Goal: Task Accomplishment & Management: Complete application form

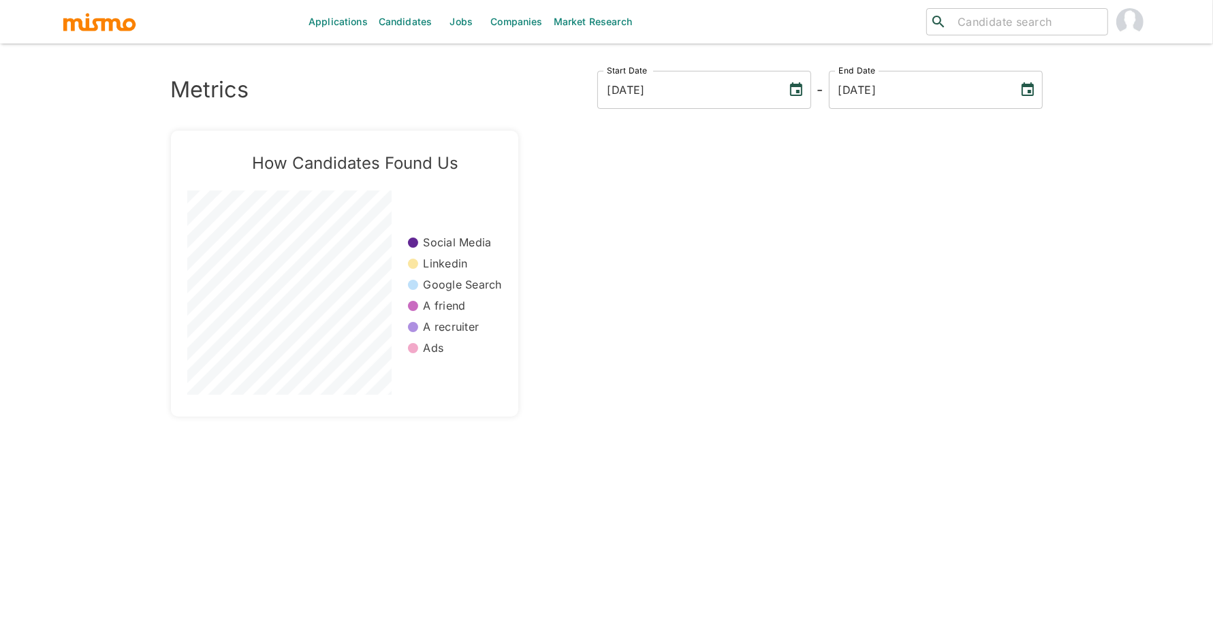
click at [406, 21] on link "Candidates" at bounding box center [405, 22] width 65 height 44
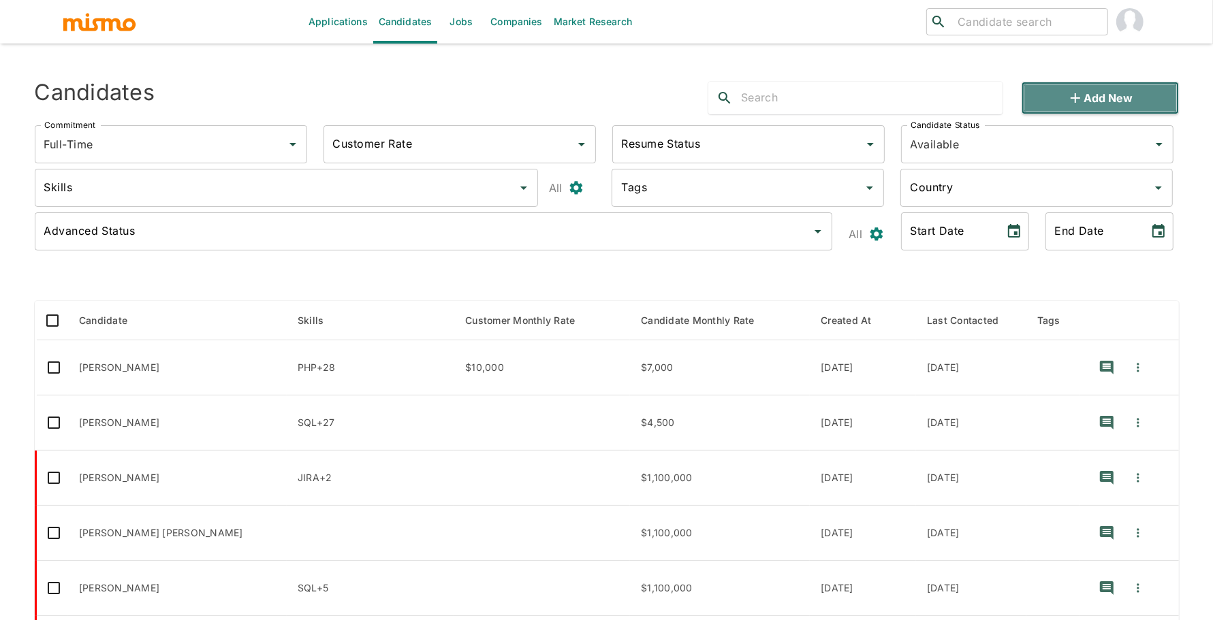
click at [1112, 95] on button "Add new" at bounding box center [1100, 98] width 157 height 33
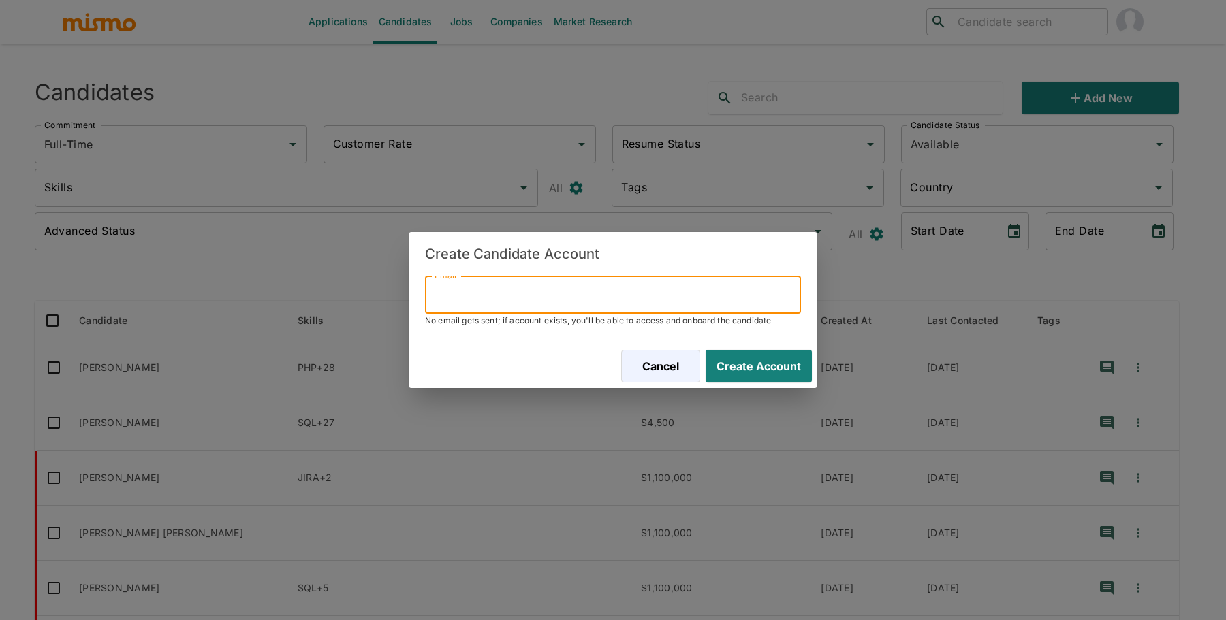
click at [744, 308] on input "Email" at bounding box center [613, 295] width 376 height 38
click at [706, 304] on input "Email" at bounding box center [613, 295] width 376 height 38
paste input "[EMAIL_ADDRESS][DOMAIN_NAME]"
type input "[EMAIL_ADDRESS][DOMAIN_NAME]"
click at [776, 362] on button "Create Account" at bounding box center [756, 366] width 112 height 33
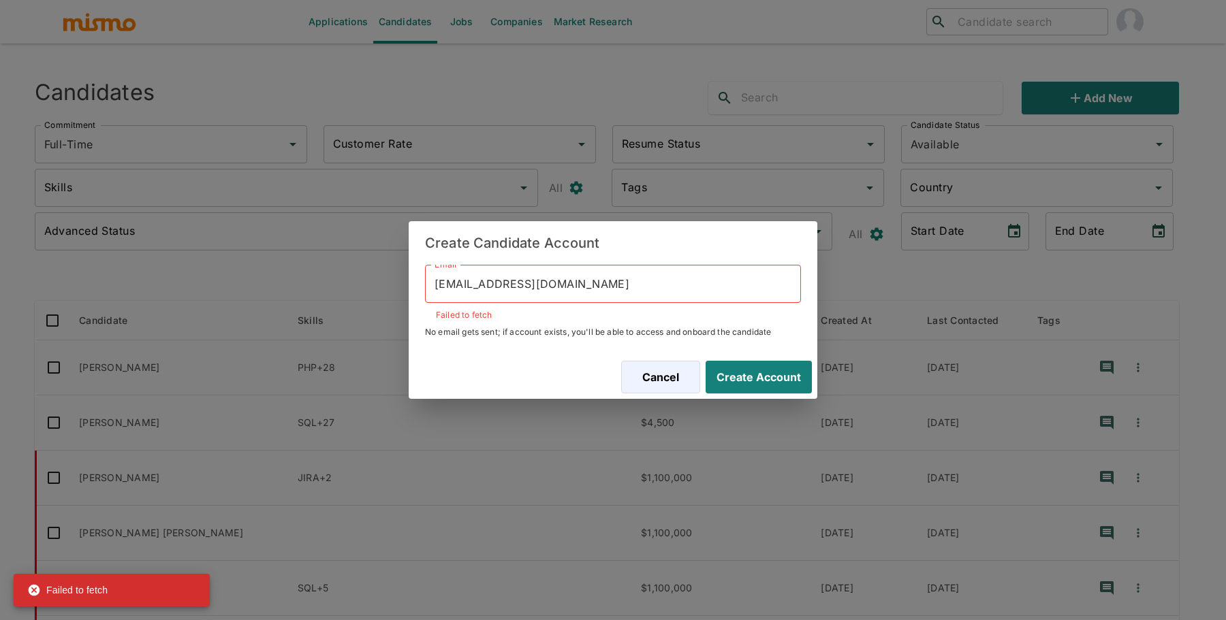
click at [621, 281] on input "deyber304@outlook.com" at bounding box center [613, 284] width 376 height 38
click at [646, 379] on button "Cancel" at bounding box center [658, 377] width 83 height 33
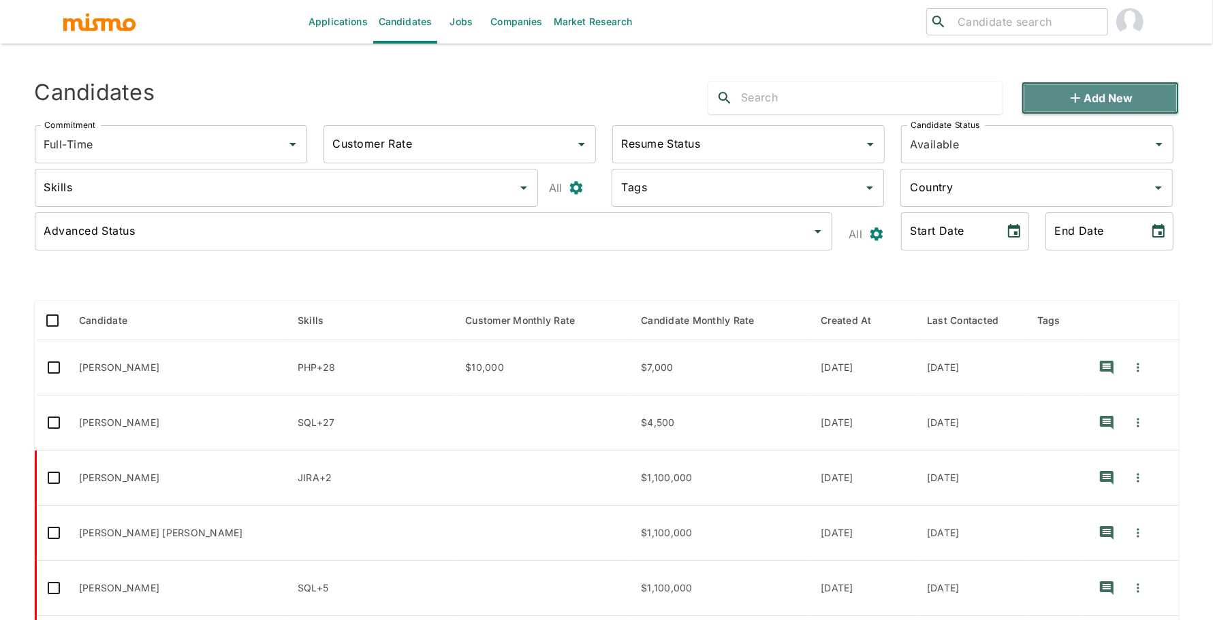
click at [1080, 101] on icon "button" at bounding box center [1075, 98] width 16 height 16
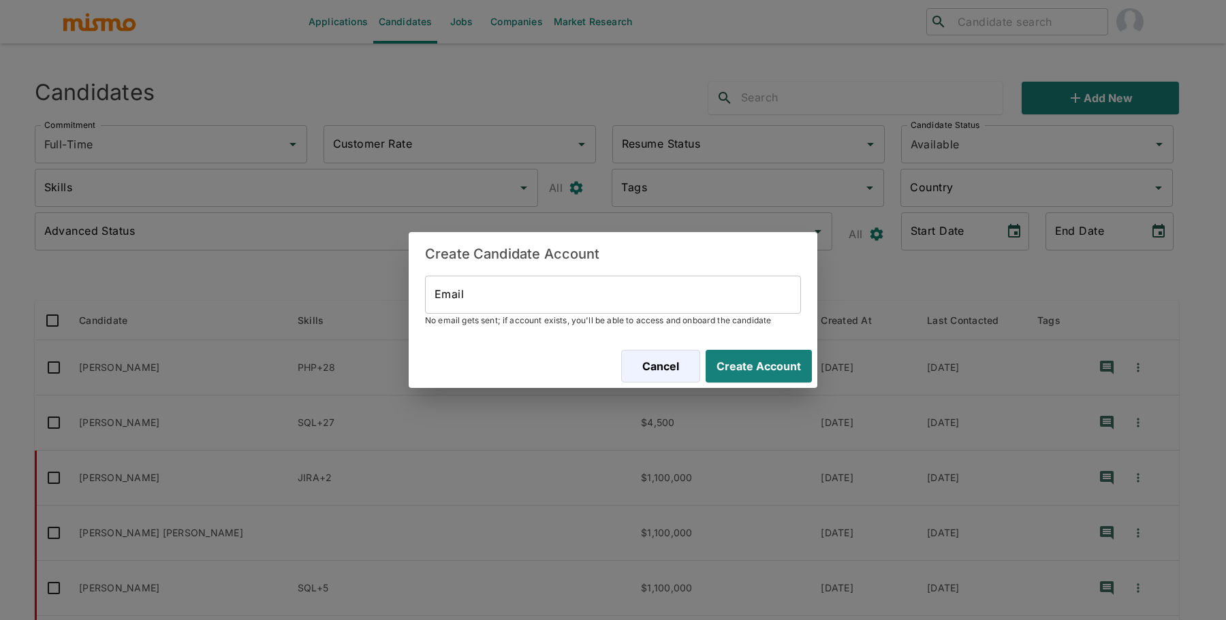
click at [581, 298] on input "Email" at bounding box center [613, 295] width 376 height 38
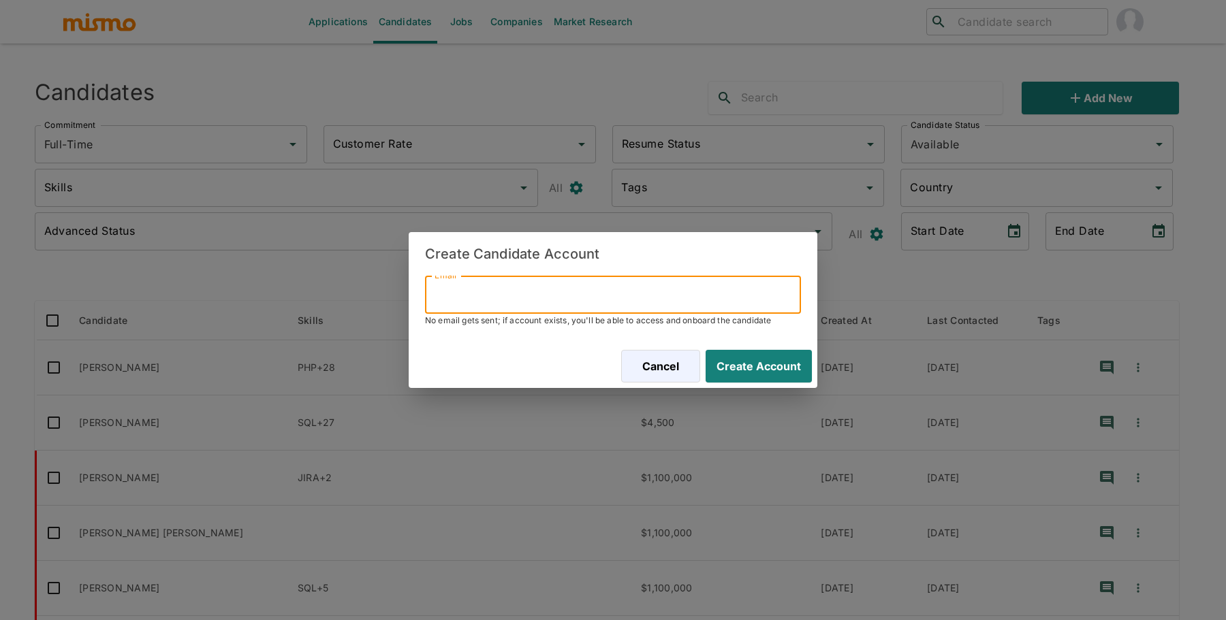
paste input "[EMAIL_ADDRESS][DOMAIN_NAME]"
type input "[EMAIL_ADDRESS][DOMAIN_NAME]"
click at [786, 361] on button "Create Account" at bounding box center [756, 366] width 112 height 33
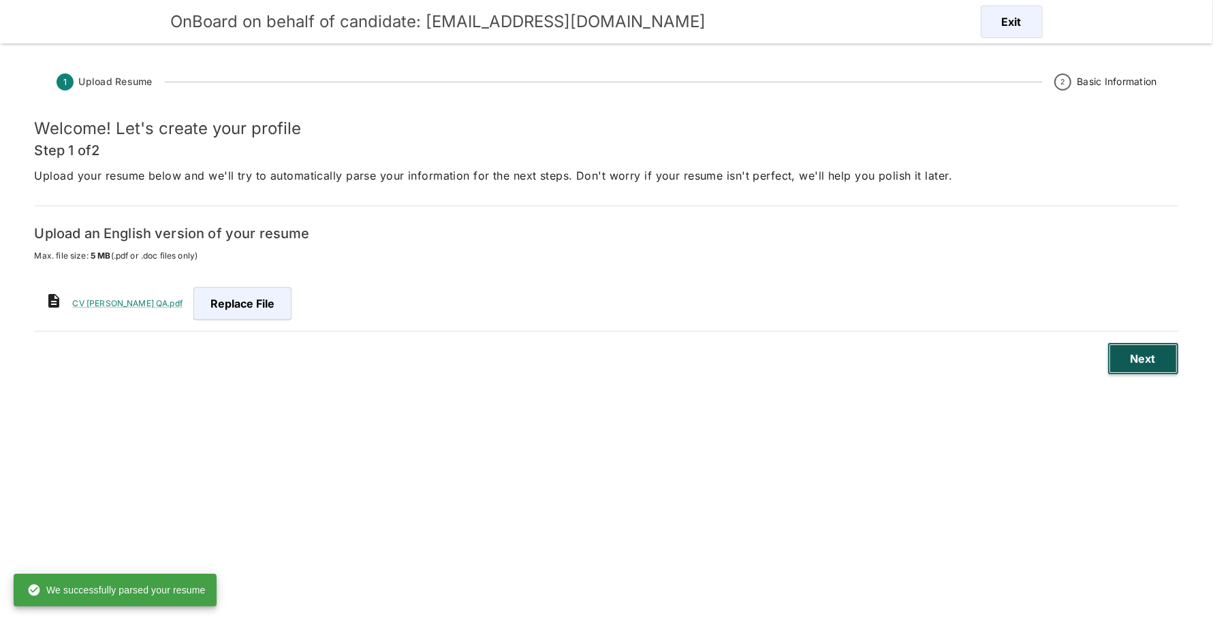
click at [1154, 364] on button "Next" at bounding box center [1143, 359] width 72 height 33
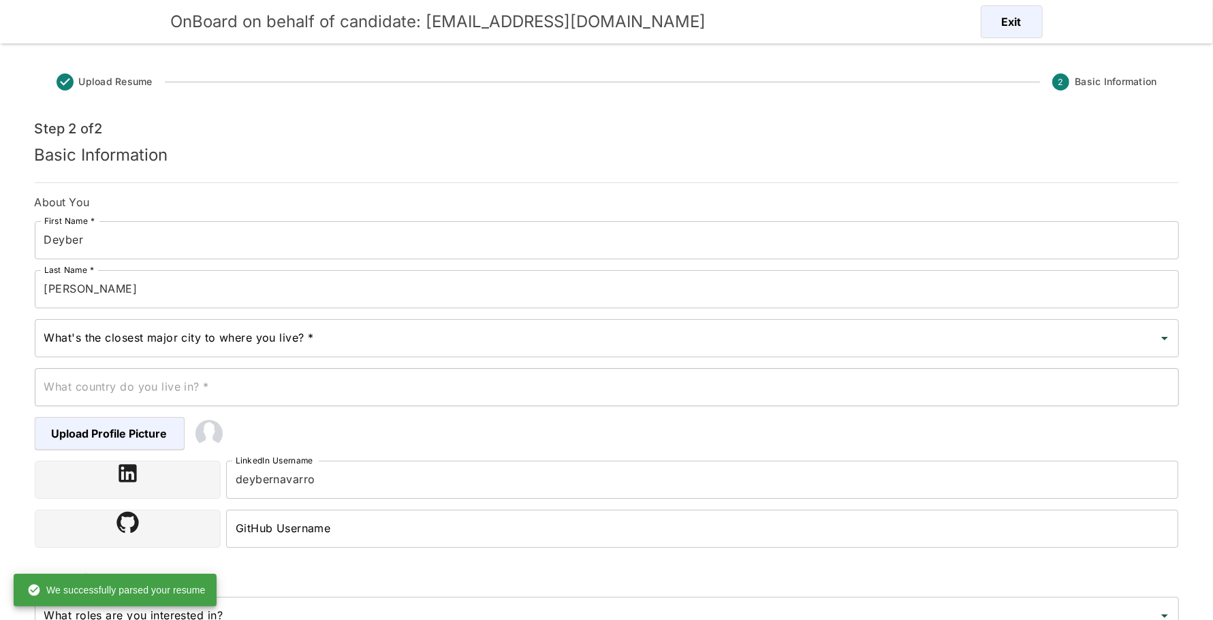
click at [274, 296] on input "[PERSON_NAME]" at bounding box center [607, 289] width 1144 height 38
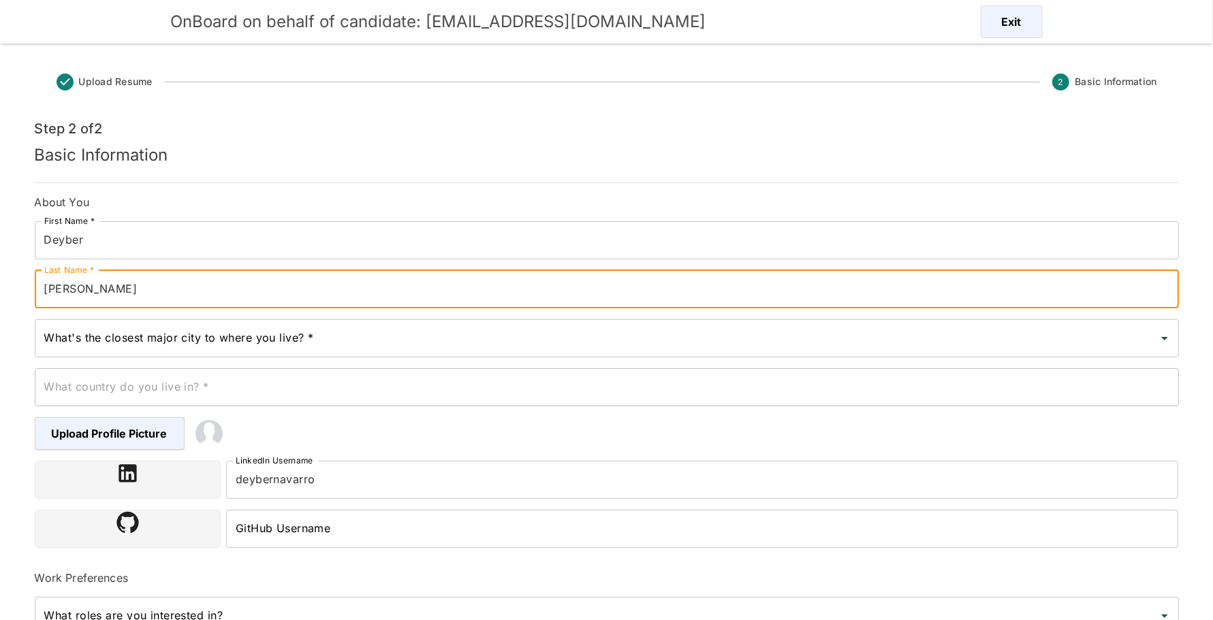
type input "[PERSON_NAME]"
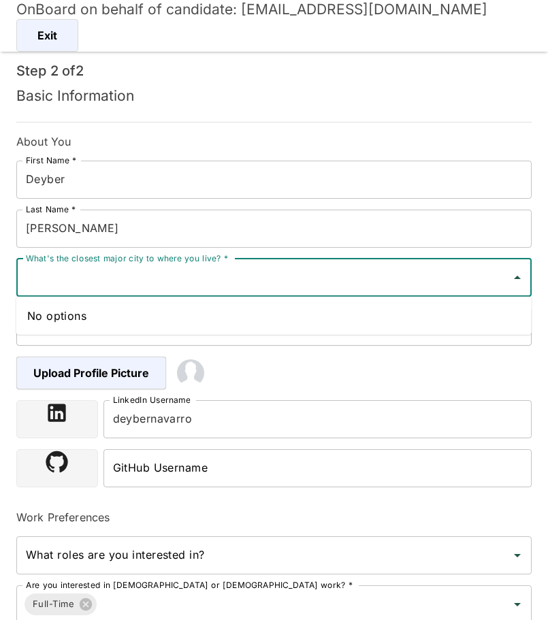
click at [152, 279] on input "What's the closest major city to where you live? *" at bounding box center [263, 278] width 483 height 26
click at [161, 324] on div "No options" at bounding box center [274, 316] width 516 height 38
click at [176, 280] on input "escazu" at bounding box center [263, 278] width 483 height 26
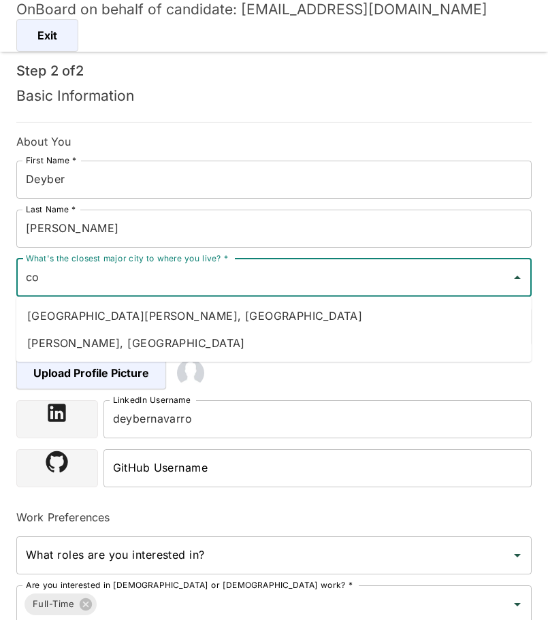
type input "c"
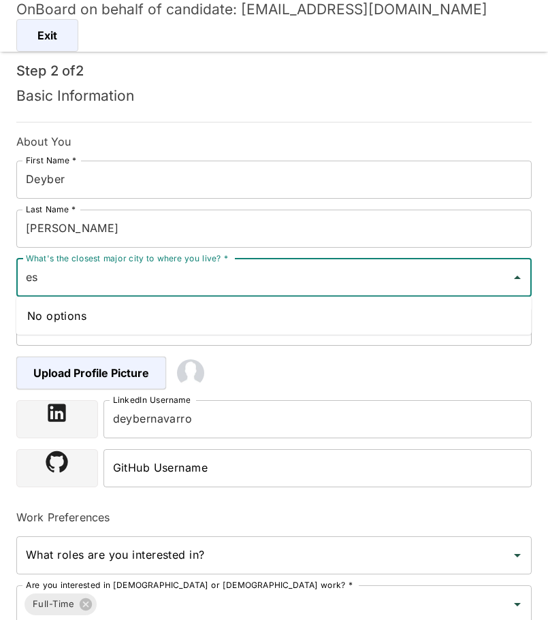
type input "e"
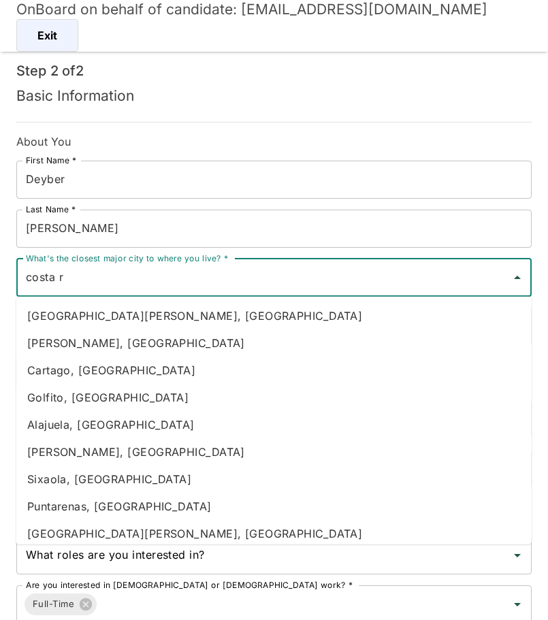
click at [125, 424] on li "Alajuela, [GEOGRAPHIC_DATA]" at bounding box center [274, 424] width 516 height 27
type input "Alajuela, [GEOGRAPHIC_DATA]"
type input "[GEOGRAPHIC_DATA]"
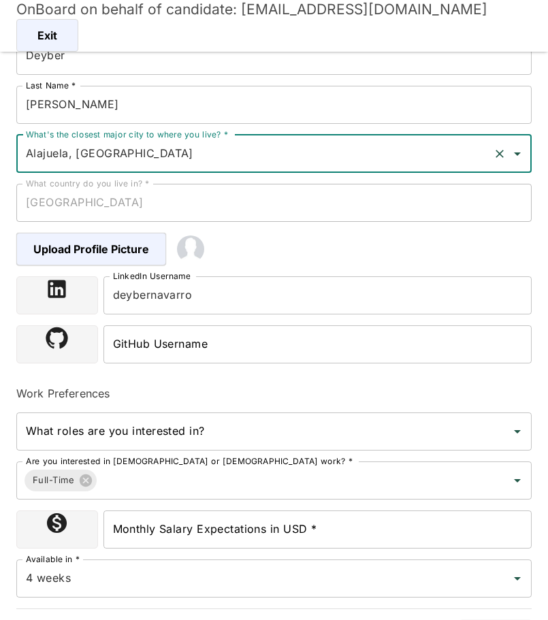
scroll to position [155, 0]
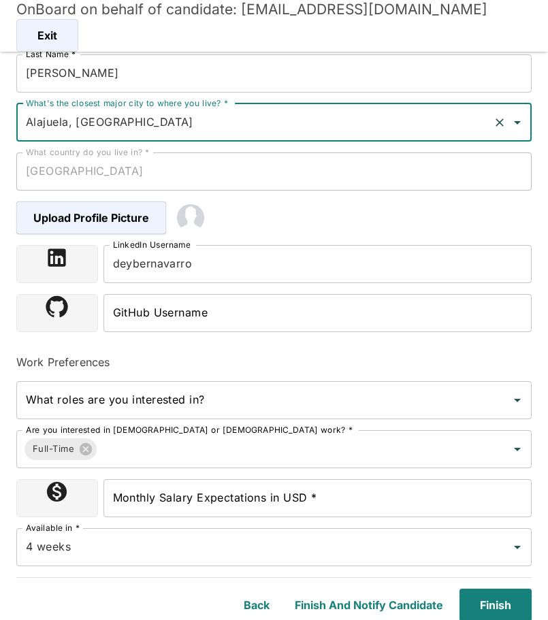
type input "Alajuela, [GEOGRAPHIC_DATA]"
click at [215, 495] on input "Monthly Salary Expectations in USD *" at bounding box center [318, 498] width 429 height 38
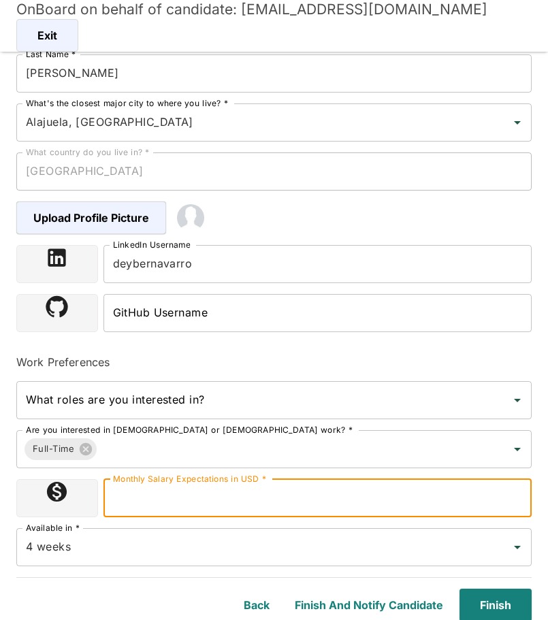
click at [178, 504] on input "Monthly Salary Expectations in USD *" at bounding box center [318, 498] width 429 height 38
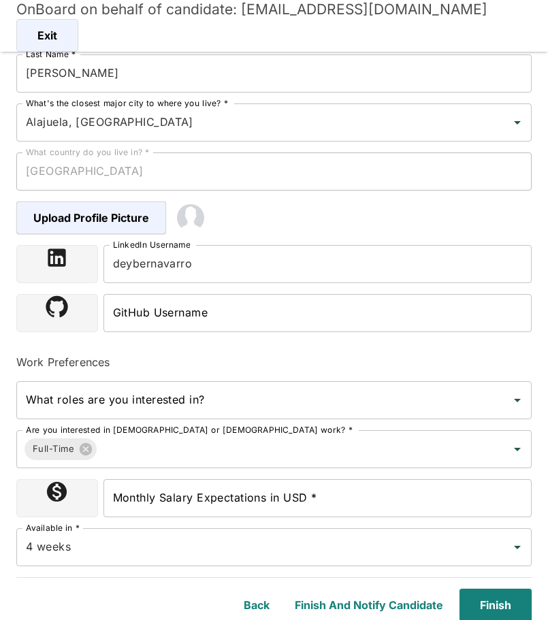
click at [47, 601] on div "Back Finish and Notify Candidate Finish" at bounding box center [266, 597] width 532 height 49
click at [497, 603] on button "Finish" at bounding box center [493, 605] width 78 height 33
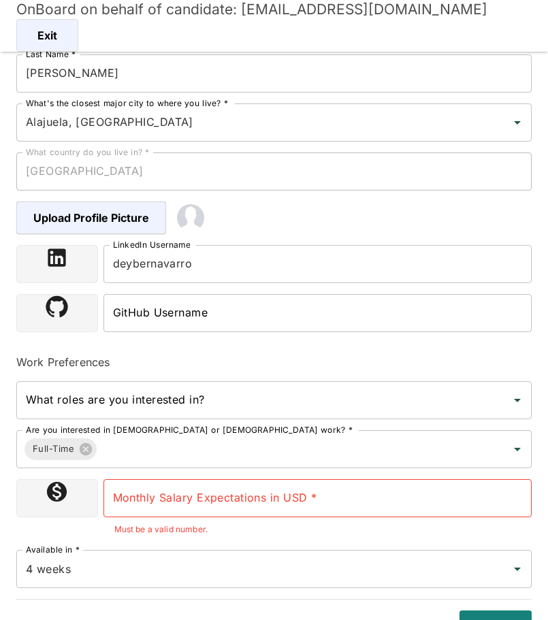
click at [289, 503] on input "Monthly Salary Expectations in USD *" at bounding box center [318, 498] width 429 height 38
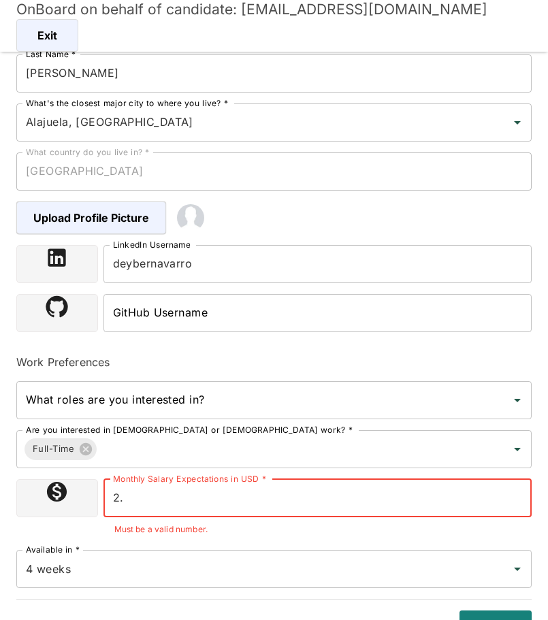
type input "2"
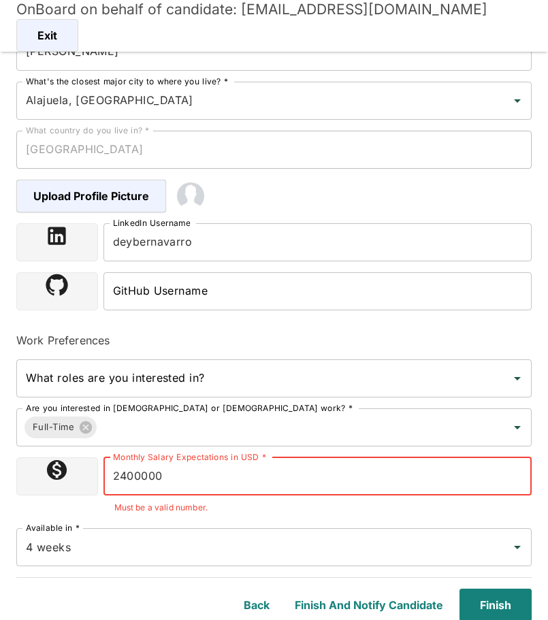
click at [127, 480] on input "2400000" at bounding box center [318, 477] width 429 height 38
type input "2500000"
click at [503, 603] on button "Finish" at bounding box center [493, 605] width 78 height 33
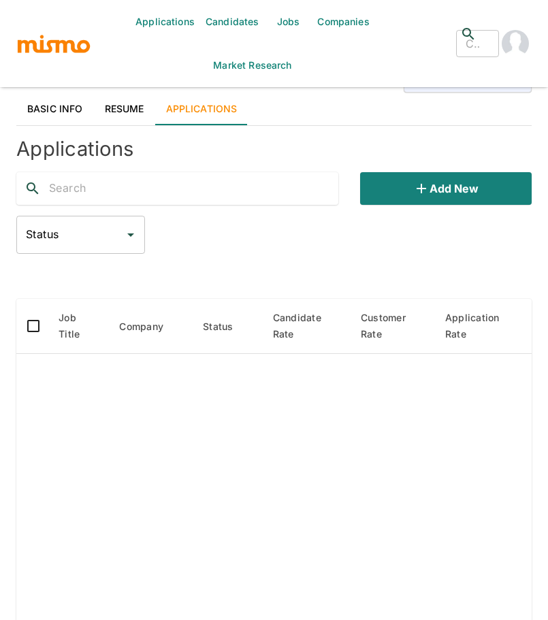
click at [100, 196] on input "text" at bounding box center [193, 189] width 289 height 22
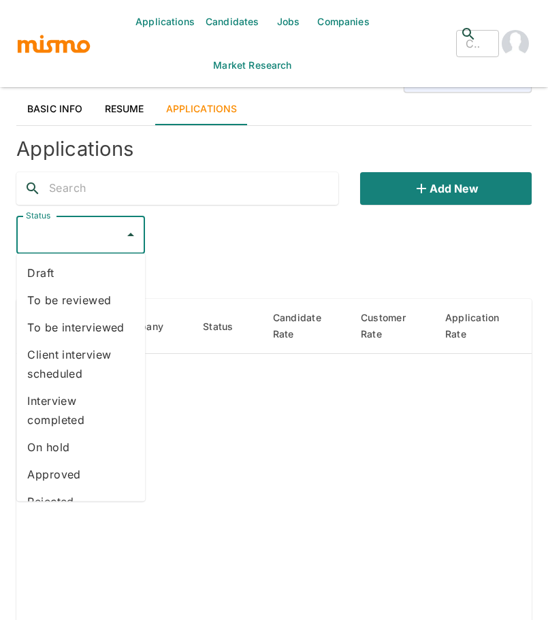
click at [117, 232] on input "Status" at bounding box center [70, 235] width 96 height 26
click at [200, 217] on div "Status Status" at bounding box center [274, 235] width 516 height 38
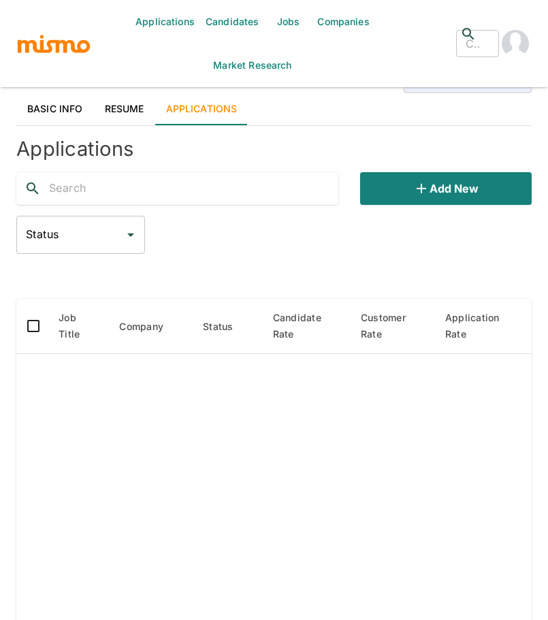
click at [186, 174] on div at bounding box center [177, 188] width 322 height 33
click at [186, 185] on input "text" at bounding box center [193, 189] width 289 height 22
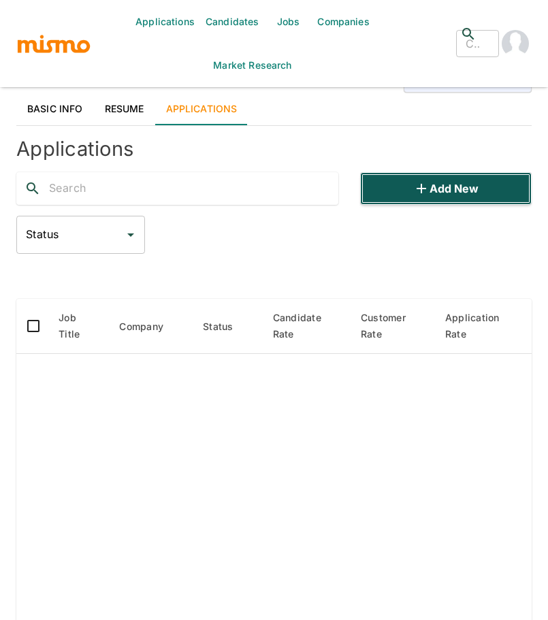
click at [416, 189] on icon "button" at bounding box center [421, 188] width 16 height 16
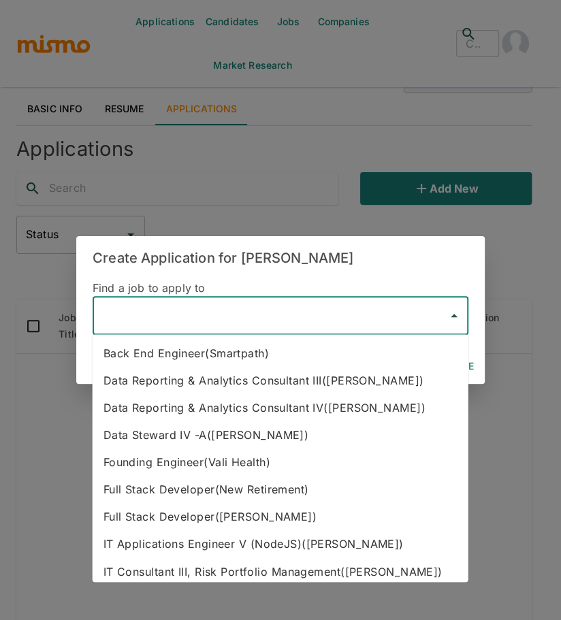
click at [218, 317] on input "text" at bounding box center [270, 316] width 343 height 26
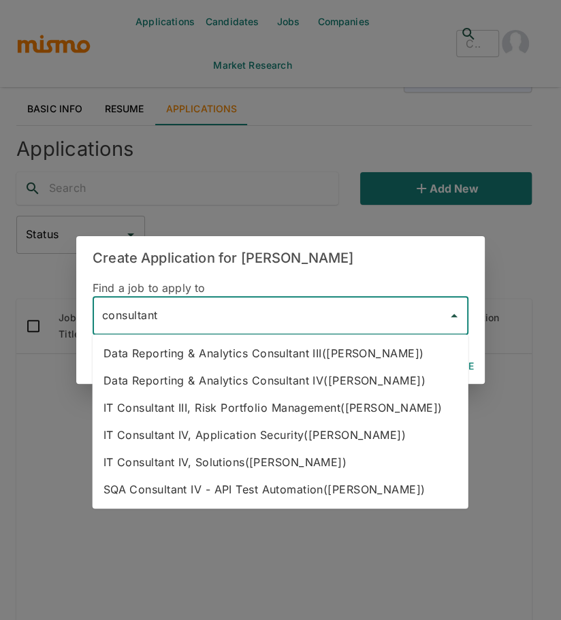
type input "consultant"
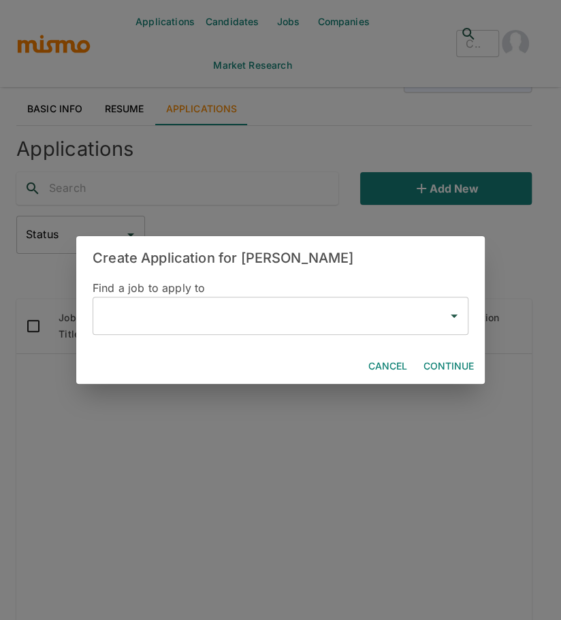
click at [234, 559] on div "Create Application for Deyber Navarro Brenes Find a job to apply to ​ Cancel Co…" at bounding box center [280, 310] width 561 height 620
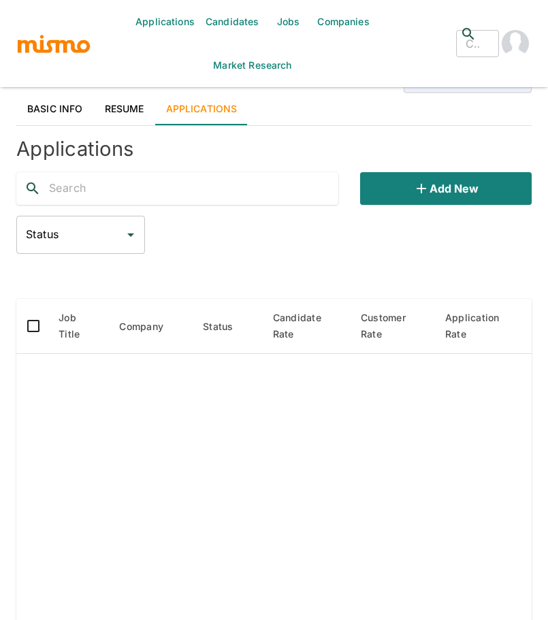
click at [189, 185] on input "text" at bounding box center [193, 189] width 289 height 22
type input "sqa"
click at [182, 178] on input "sqa" at bounding box center [193, 189] width 289 height 22
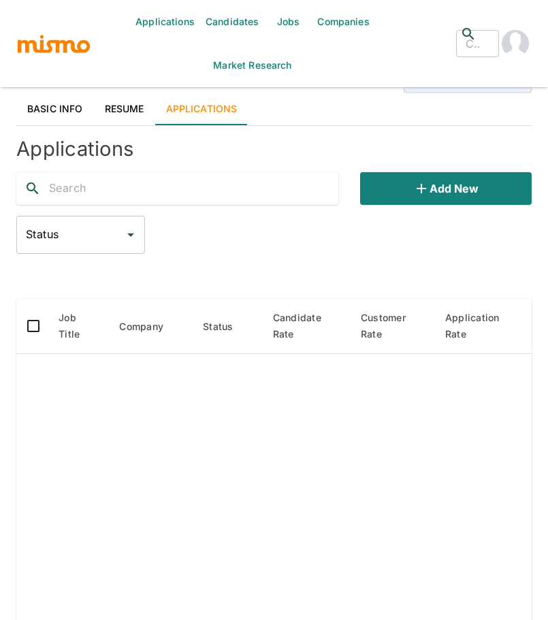
click at [101, 226] on input "Status" at bounding box center [70, 235] width 96 height 26
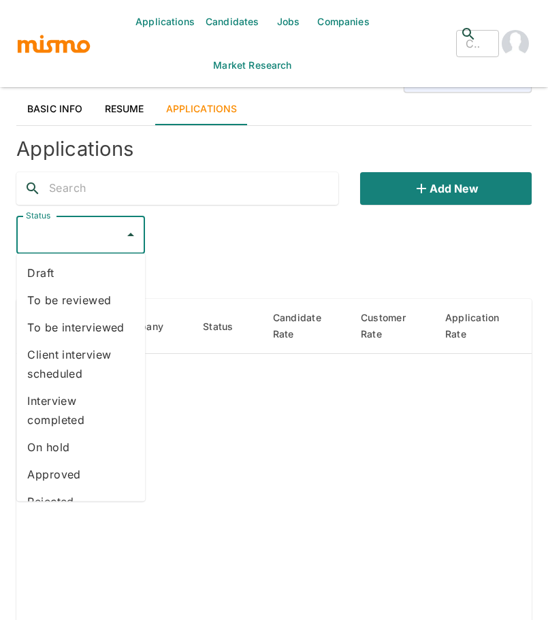
click at [336, 200] on div at bounding box center [177, 188] width 322 height 33
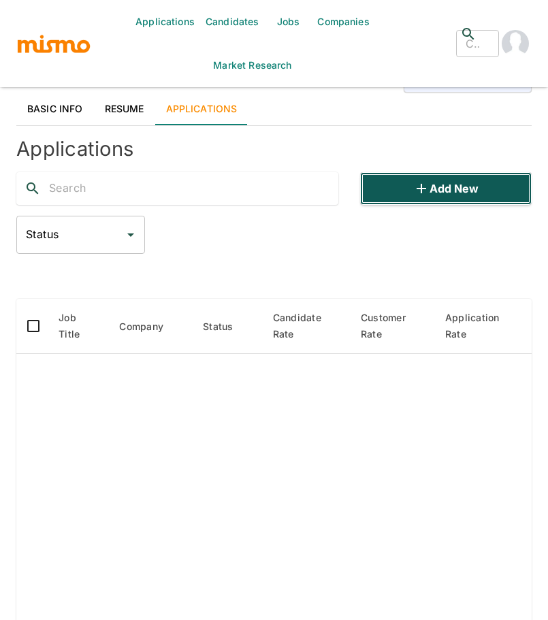
click at [402, 195] on button "Add new" at bounding box center [446, 188] width 172 height 33
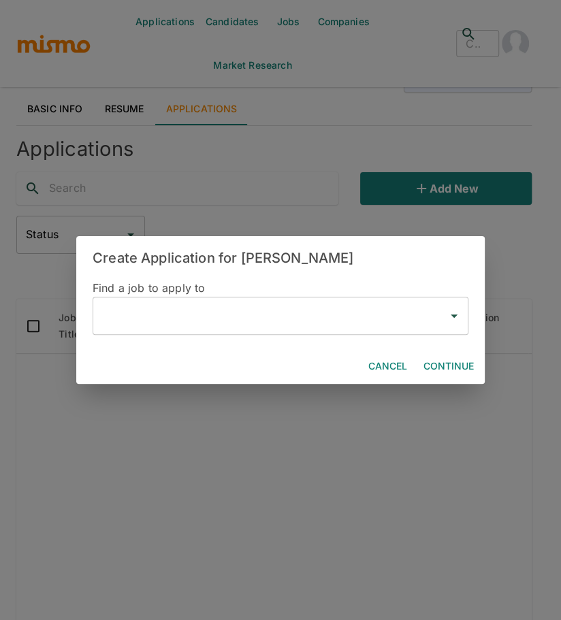
click at [202, 314] on input "text" at bounding box center [270, 316] width 343 height 26
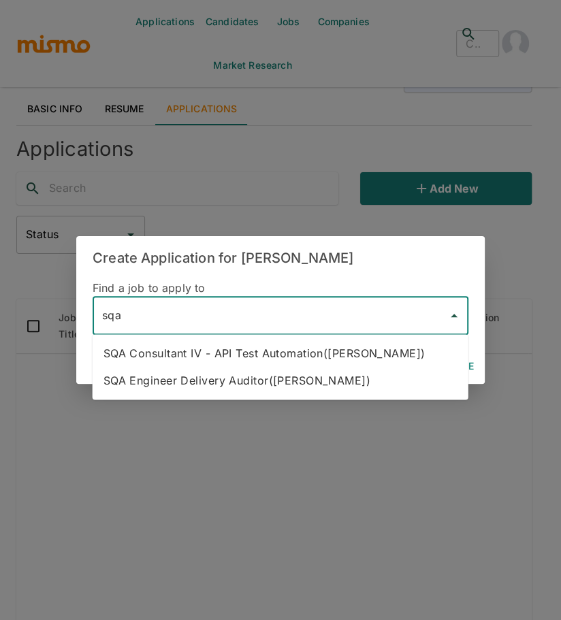
click at [195, 356] on li "SQA Consultant IV - API Test Automation([PERSON_NAME])" at bounding box center [281, 353] width 376 height 27
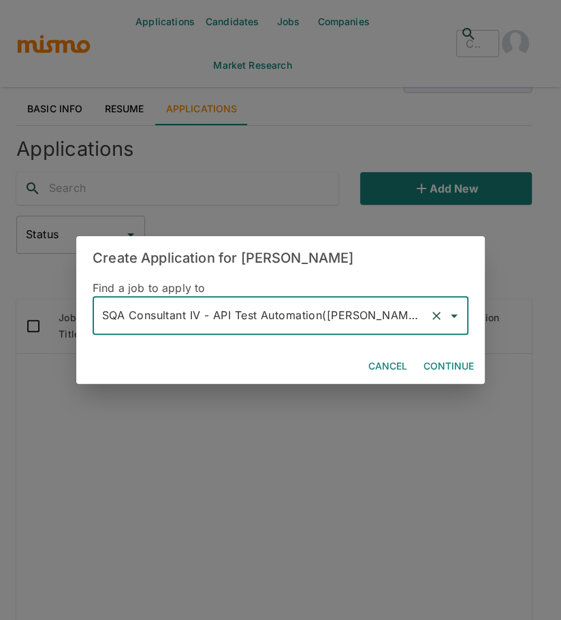
type input "SQA Consultant IV - API Test Automation([PERSON_NAME])"
click at [390, 368] on button "Cancel" at bounding box center [388, 366] width 50 height 25
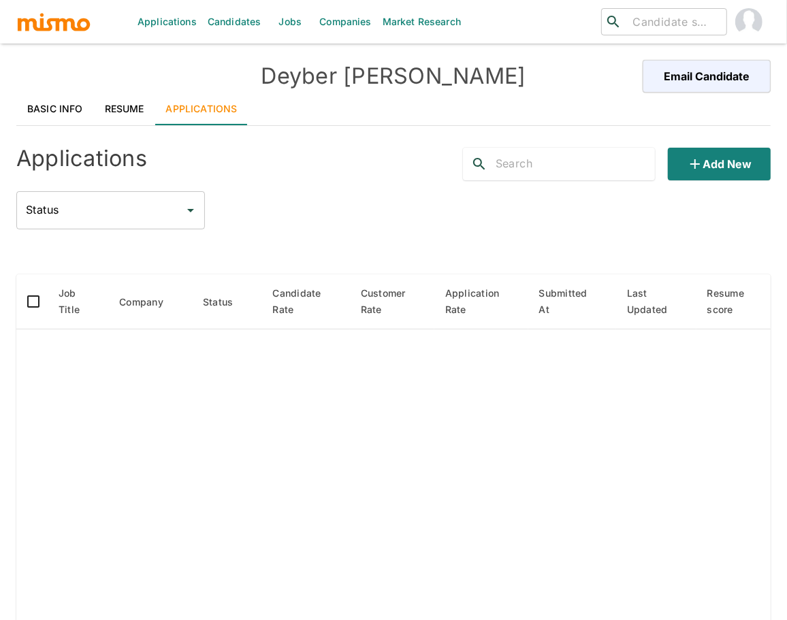
click at [166, 208] on input "Status" at bounding box center [100, 211] width 156 height 26
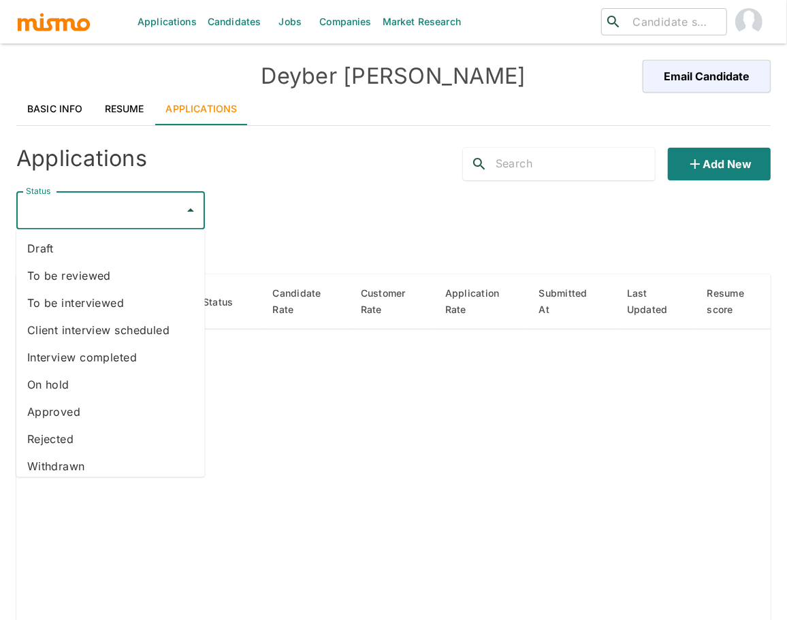
click at [351, 205] on div "Status Status" at bounding box center [393, 210] width 755 height 38
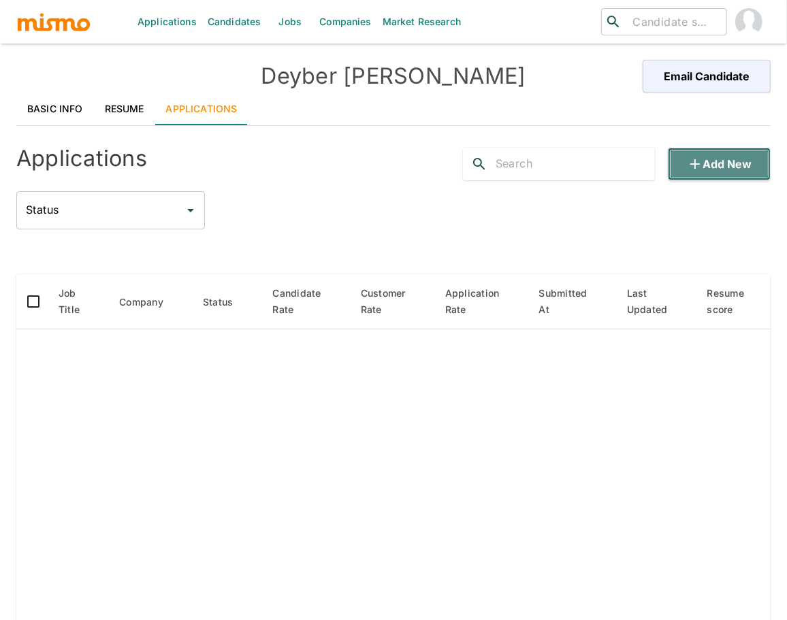
click at [738, 163] on button "Add new" at bounding box center [719, 164] width 103 height 33
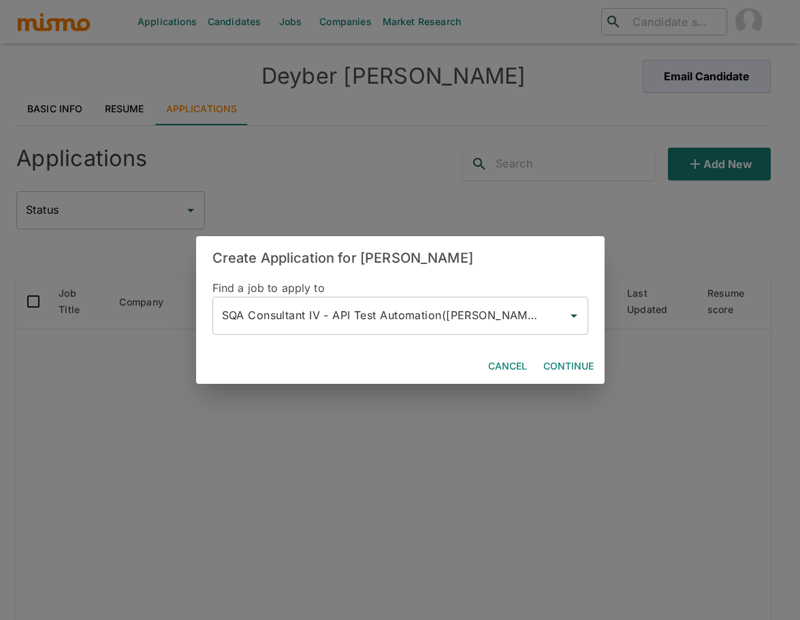
click at [567, 363] on button "Continue" at bounding box center [568, 366] width 61 height 25
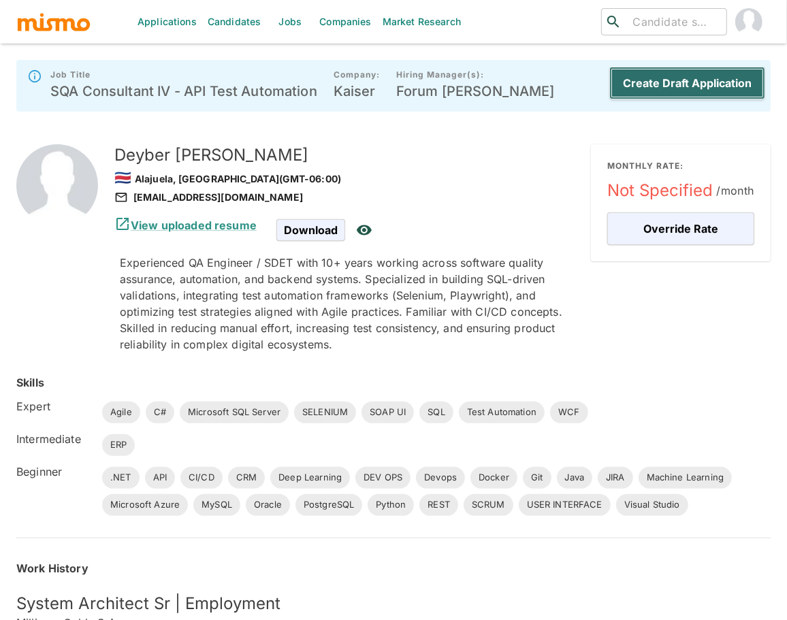
click at [648, 77] on button "Create Draft Application" at bounding box center [688, 83] width 156 height 33
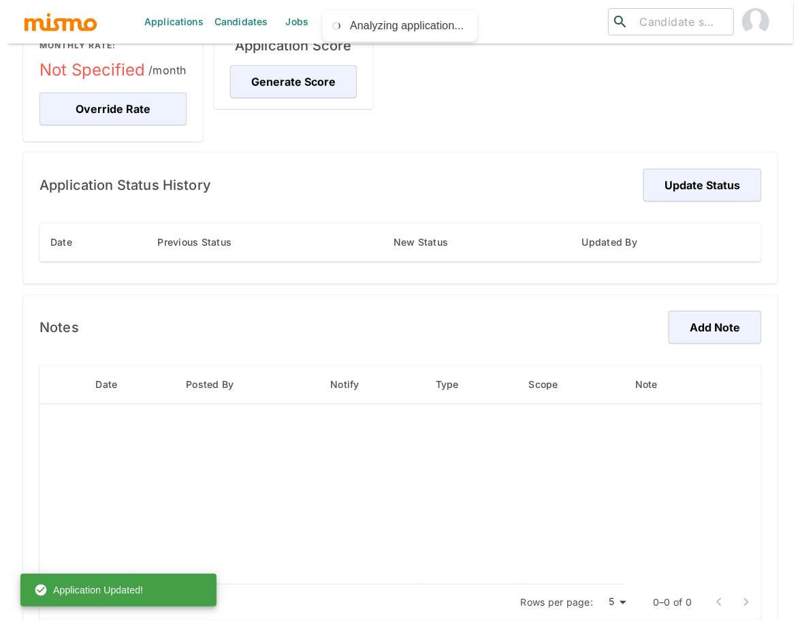
scroll to position [189, 0]
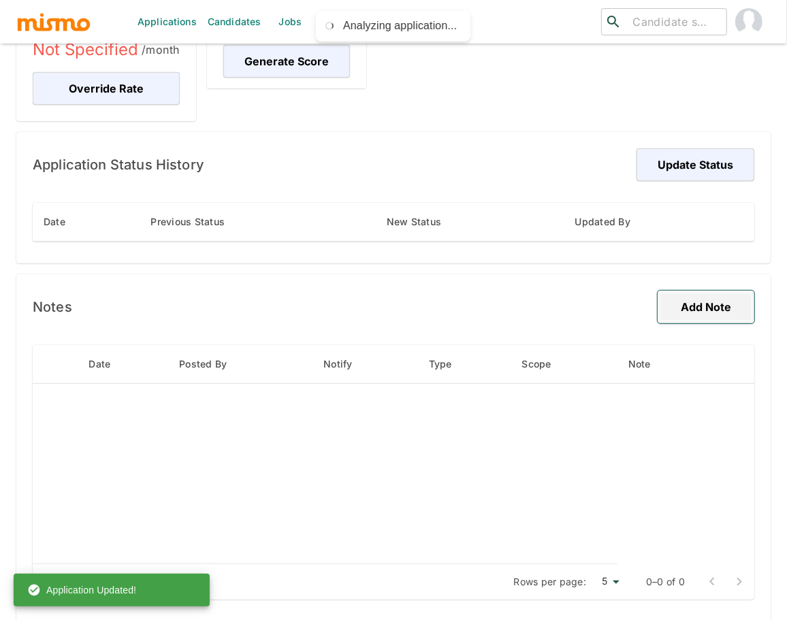
click at [703, 313] on button "Add Note" at bounding box center [706, 307] width 97 height 33
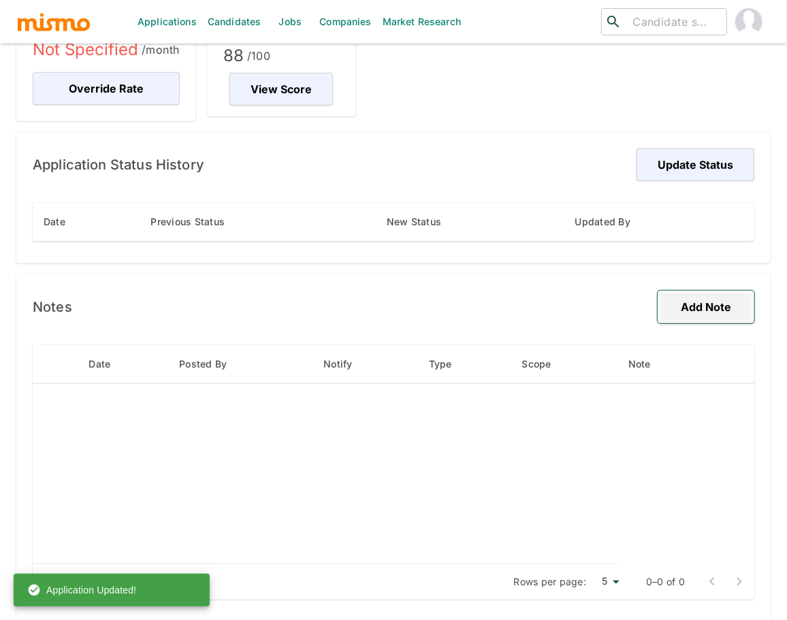
click at [724, 297] on button "Add Note" at bounding box center [706, 307] width 97 height 33
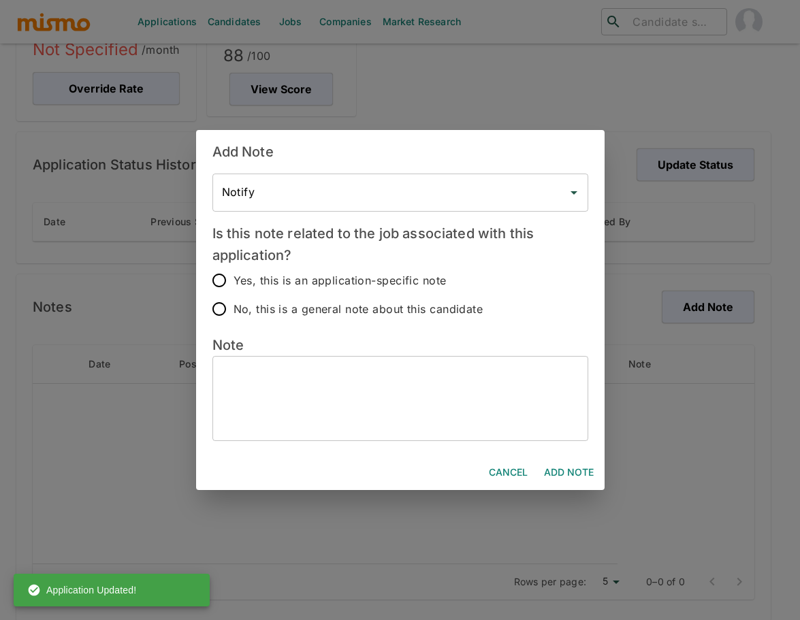
click at [343, 379] on textarea at bounding box center [400, 398] width 357 height 63
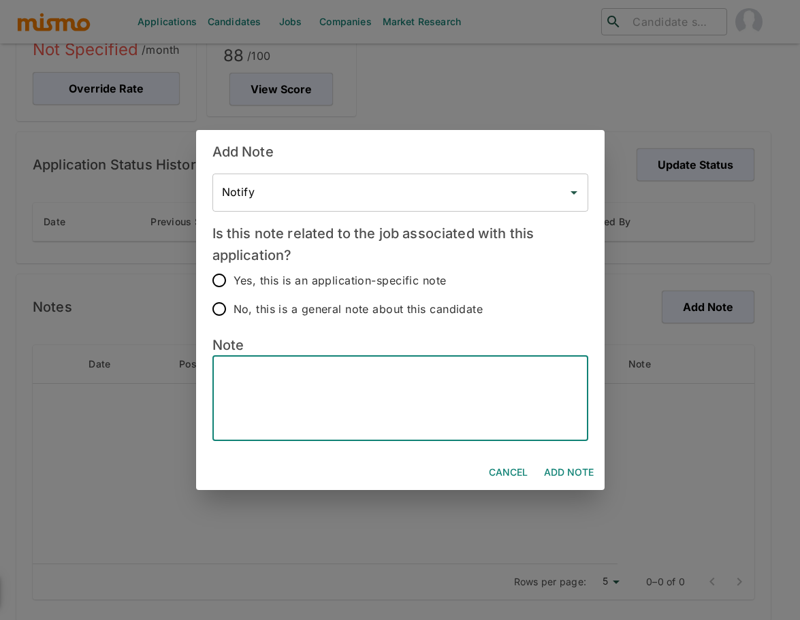
paste textarea "Hybrid - Yes Bachelor’s Degree - BSC in Systems Engineering City - Escazú, Cost…"
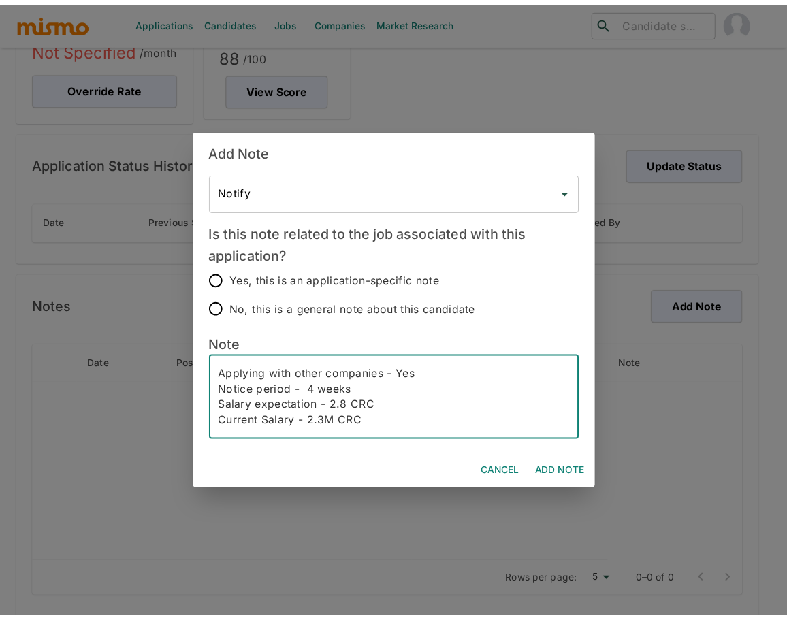
scroll to position [110, 0]
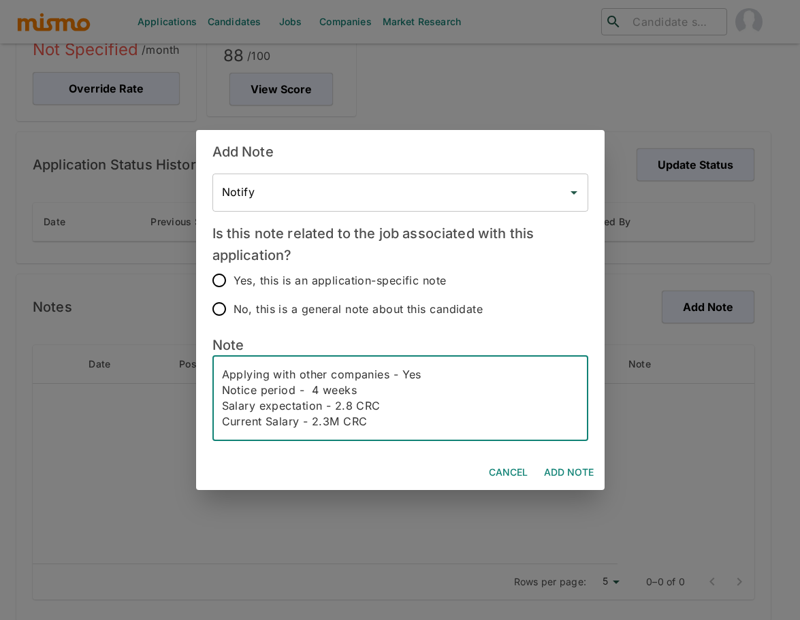
type textarea "Hybrid - Yes Bachelor’s Degree - BSC in Systems Engineering City - Escazú, Cost…"
click at [294, 311] on span "No, this is a general note about this candidate" at bounding box center [359, 309] width 250 height 19
click at [234, 311] on input "No, this is a general note about this candidate" at bounding box center [219, 309] width 29 height 29
radio input "true"
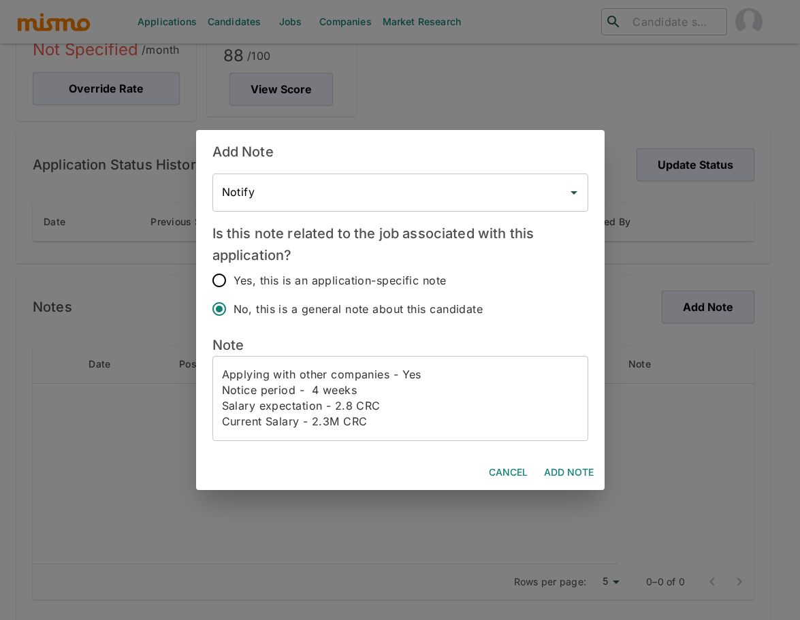
click at [560, 475] on button "Add Note" at bounding box center [569, 472] width 61 height 25
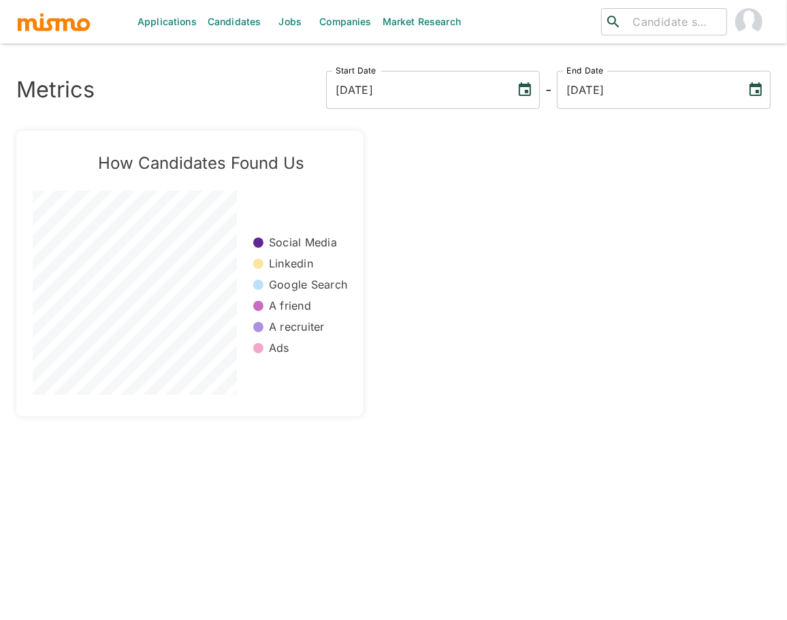
click at [284, 23] on link "Jobs" at bounding box center [290, 22] width 48 height 44
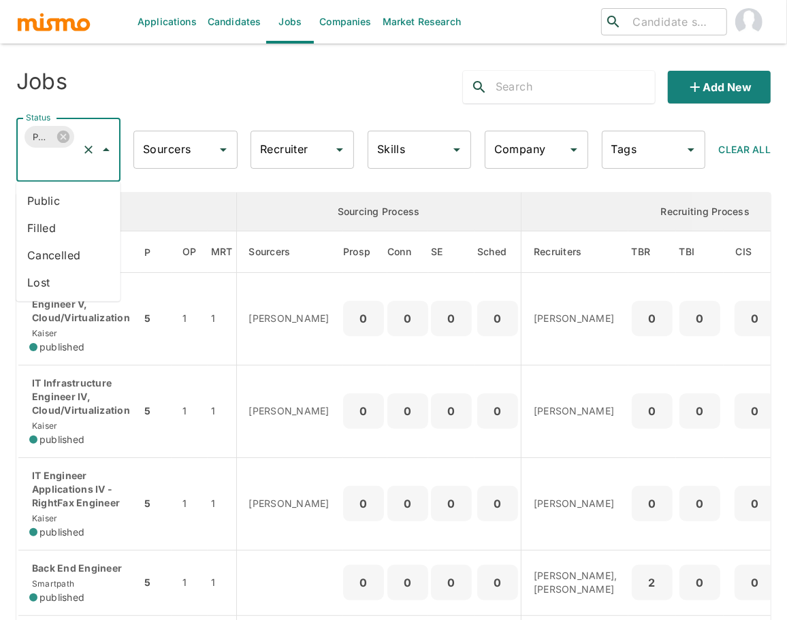
click at [67, 164] on input "Status" at bounding box center [49, 163] width 54 height 26
click at [52, 255] on li "Cancelled" at bounding box center [68, 255] width 104 height 27
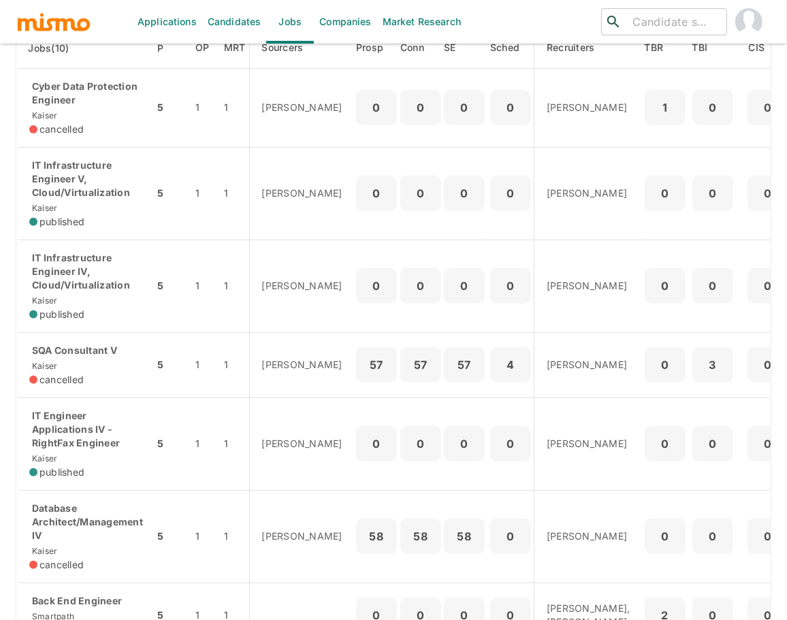
scroll to position [238, 0]
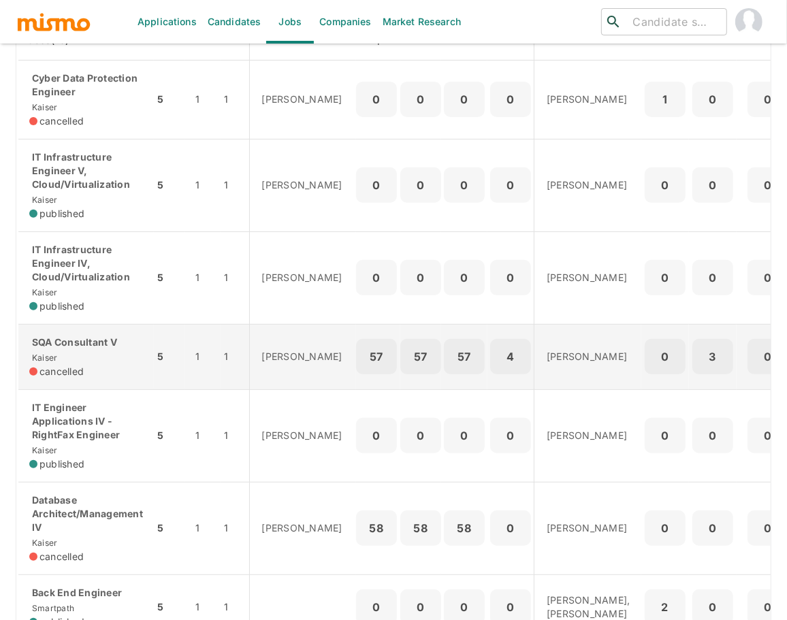
click at [97, 365] on div "cancelled" at bounding box center [86, 372] width 114 height 14
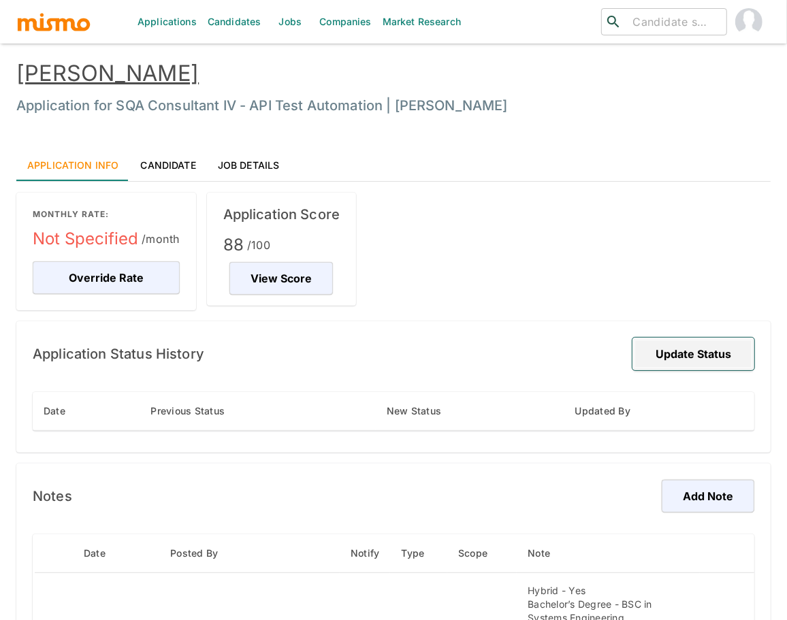
click at [697, 360] on button "Update Status" at bounding box center [694, 354] width 122 height 33
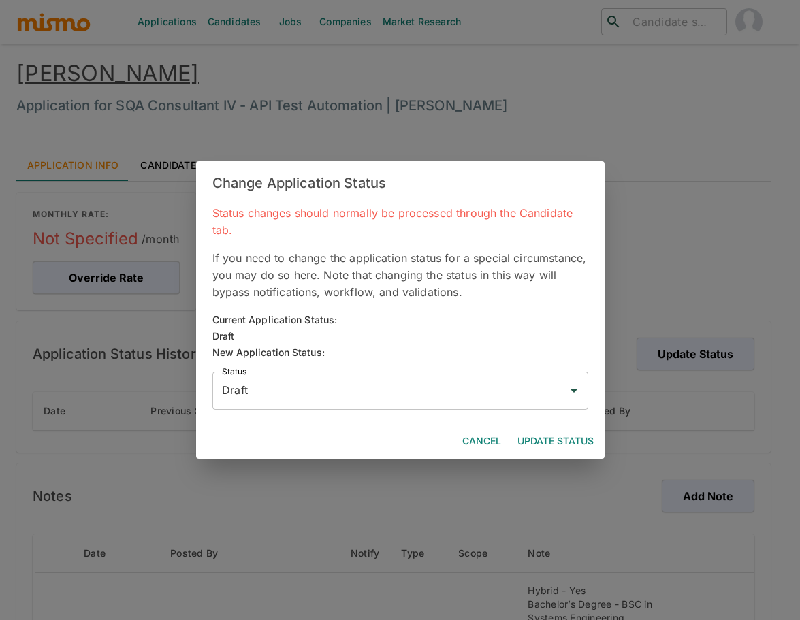
click at [437, 387] on input "Draft" at bounding box center [390, 391] width 343 height 26
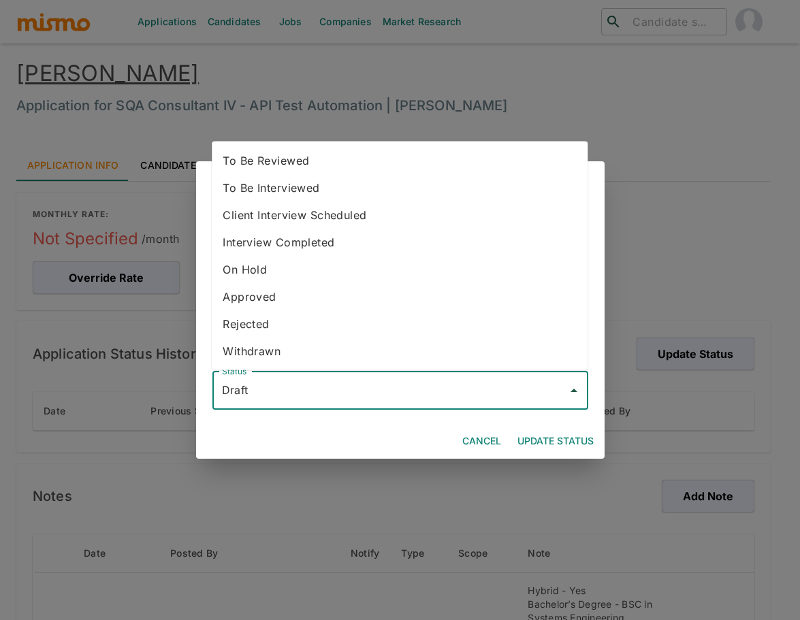
click at [291, 470] on div "Change Application Status Status changes should normally be processed through t…" at bounding box center [400, 310] width 800 height 620
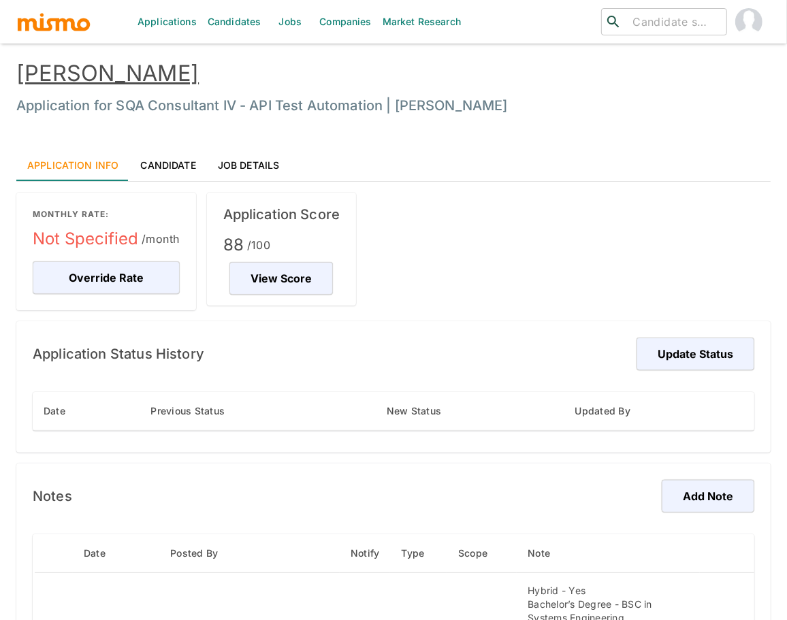
click at [3, 214] on div "Application Info Candidate Job Details MONTHLY RATE: Not Specified /month Overr…" at bounding box center [380, 568] width 782 height 894
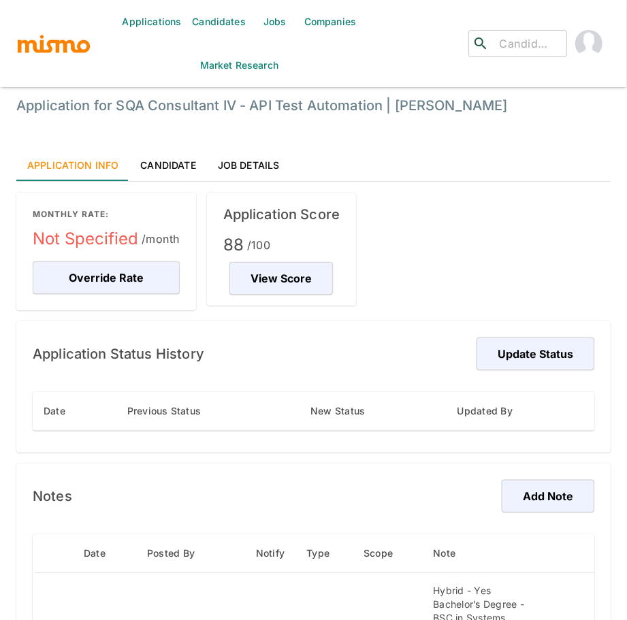
click at [229, 18] on link "Candidates" at bounding box center [219, 22] width 65 height 44
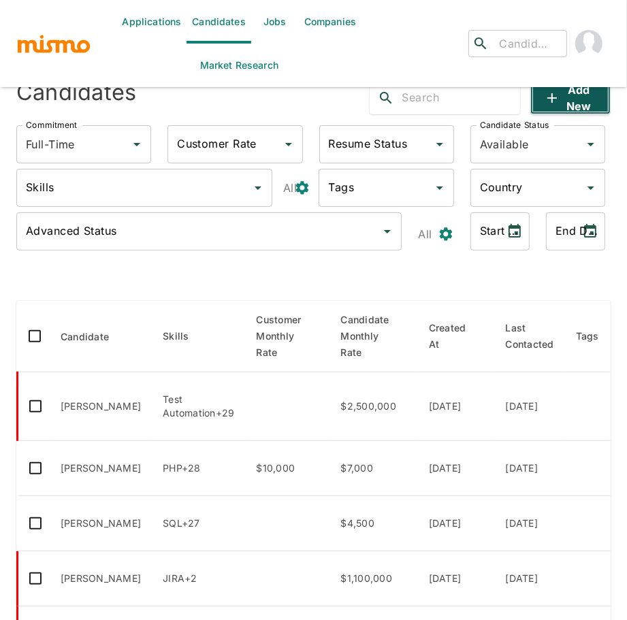
click at [556, 107] on button "Add new" at bounding box center [571, 98] width 80 height 33
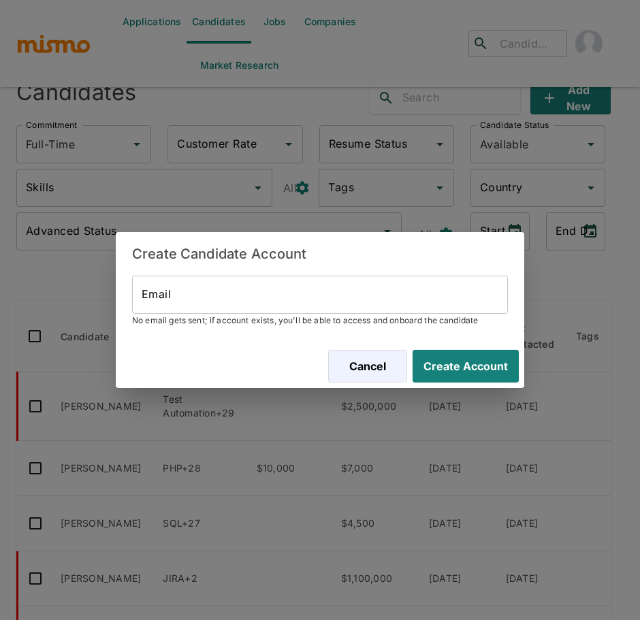
click at [256, 298] on input "Email" at bounding box center [320, 295] width 376 height 38
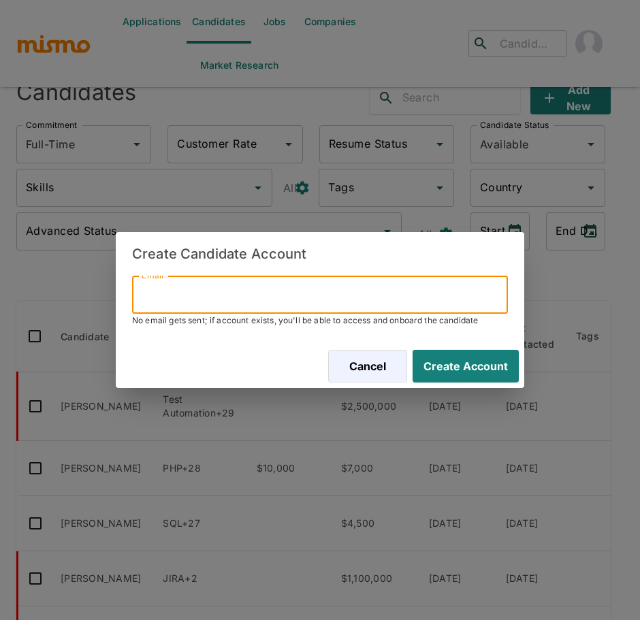
paste input "jorge-orozco98@outlook.com"
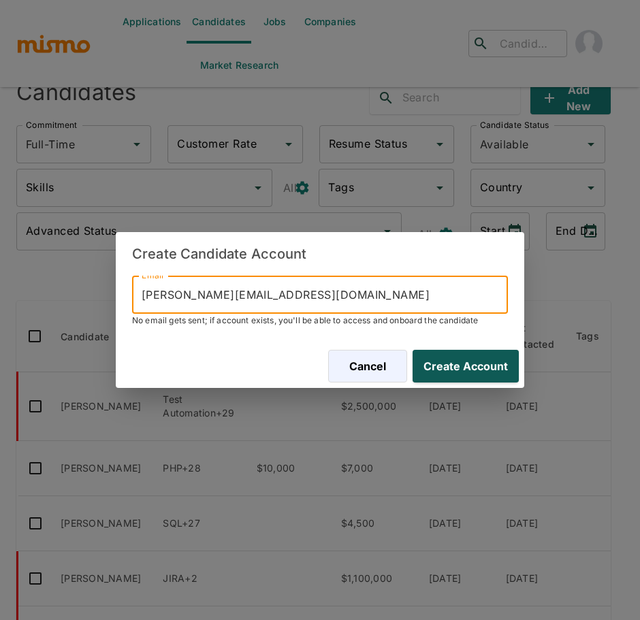
type input "jorge-orozco98@outlook.com"
click at [475, 365] on button "Create Account" at bounding box center [463, 366] width 112 height 33
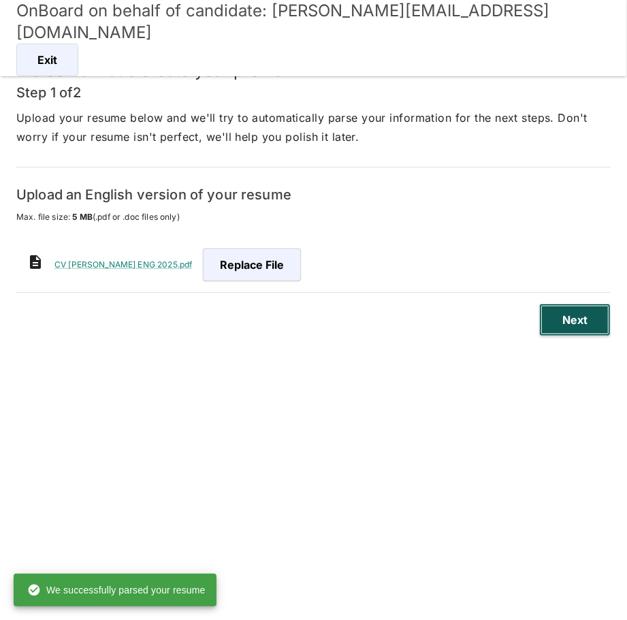
click at [567, 317] on button "Next" at bounding box center [575, 320] width 72 height 33
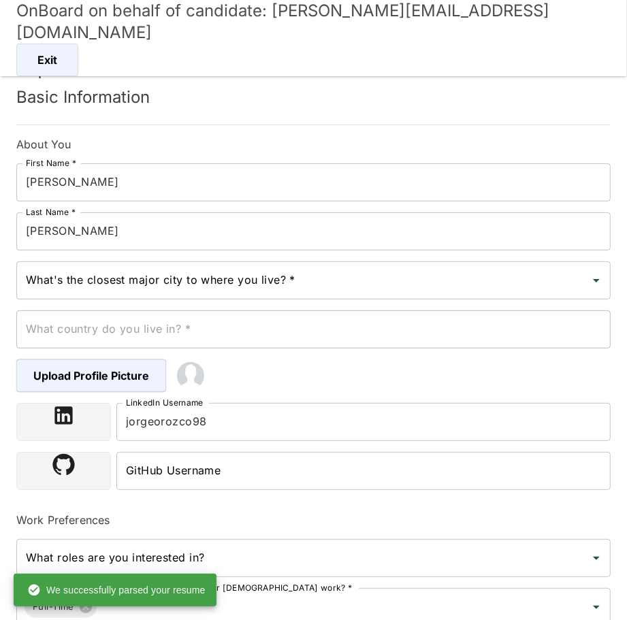
click at [101, 235] on input "Bermúdez" at bounding box center [313, 231] width 595 height 38
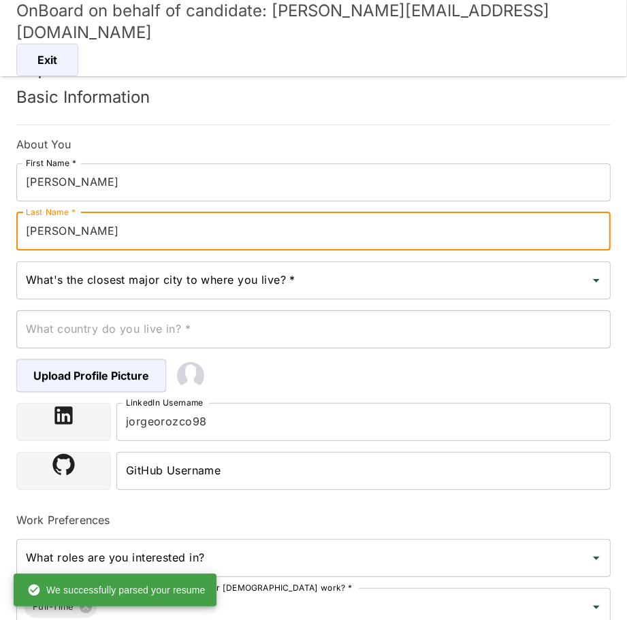
click at [101, 235] on input "Bermúdez" at bounding box center [313, 231] width 595 height 38
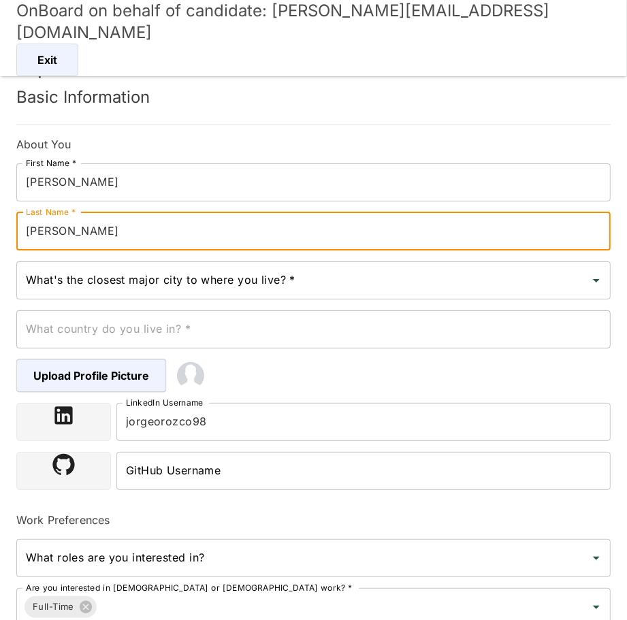
type input "Orozco Bermúdez"
click at [116, 292] on input "What's the closest major city to where you live? *" at bounding box center [303, 281] width 562 height 26
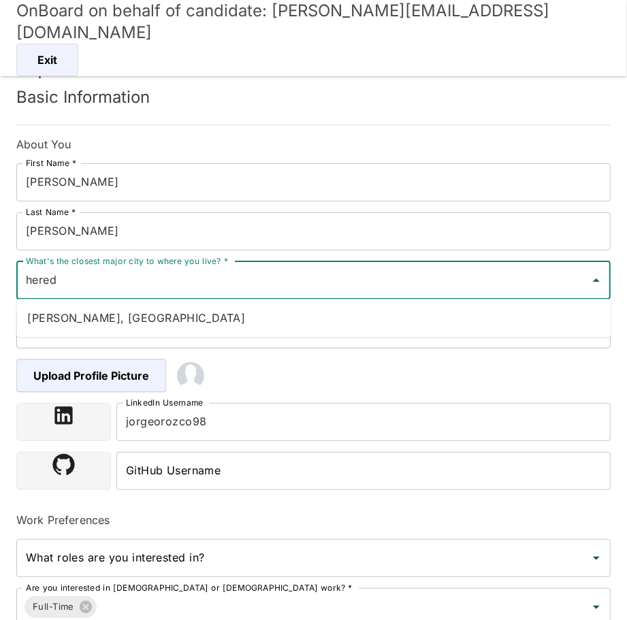
click at [114, 324] on li "[PERSON_NAME], [GEOGRAPHIC_DATA]" at bounding box center [313, 317] width 595 height 27
type input "[PERSON_NAME], [GEOGRAPHIC_DATA]"
type input "[GEOGRAPHIC_DATA]"
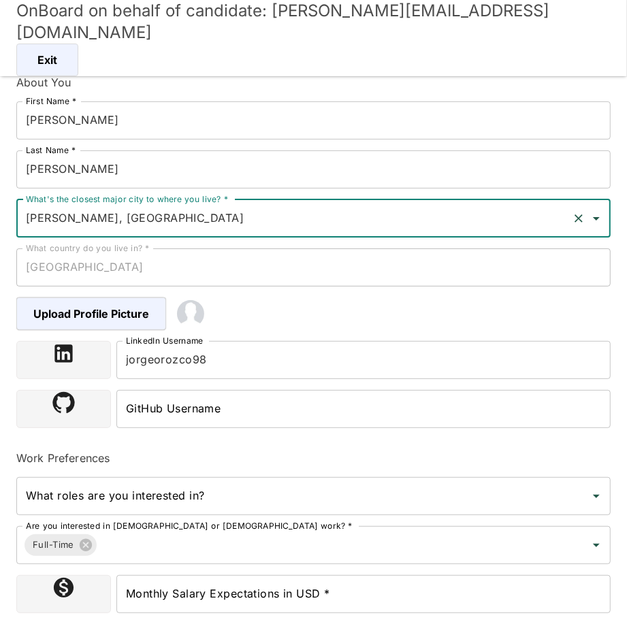
scroll to position [158, 0]
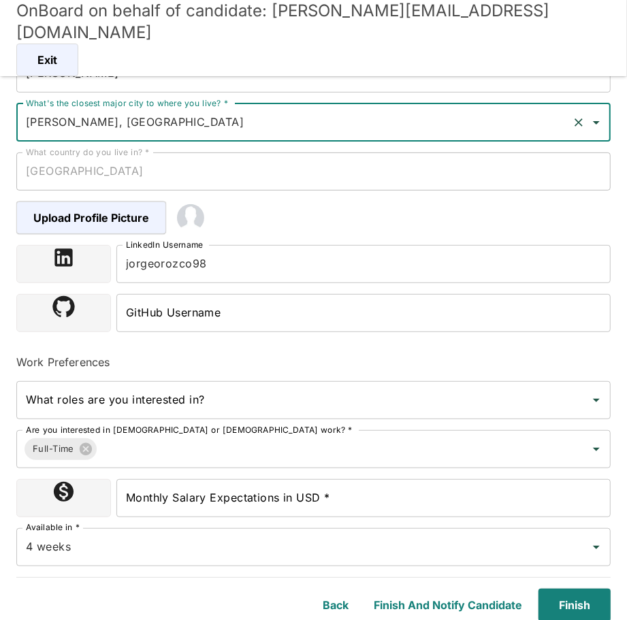
type input "[PERSON_NAME], [GEOGRAPHIC_DATA]"
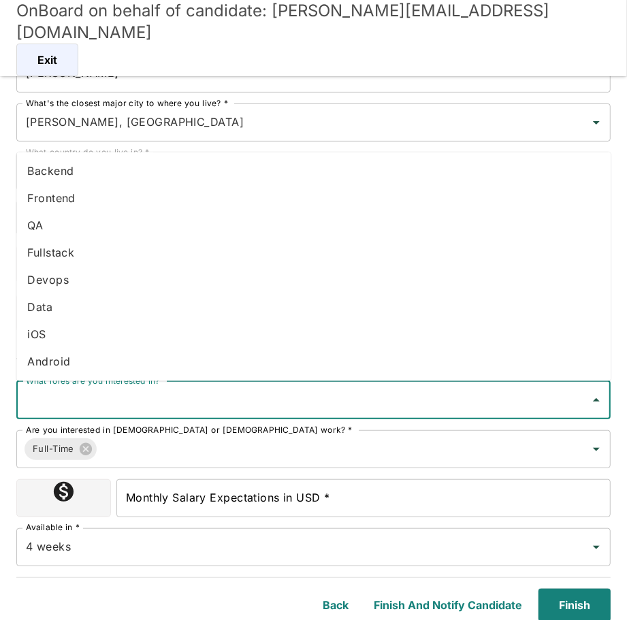
click at [148, 395] on input "What roles are you interested in?" at bounding box center [303, 401] width 562 height 26
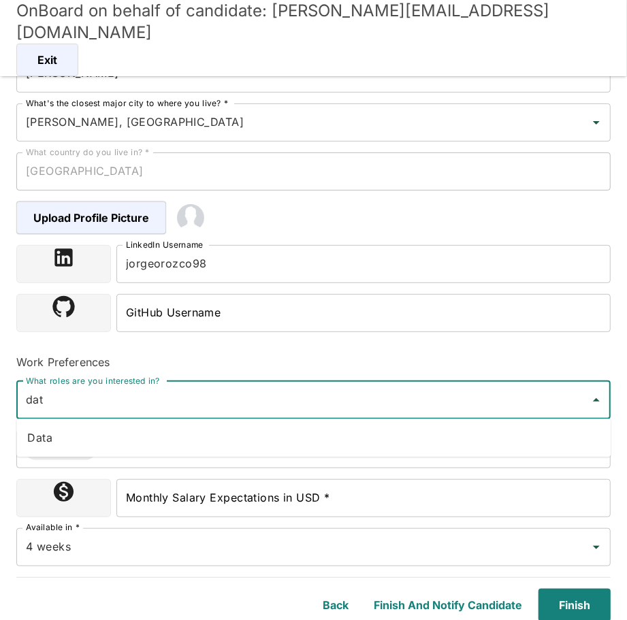
type input "data"
click at [157, 434] on li "Data" at bounding box center [313, 438] width 595 height 27
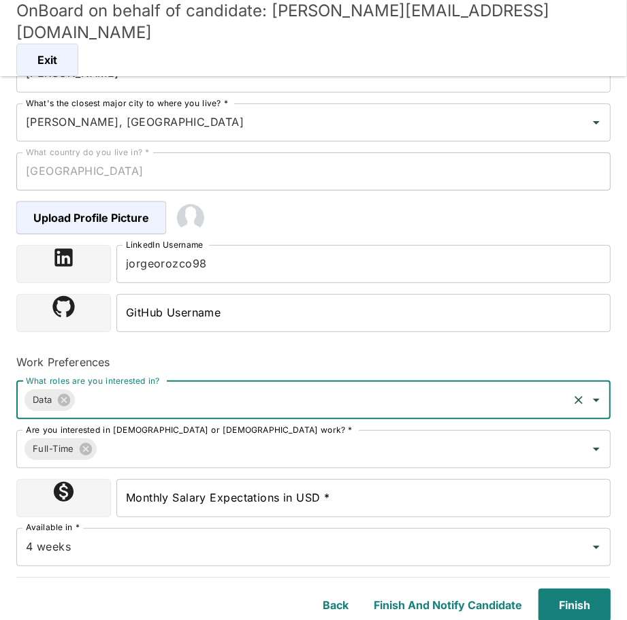
click at [230, 500] on div "Monthly Salary Expectations in USD * Monthly Salary Expectations in USD *" at bounding box center [363, 498] width 494 height 38
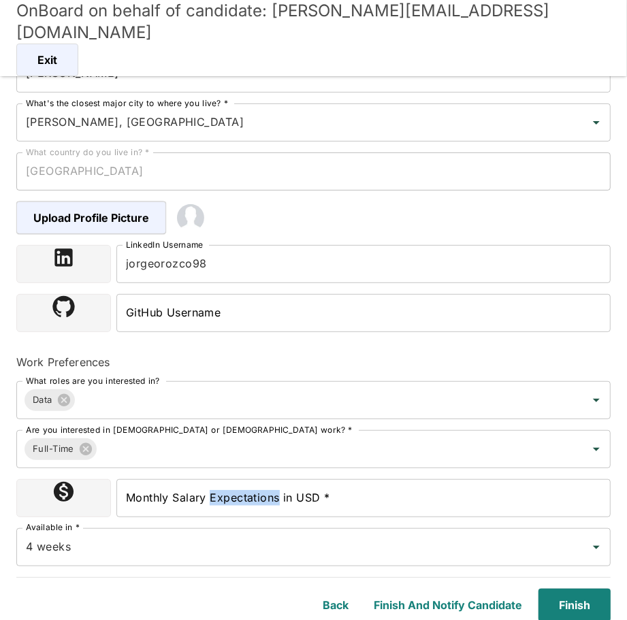
type input "1800000"
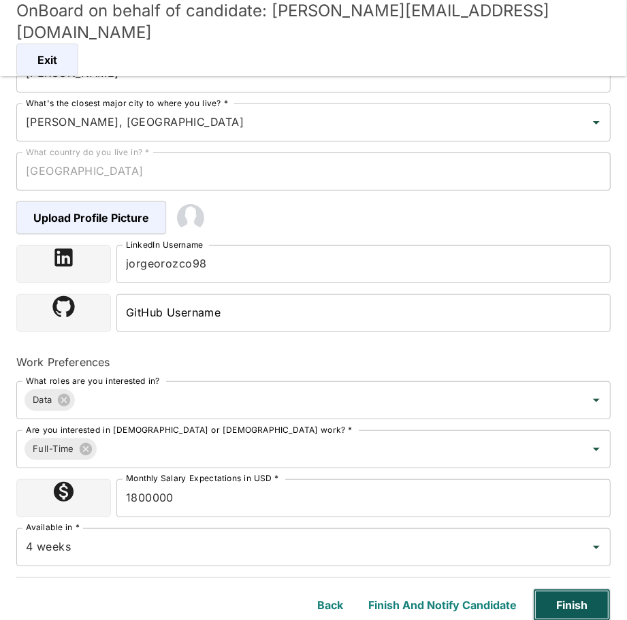
click at [581, 607] on button "Finish" at bounding box center [572, 605] width 78 height 33
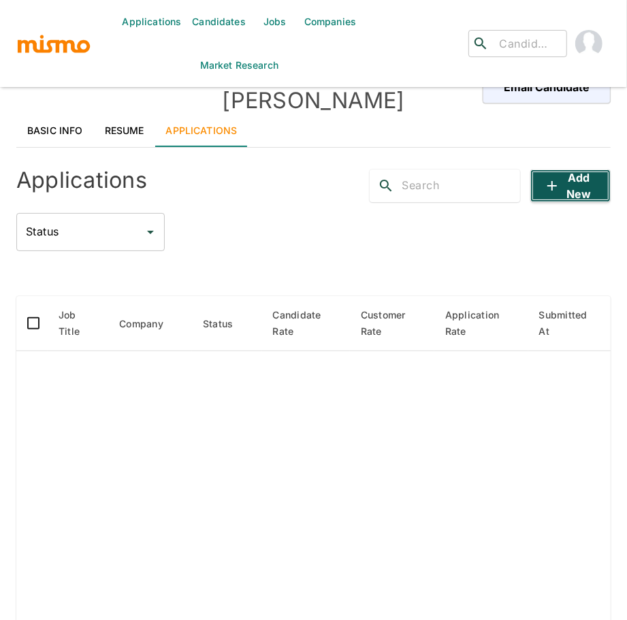
click at [561, 172] on button "Add new" at bounding box center [571, 186] width 80 height 33
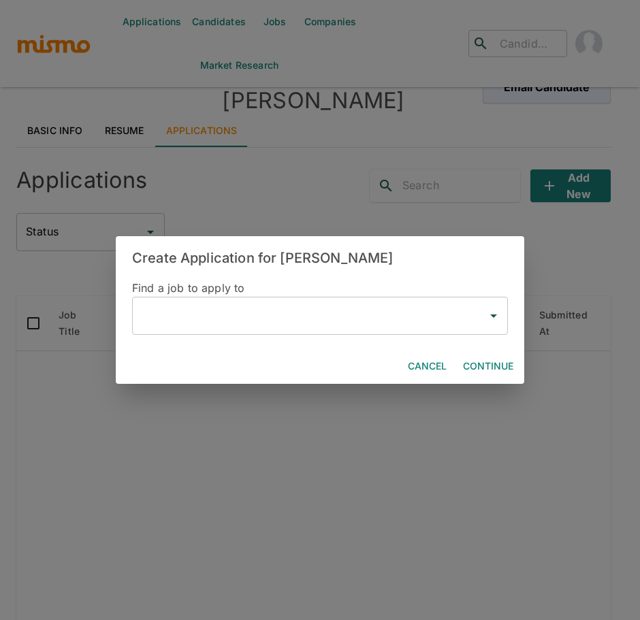
click at [287, 297] on div "​" at bounding box center [320, 316] width 376 height 38
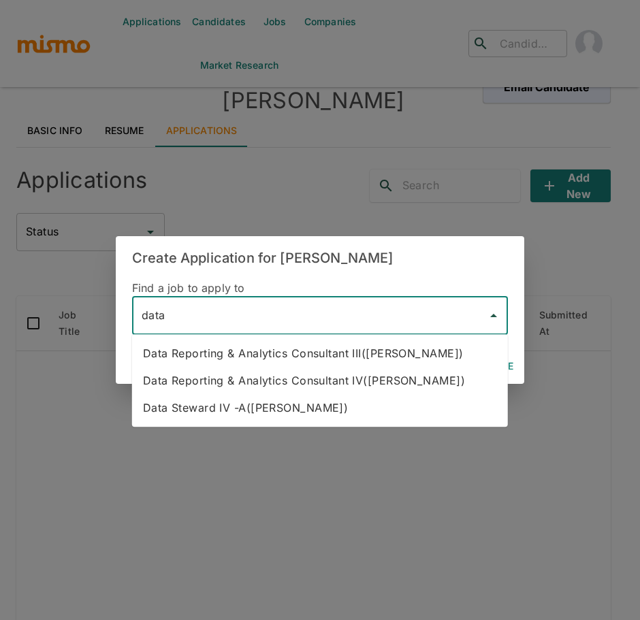
click at [262, 353] on li "Data Reporting & Analytics Consultant III([PERSON_NAME])" at bounding box center [320, 353] width 376 height 27
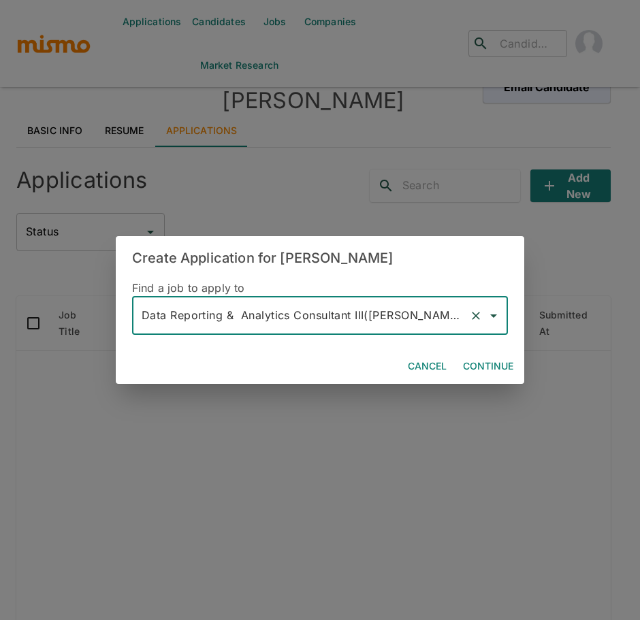
type input "Data Reporting & Analytics Consultant III([PERSON_NAME])"
click at [472, 364] on button "Continue" at bounding box center [488, 366] width 61 height 25
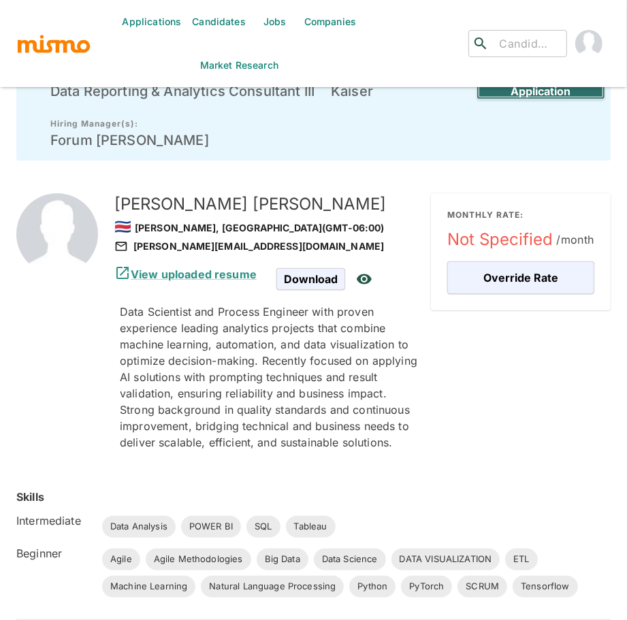
click at [522, 97] on button "Create Draft Application" at bounding box center [541, 83] width 129 height 33
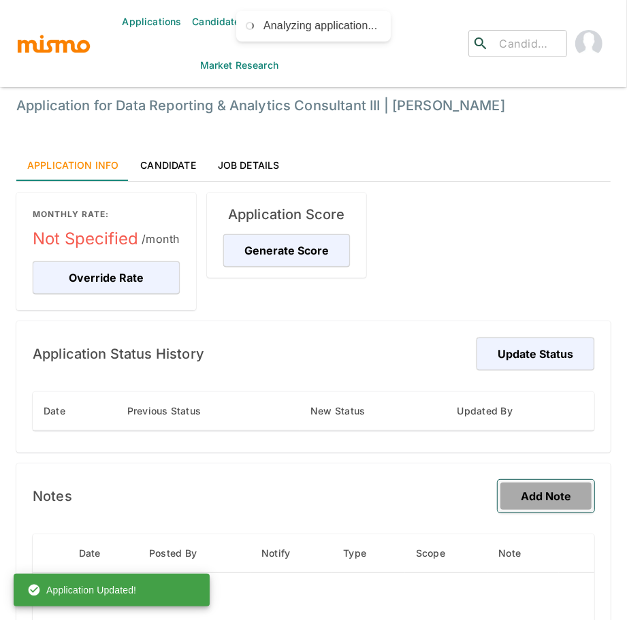
click at [551, 496] on button "Add Note" at bounding box center [546, 496] width 97 height 33
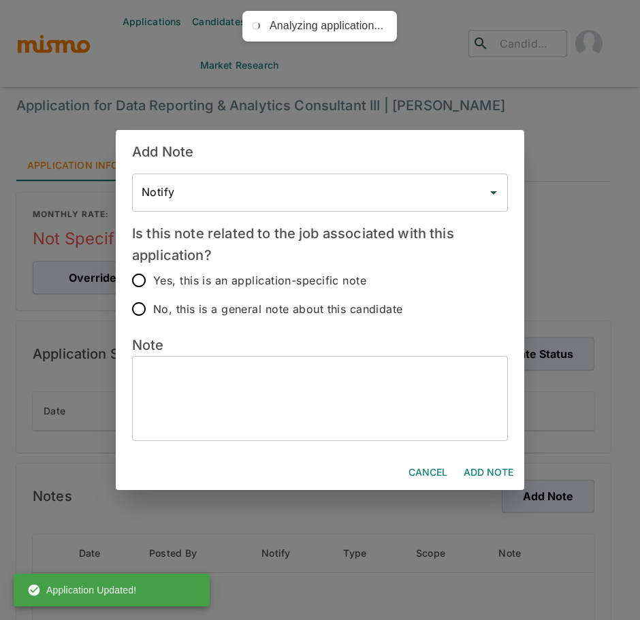
click at [176, 385] on textarea at bounding box center [320, 398] width 357 height 63
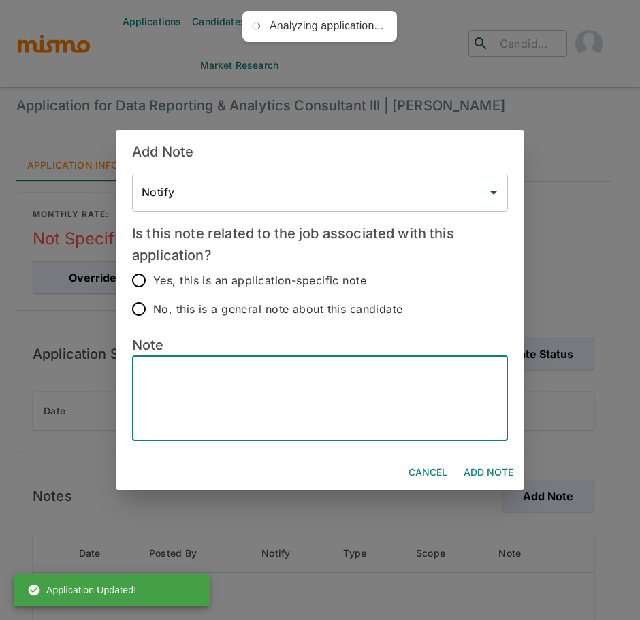
paste textarea "Candidate’s Name - Jorge Arturo Orozco Bermúdez Hybrid - Yes Bachelor’s Degree …"
type textarea "Candidate’s Name - Jorge Arturo Orozco Bermúdez Hybrid - Yes Bachelor’s Degree …"
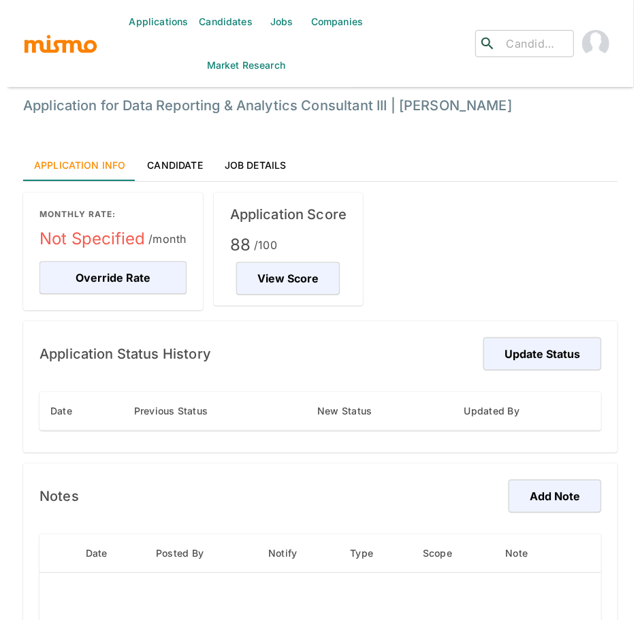
scroll to position [125, 0]
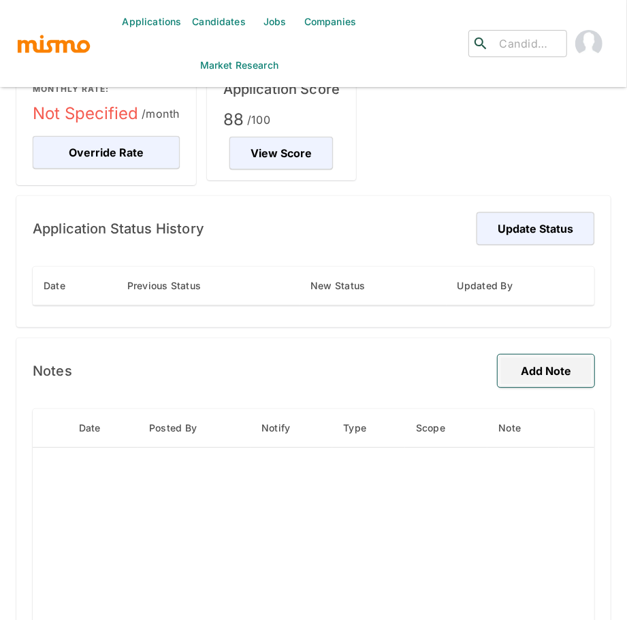
click at [533, 377] on button "Add Note" at bounding box center [546, 371] width 97 height 33
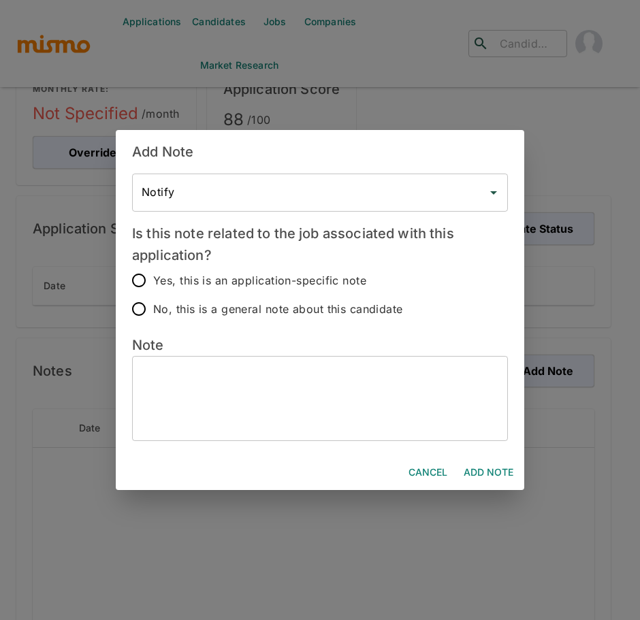
click at [257, 376] on textarea at bounding box center [320, 398] width 357 height 63
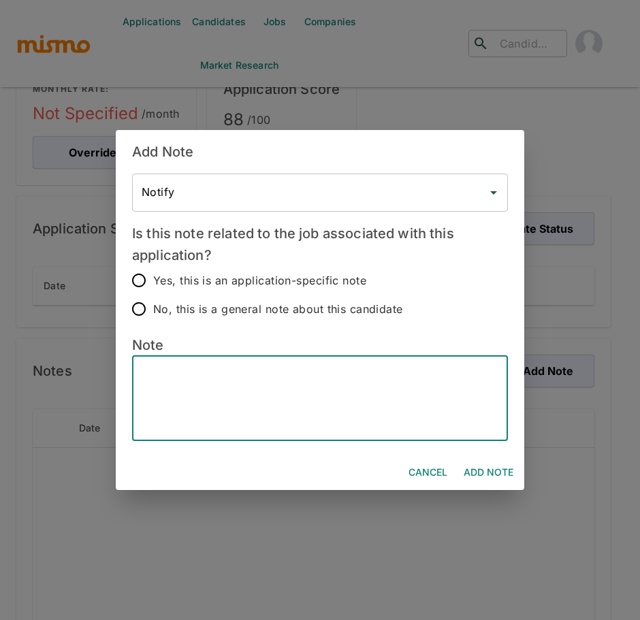
paste textarea "Candidate’s Name - Jorge Arturo Orozco Bermúdez Hybrid - Yes Bachelor’s Degree …"
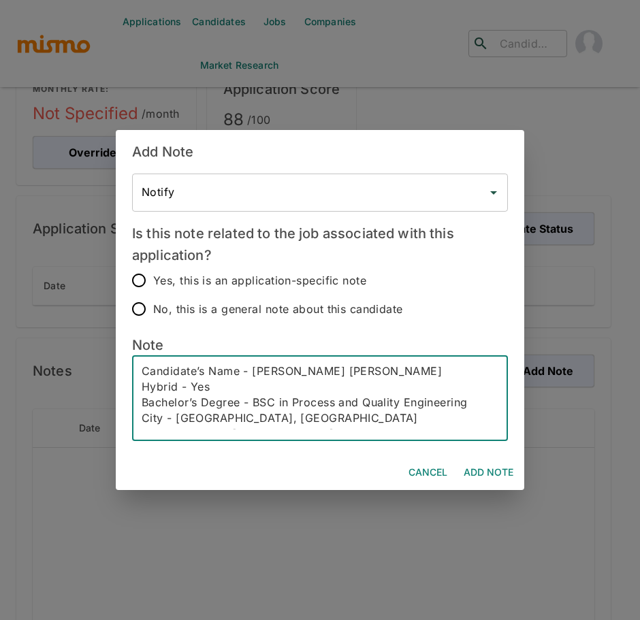
scroll to position [0, 0]
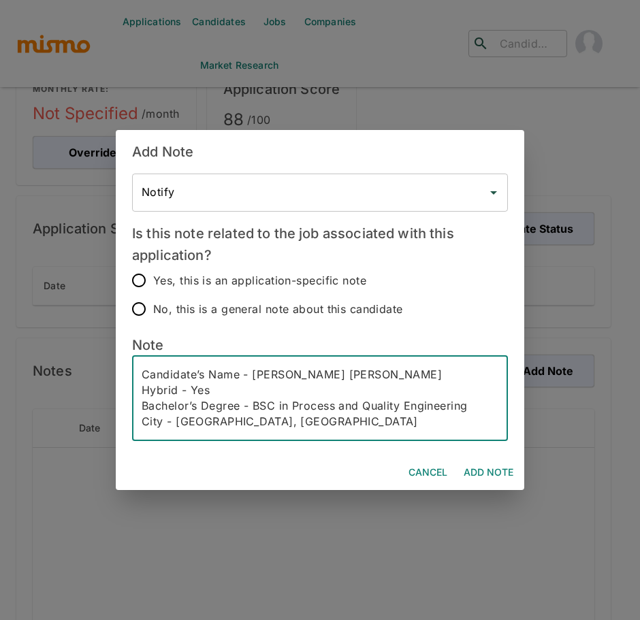
type textarea "Candidate’s Name - Jorge Arturo Orozco Bermúdez Hybrid - Yes Bachelor’s Degree …"
click at [140, 311] on input "No, this is a general note about this candidate" at bounding box center [139, 309] width 29 height 29
radio input "true"
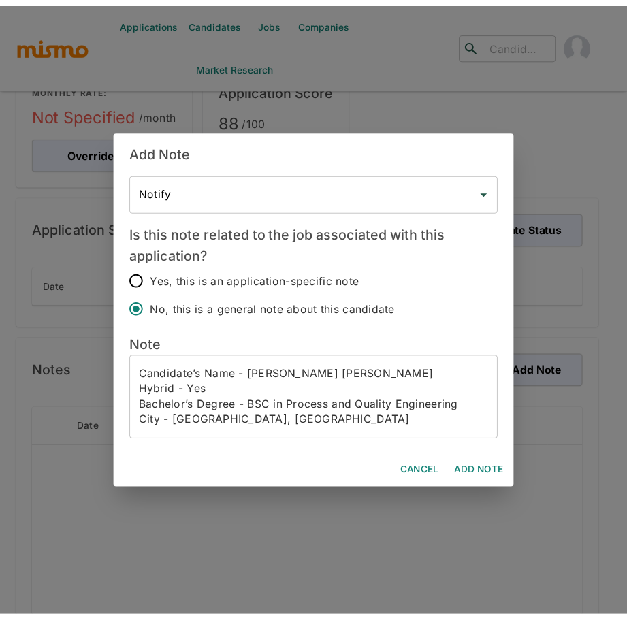
scroll to position [125, 0]
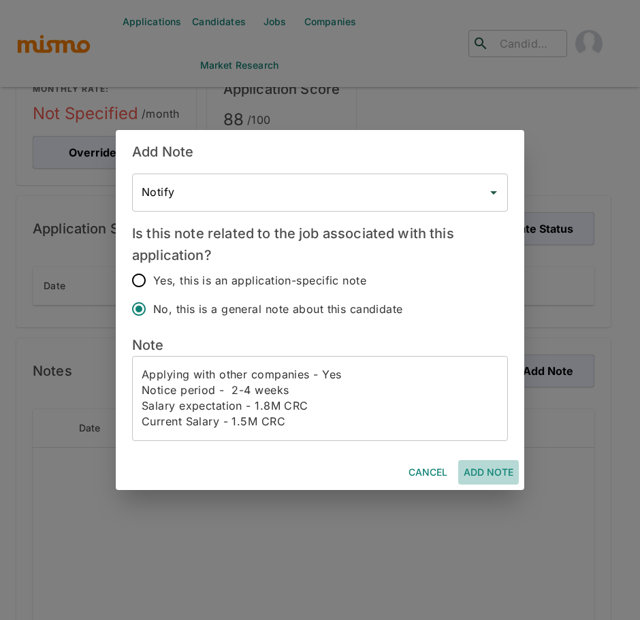
click at [490, 470] on button "Add Note" at bounding box center [488, 472] width 61 height 25
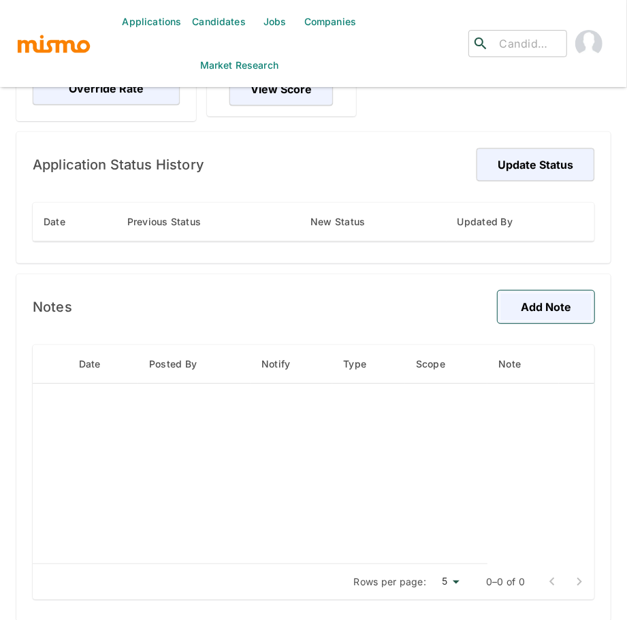
scroll to position [0, 0]
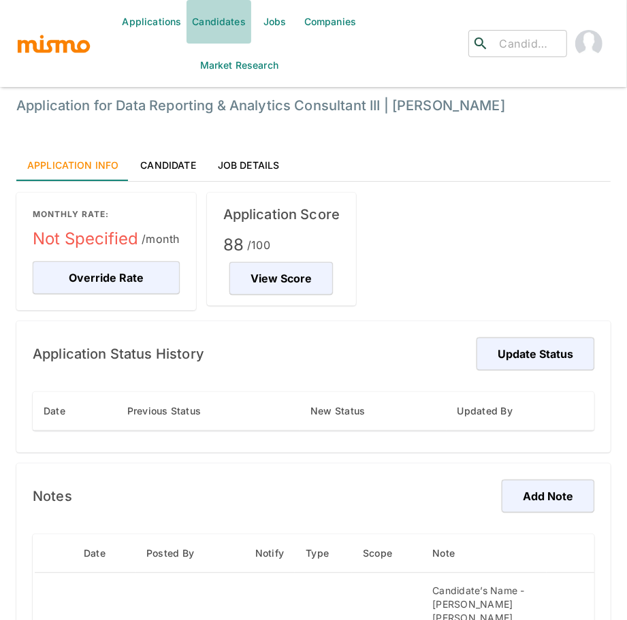
click at [219, 26] on link "Candidates" at bounding box center [219, 22] width 65 height 44
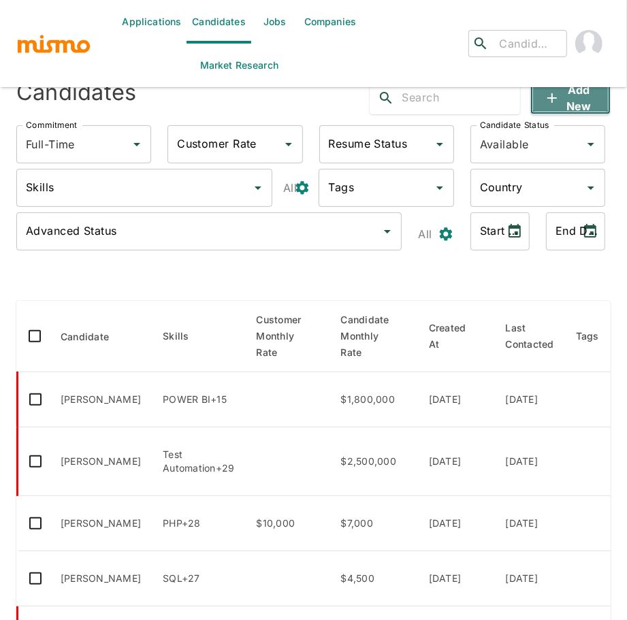
click at [580, 93] on button "Add new" at bounding box center [571, 98] width 80 height 33
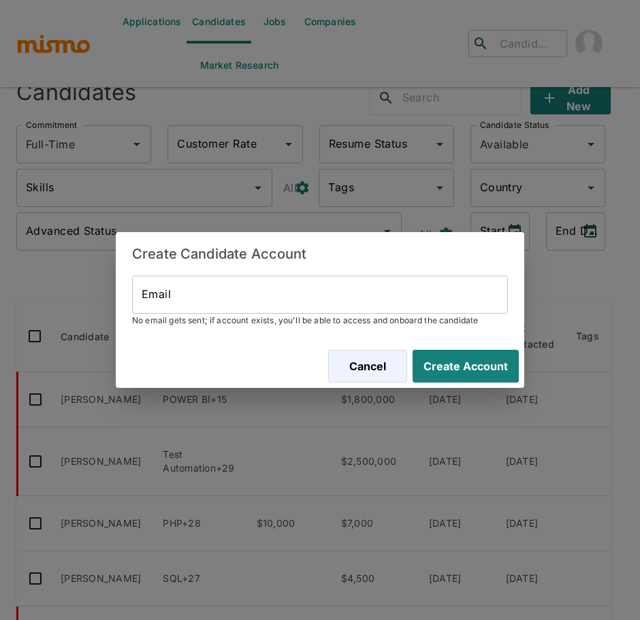
click at [336, 296] on input "Email" at bounding box center [320, 295] width 376 height 38
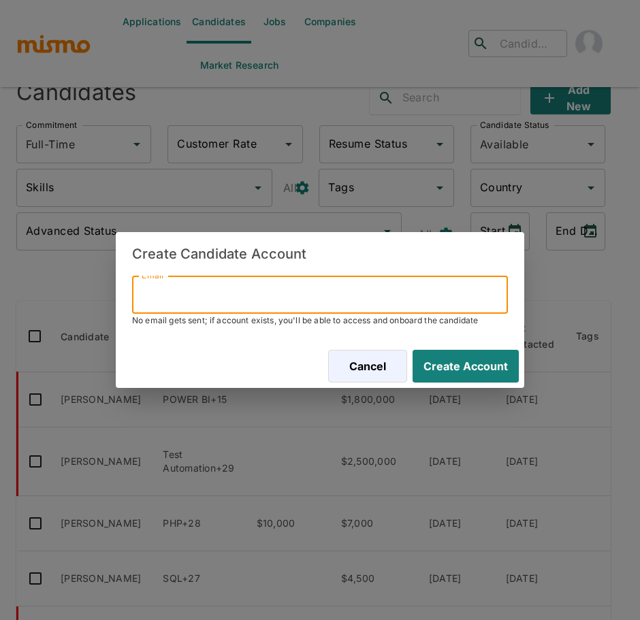
paste input "jonyoxred@gmail.com"
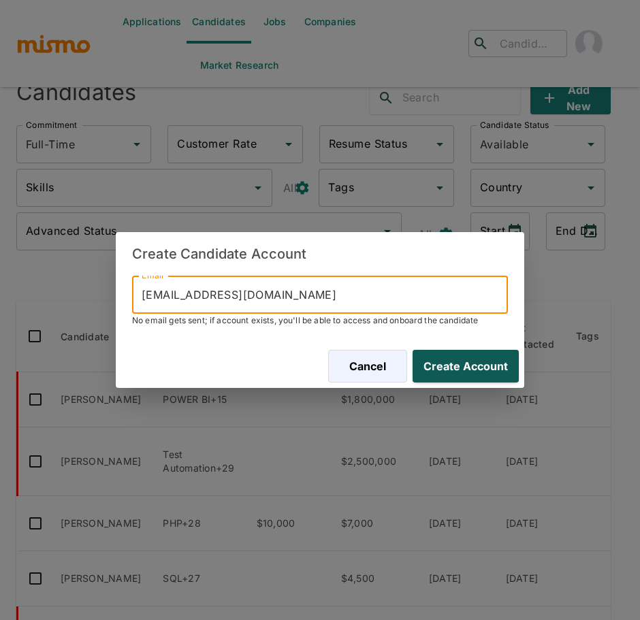
type input "jonyoxred@gmail.com"
click at [473, 363] on button "Create Account" at bounding box center [463, 366] width 112 height 33
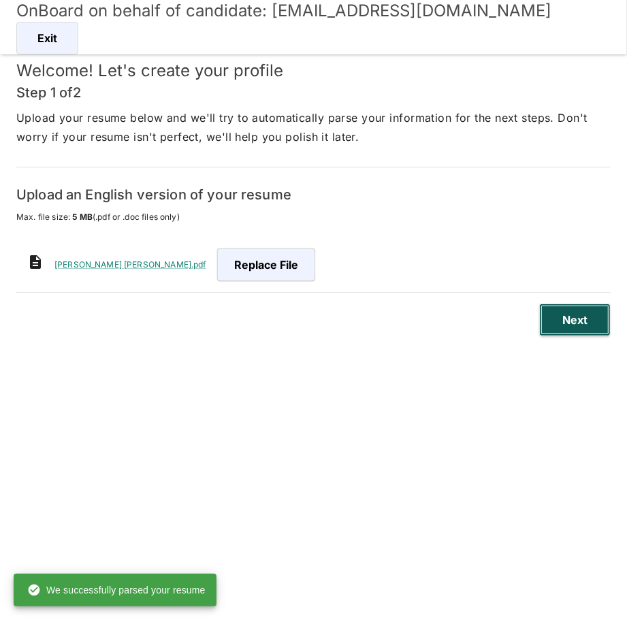
click at [560, 321] on button "Next" at bounding box center [575, 320] width 72 height 33
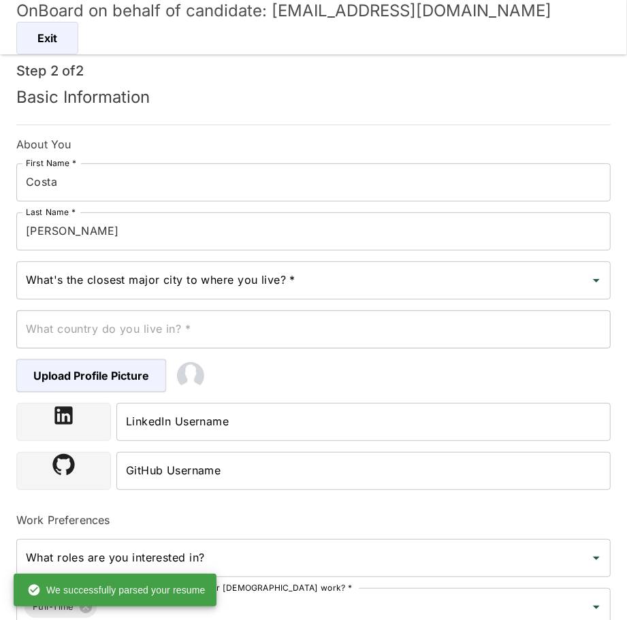
click at [88, 187] on input "Costa" at bounding box center [313, 182] width 595 height 38
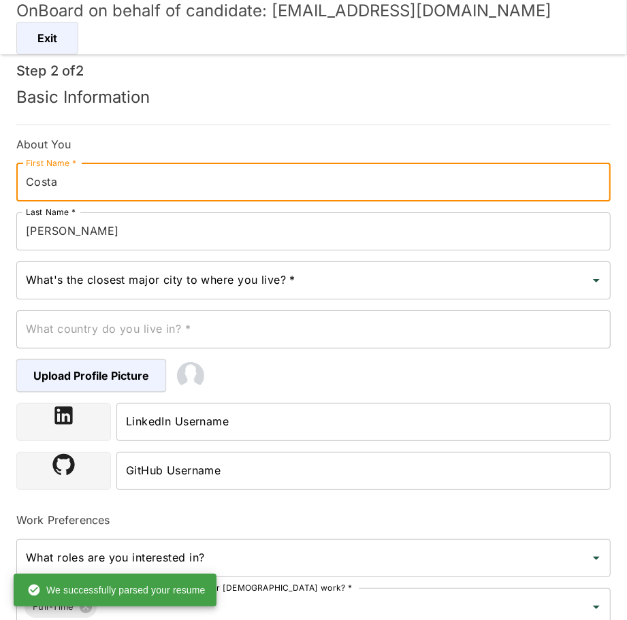
click at [88, 187] on input "Costa" at bounding box center [313, 182] width 595 height 38
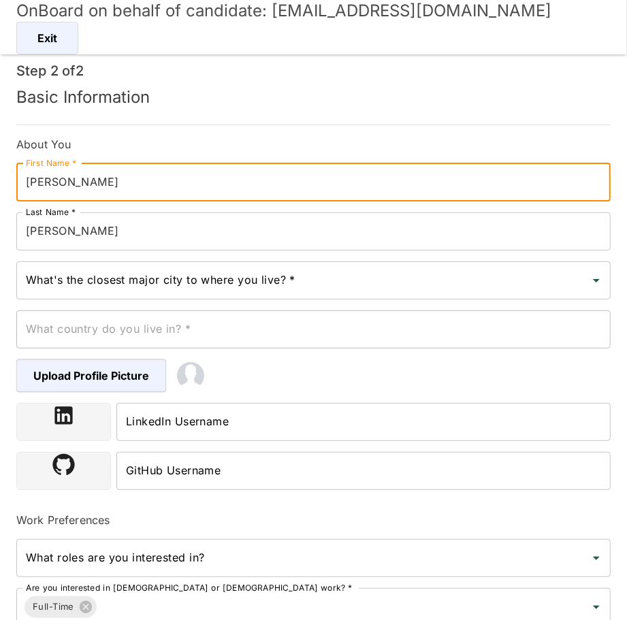
type input "Jonathan"
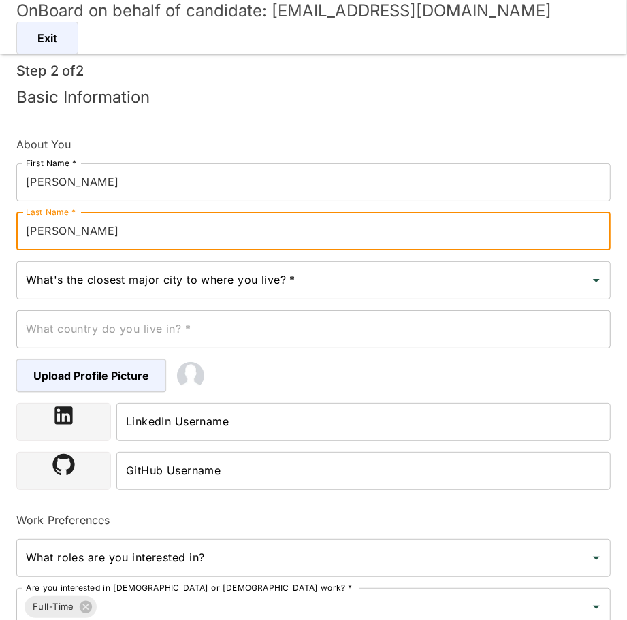
type input "Castro"
click at [101, 276] on input "What's the closest major city to where you live? *" at bounding box center [303, 281] width 562 height 26
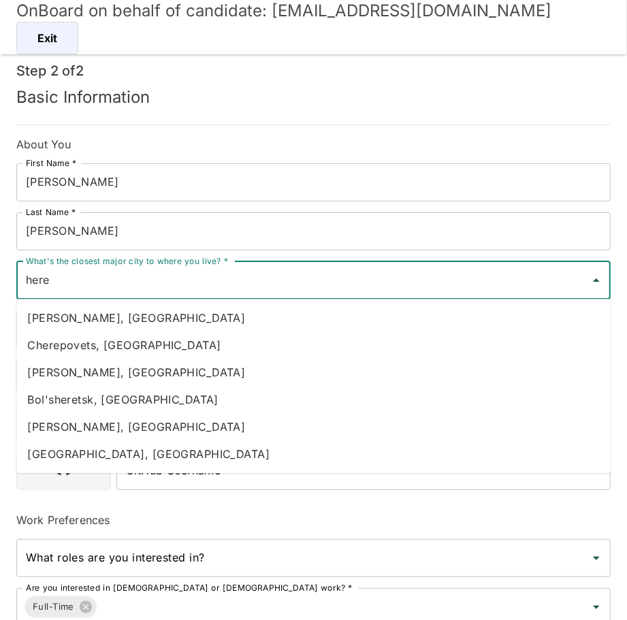
click at [70, 313] on li "Heredia, Costa Rica" at bounding box center [313, 317] width 595 height 27
type input "Heredia, Costa Rica"
type input "Costa Rica"
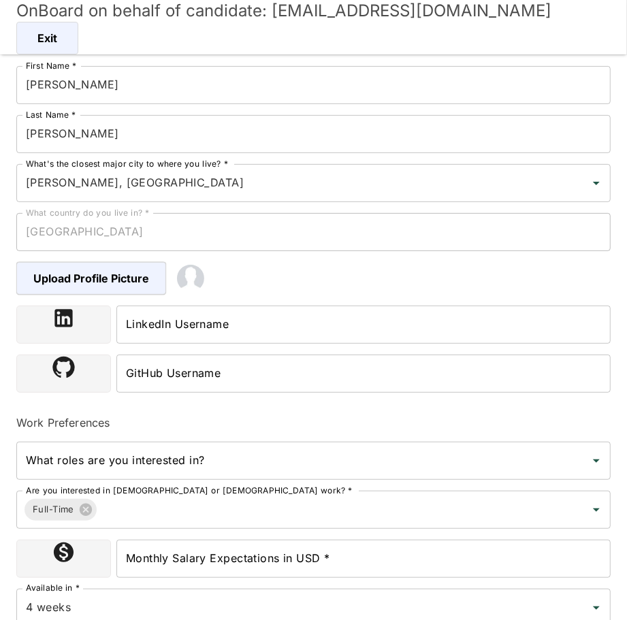
scroll to position [124, 0]
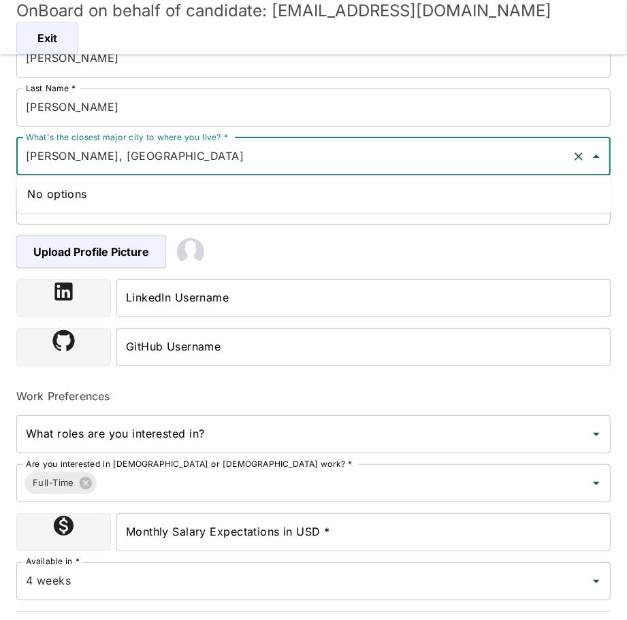
type input "Heredia, Costa Rica"
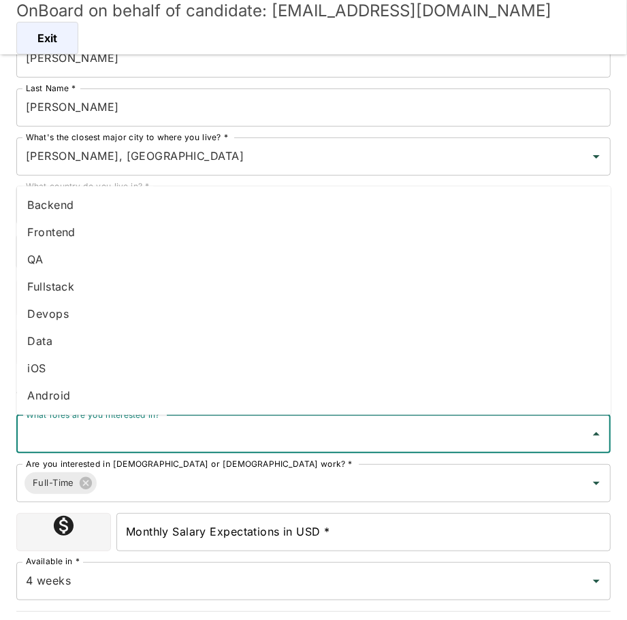
click at [183, 437] on input "What roles are you interested in?" at bounding box center [303, 435] width 562 height 26
click at [159, 159] on input "Heredia, Costa Rica" at bounding box center [294, 157] width 544 height 26
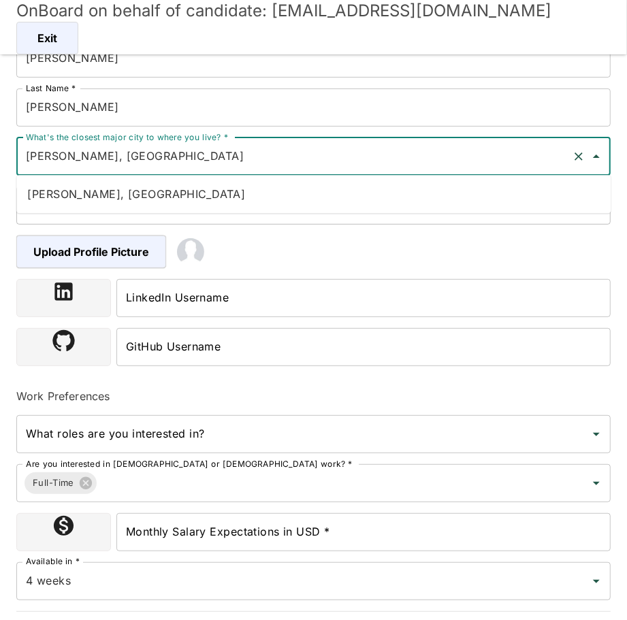
click at [155, 157] on input "Heredia, Costa Rica" at bounding box center [294, 157] width 544 height 26
click at [152, 191] on li "Heredia, Costa Rica" at bounding box center [313, 193] width 595 height 27
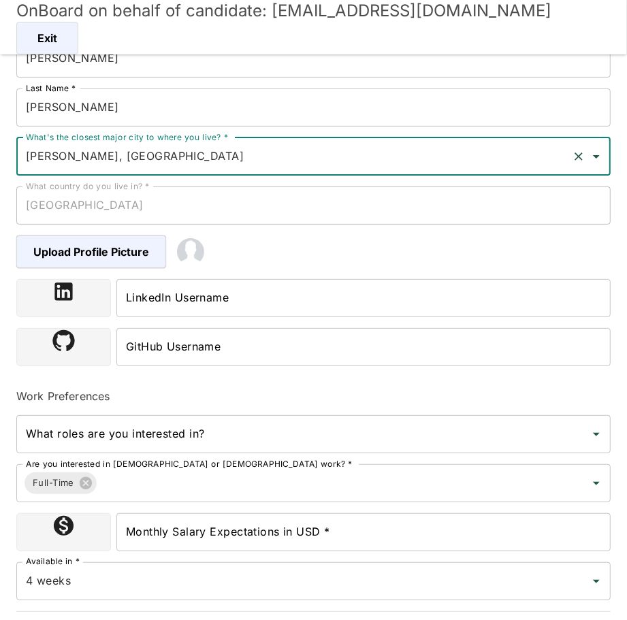
click at [154, 435] on input "What roles are you interested in?" at bounding box center [303, 435] width 562 height 26
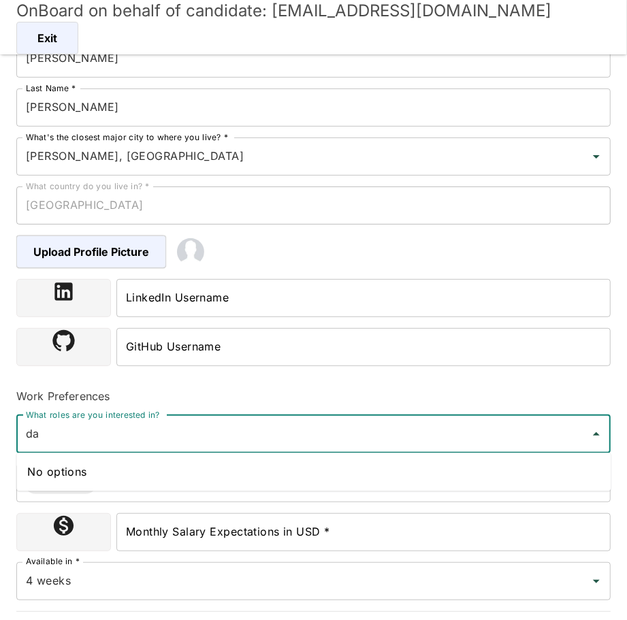
type input "dat"
click at [149, 479] on li "Data" at bounding box center [313, 472] width 595 height 27
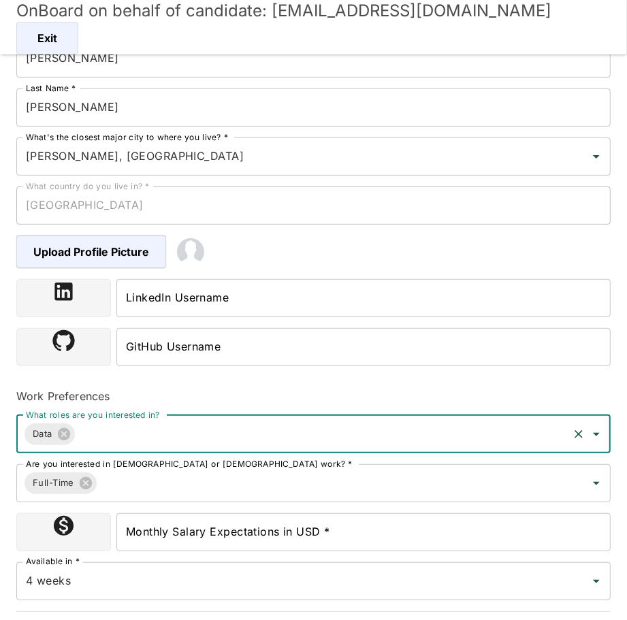
click at [214, 537] on input "Monthly Salary Expectations in USD *" at bounding box center [363, 533] width 494 height 38
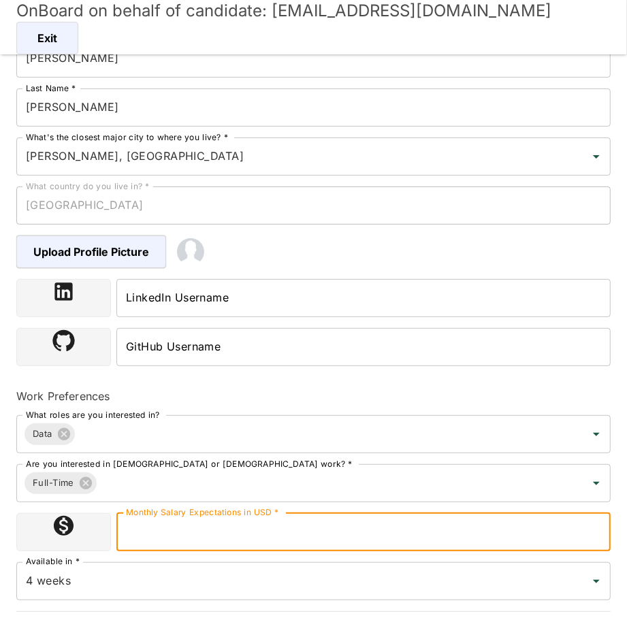
type input "1800000"
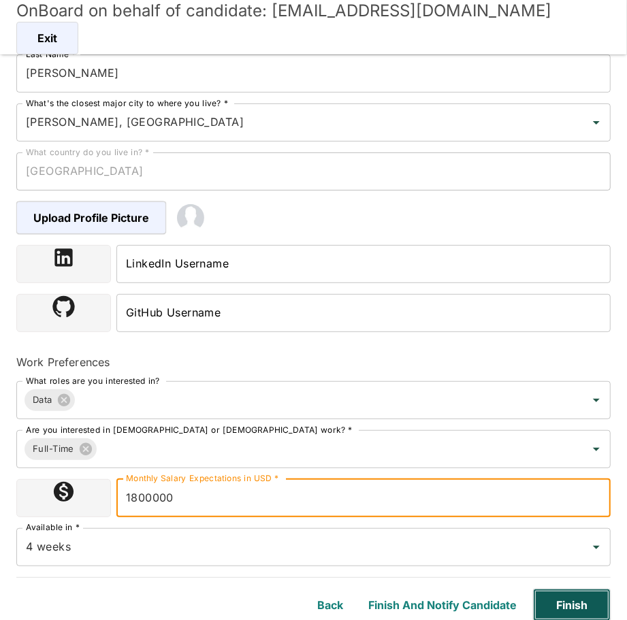
click at [586, 603] on button "Finish" at bounding box center [572, 605] width 78 height 33
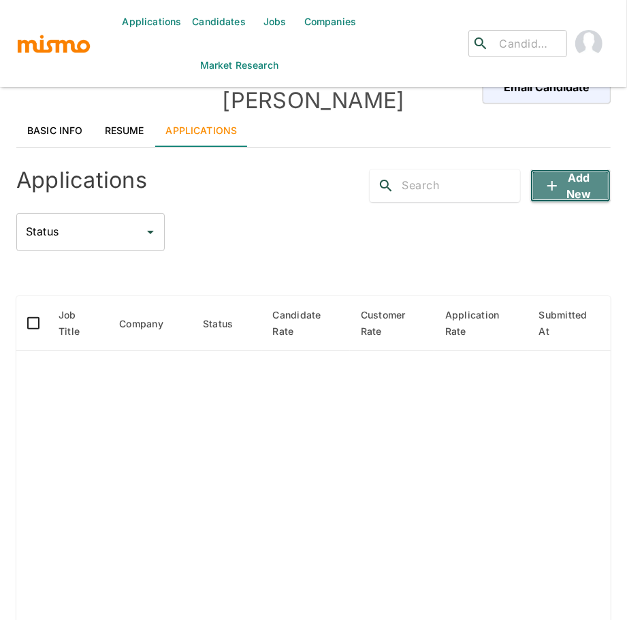
click at [562, 170] on button "Add new" at bounding box center [571, 186] width 80 height 33
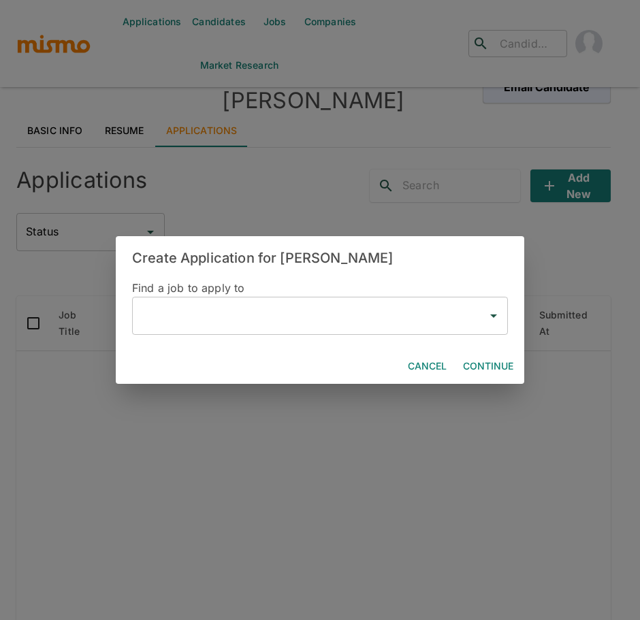
click at [215, 324] on input "text" at bounding box center [309, 316] width 343 height 26
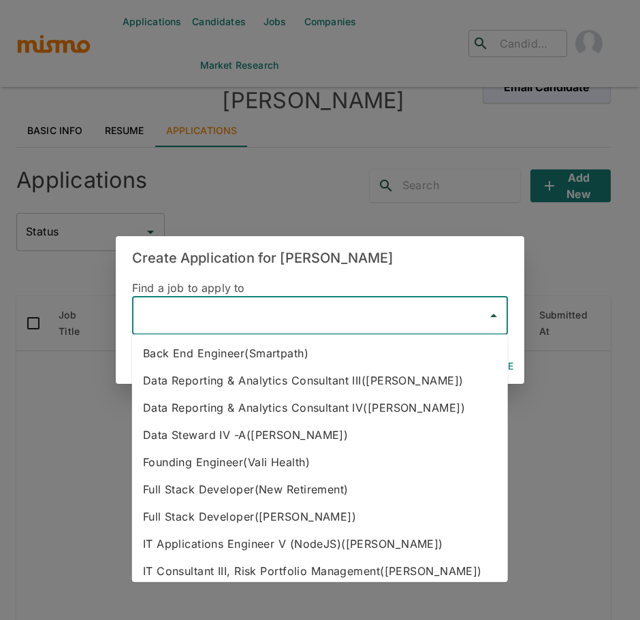
click at [230, 381] on li "Data Reporting & Analytics Consultant III(Kaiser)" at bounding box center [320, 380] width 376 height 27
type input "Data Reporting & Analytics Consultant III(Kaiser)"
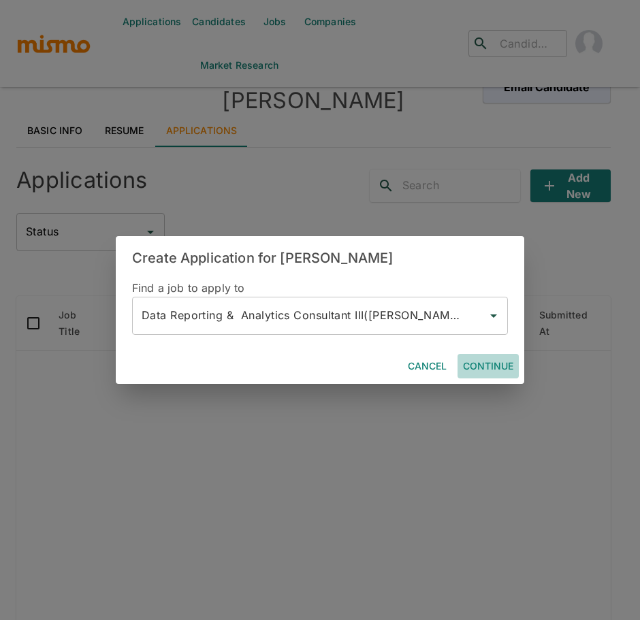
click at [487, 367] on button "Continue" at bounding box center [488, 366] width 61 height 25
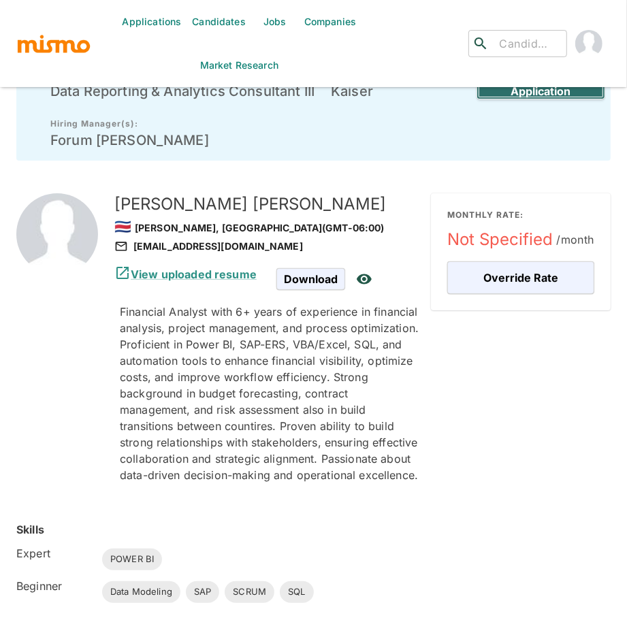
click at [549, 94] on button "Create Draft Application" at bounding box center [541, 83] width 129 height 33
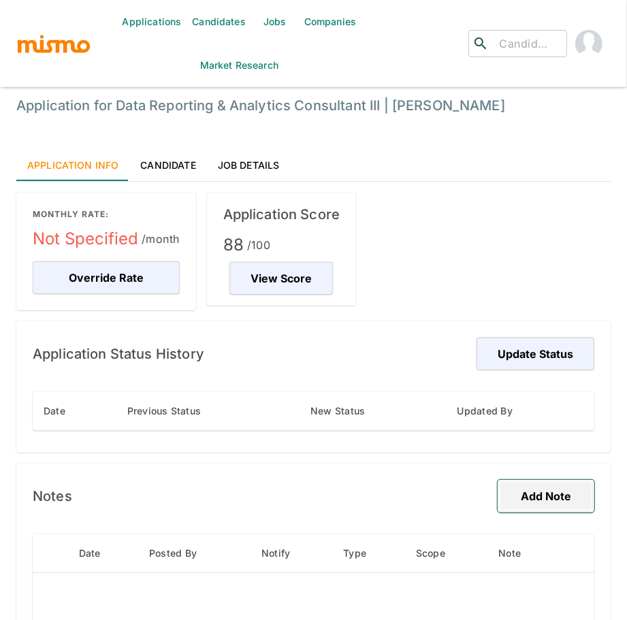
click at [532, 504] on button "Add Note" at bounding box center [546, 496] width 97 height 33
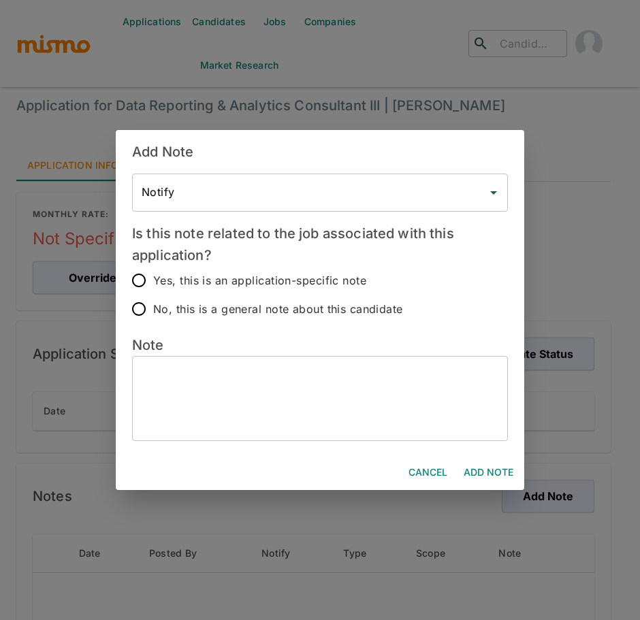
click at [264, 406] on textarea at bounding box center [320, 398] width 357 height 63
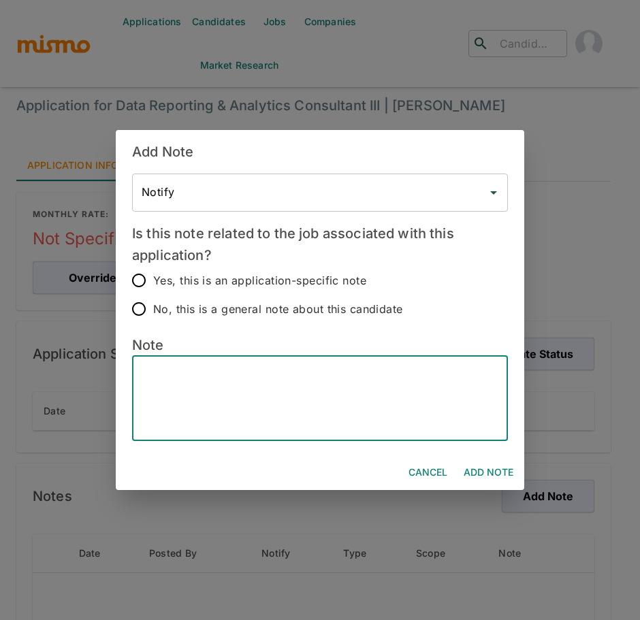
paste textarea "Candidate’s Name - Jonathan Castro Hybrid - Yes Bachelor’s Degree - Associates …"
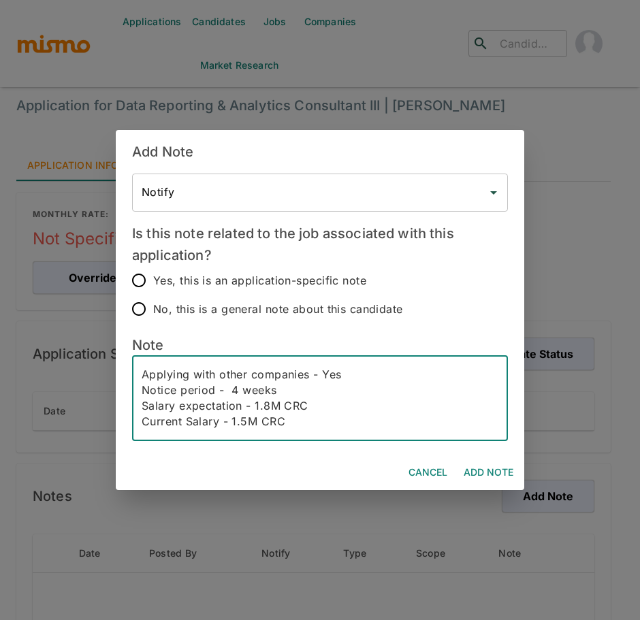
scroll to position [125, 0]
type textarea "Candidate’s Name - Jonathan Castro Hybrid - Yes Bachelor’s Degree - Associates …"
click at [157, 305] on span "No, this is a general note about this candidate" at bounding box center [278, 309] width 250 height 19
click at [153, 305] on input "No, this is a general note about this candidate" at bounding box center [139, 309] width 29 height 29
radio input "true"
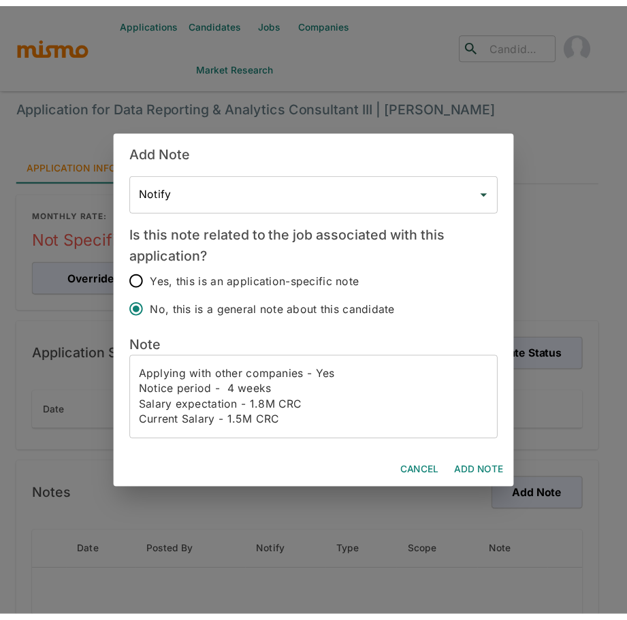
scroll to position [0, 0]
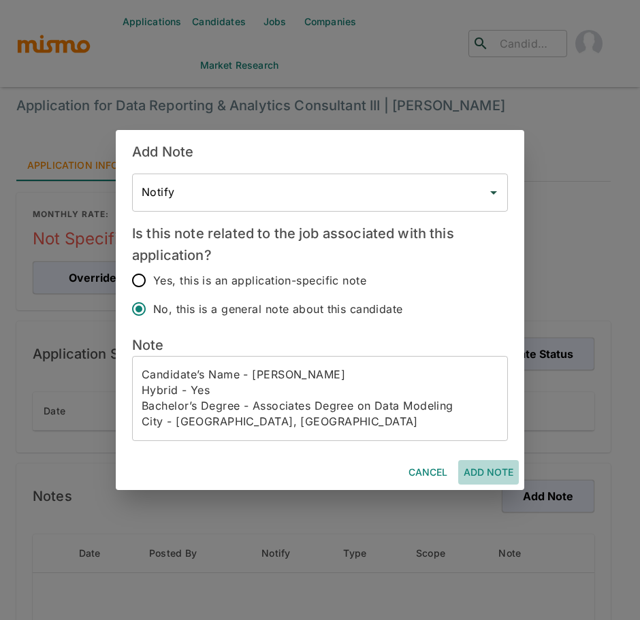
click at [470, 467] on button "Add Note" at bounding box center [488, 472] width 61 height 25
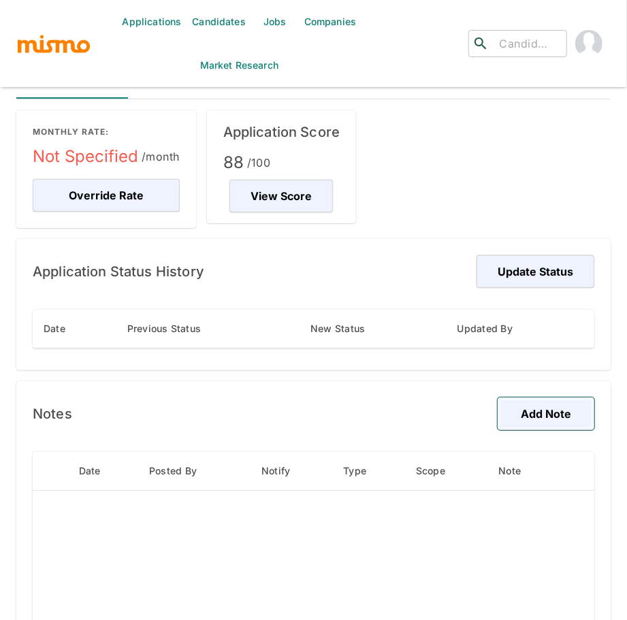
scroll to position [189, 0]
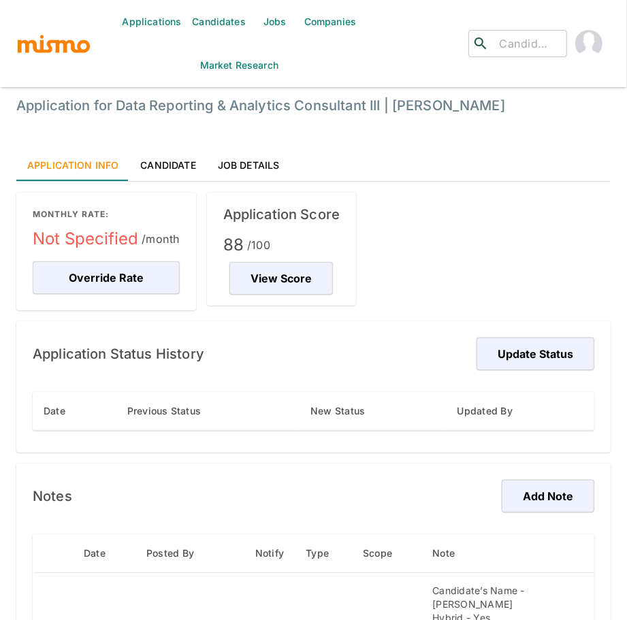
click at [160, 355] on h6 "Application Status History" at bounding box center [119, 354] width 172 height 22
click at [234, 20] on link "Candidates" at bounding box center [219, 22] width 65 height 44
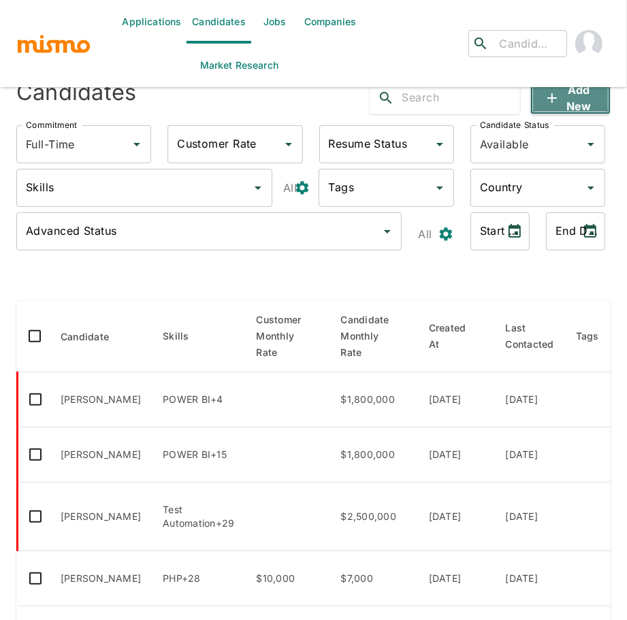
click at [571, 101] on button "Add new" at bounding box center [571, 98] width 80 height 33
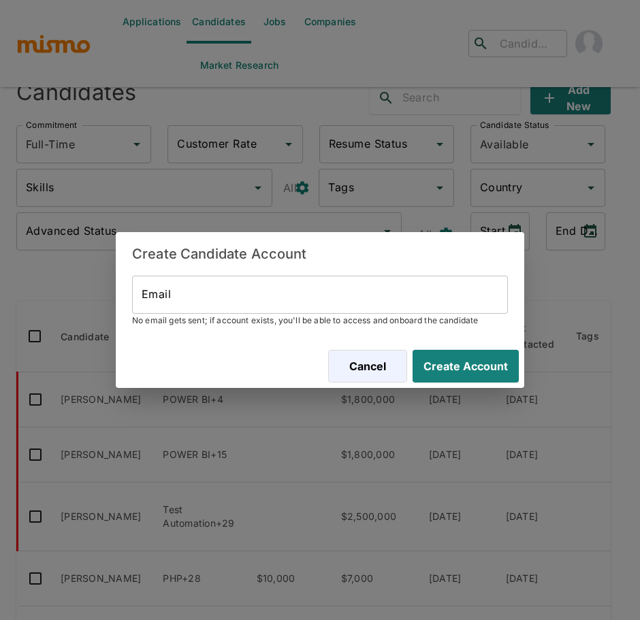
click at [211, 301] on input "Email" at bounding box center [320, 295] width 376 height 38
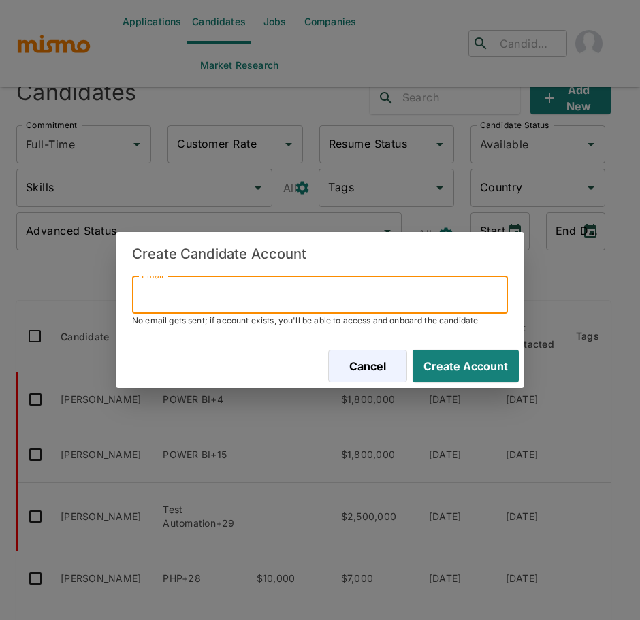
paste input "jose.fiattes@gmail.com"
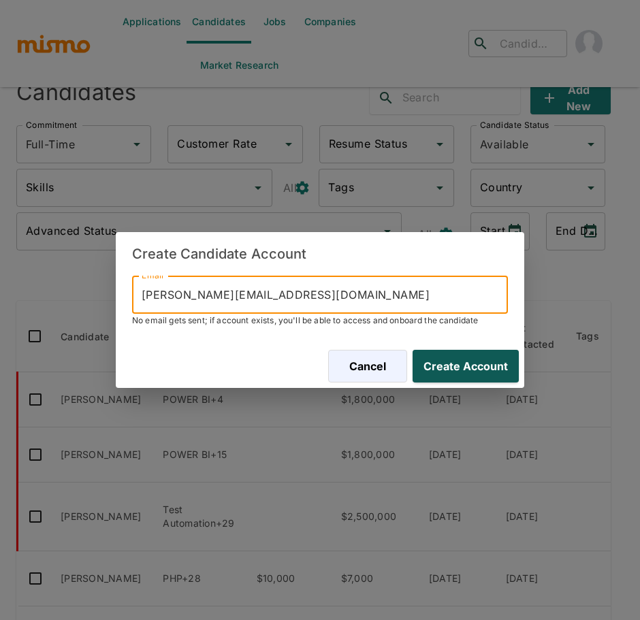
type input "jose.fiattes@gmail.com"
click at [503, 366] on button "Create Account" at bounding box center [463, 366] width 112 height 33
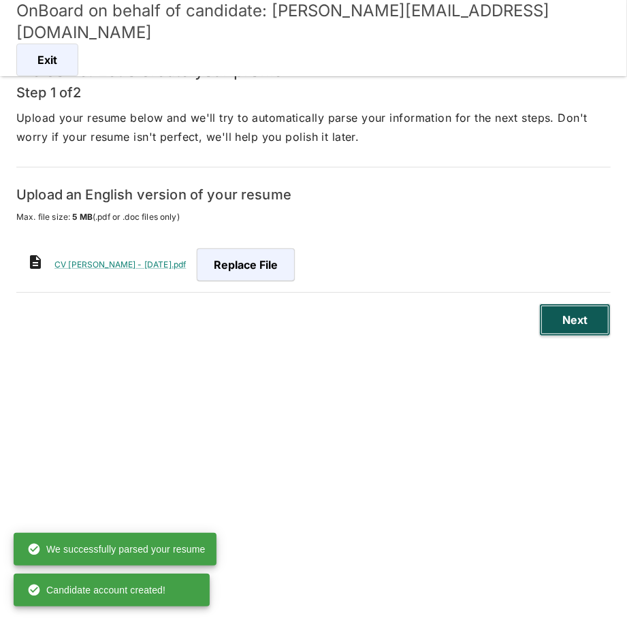
click at [584, 316] on button "Next" at bounding box center [575, 320] width 72 height 33
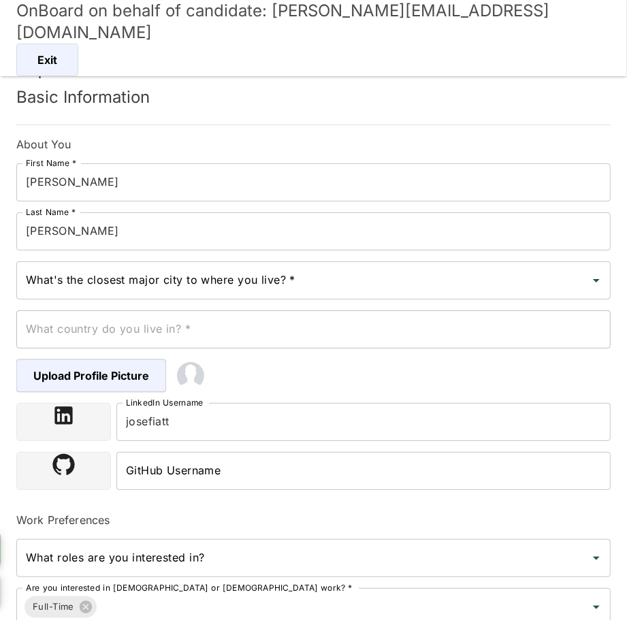
click at [119, 191] on input "JOSE" at bounding box center [313, 182] width 595 height 38
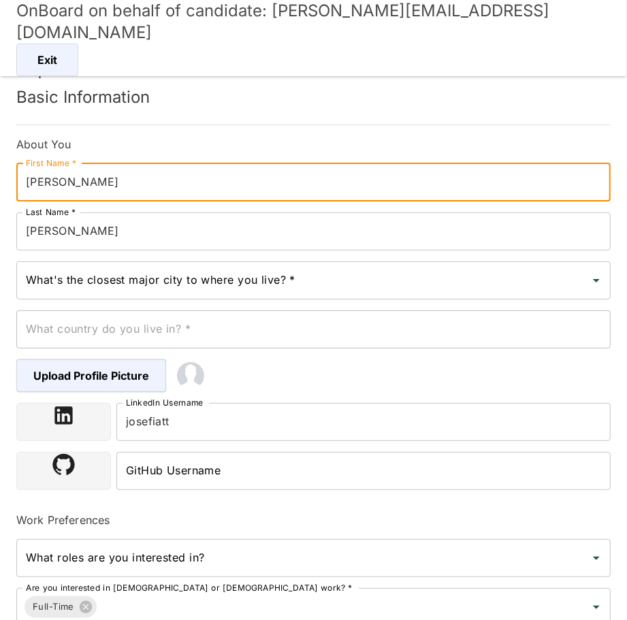
click at [115, 186] on input "JOSE" at bounding box center [313, 182] width 595 height 38
type input "JOSE"
click at [22, 228] on input "ESCALANTE" at bounding box center [313, 231] width 595 height 38
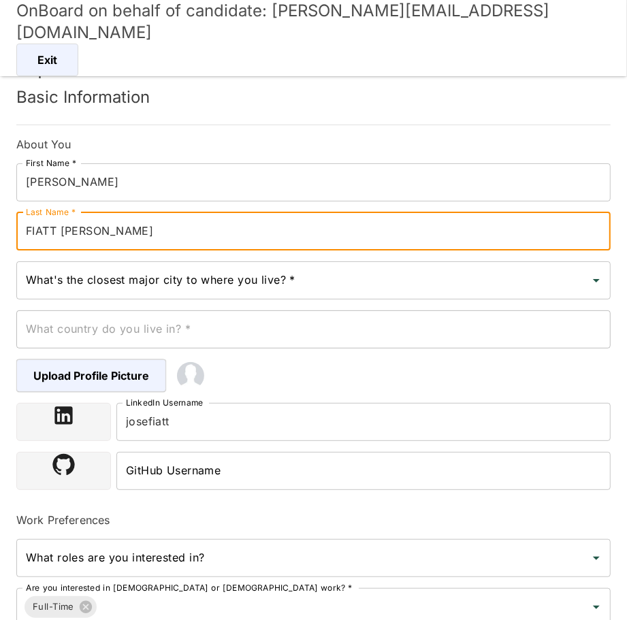
type input "FIATT ESCALANTE"
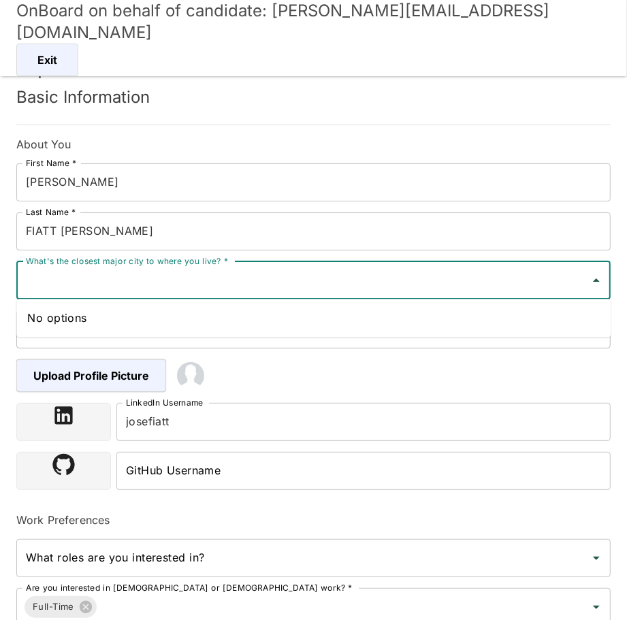
click at [86, 288] on input "What's the closest major city to where you live? *" at bounding box center [303, 281] width 562 height 26
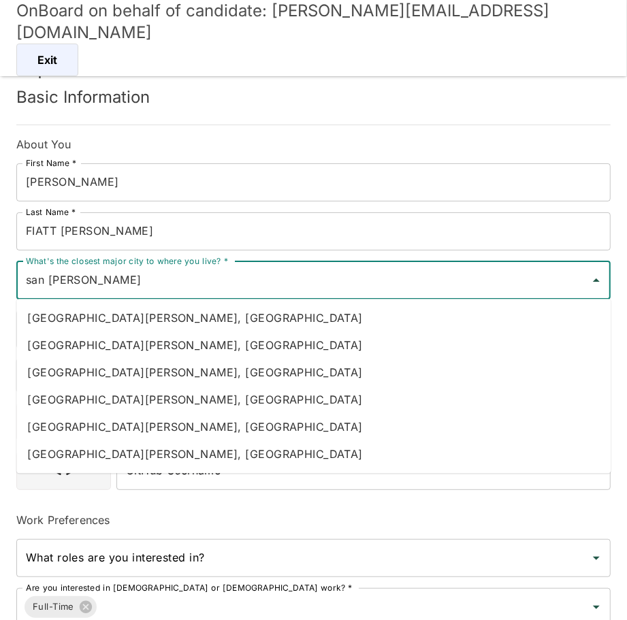
click at [133, 368] on li "San Jose, Costa Rica" at bounding box center [313, 372] width 595 height 27
type input "San Jose, Costa Rica"
type input "Costa Rica"
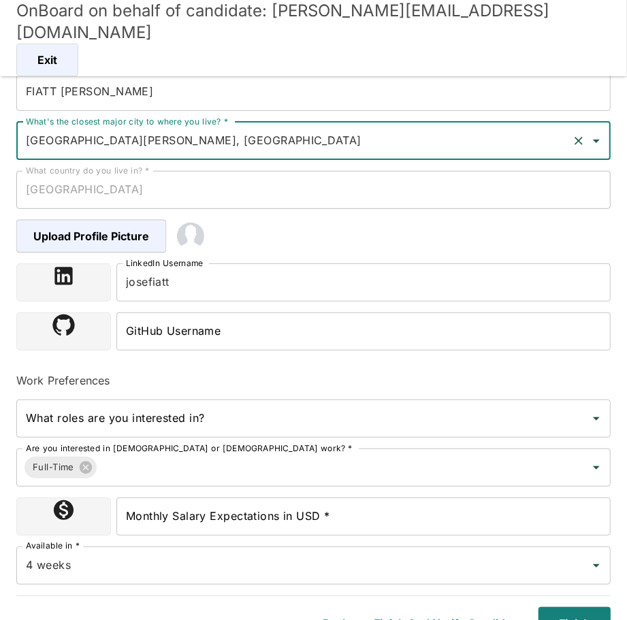
scroll to position [150, 0]
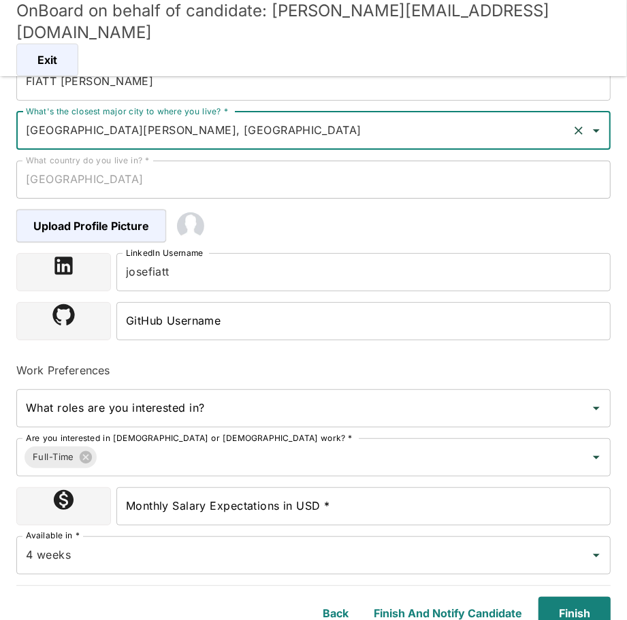
type input "San Jose, Costa Rica"
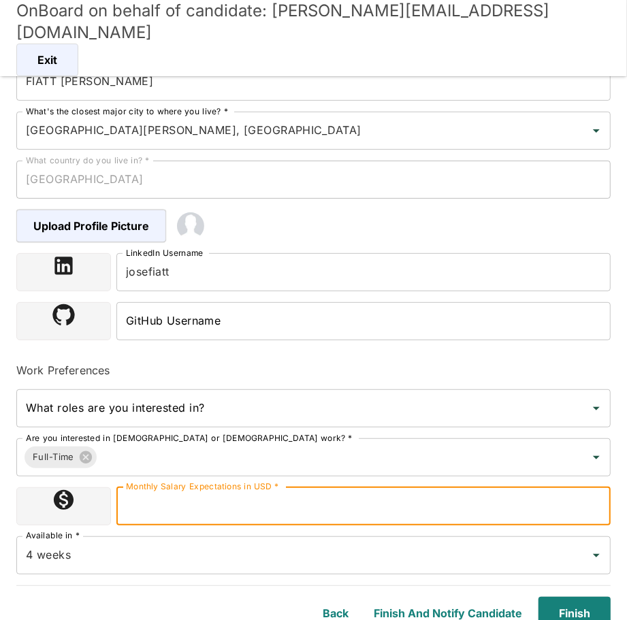
click at [233, 503] on input "Monthly Salary Expectations in USD *" at bounding box center [363, 507] width 494 height 38
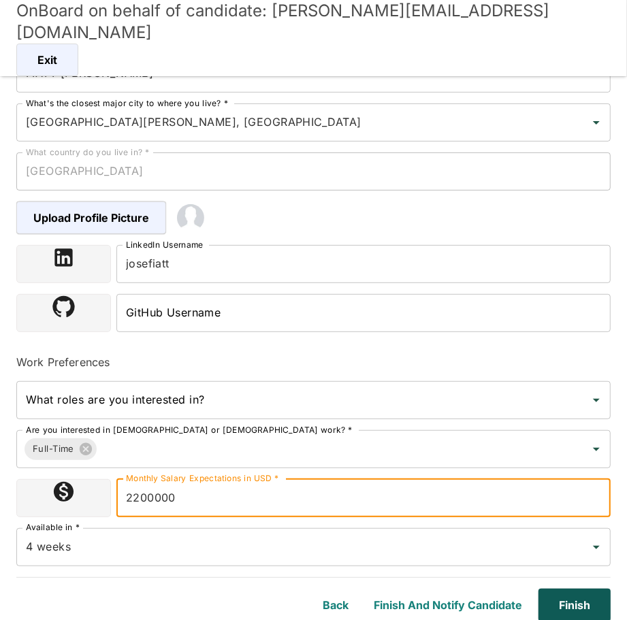
type input "2200000"
click at [588, 610] on button "Finish" at bounding box center [572, 605] width 78 height 33
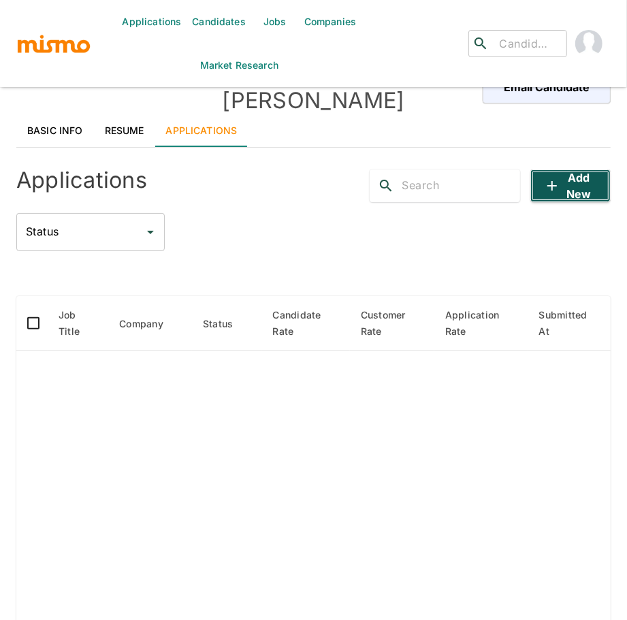
click at [569, 174] on button "Add new" at bounding box center [571, 186] width 80 height 33
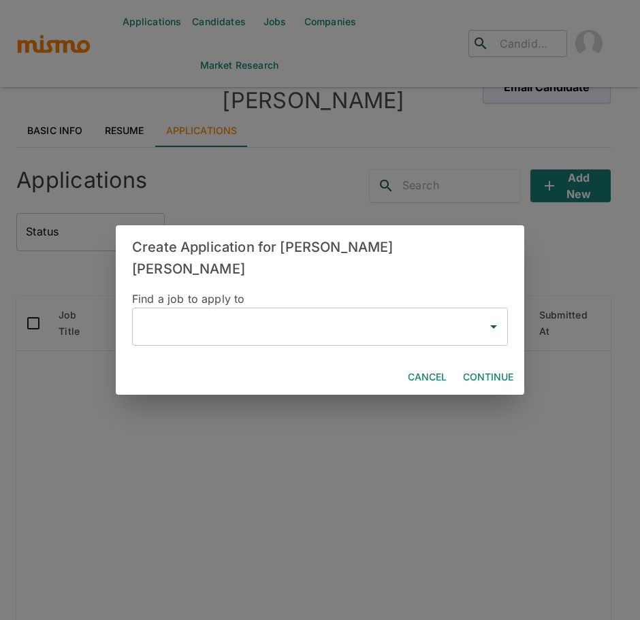
click at [194, 326] on input "text" at bounding box center [309, 327] width 343 height 26
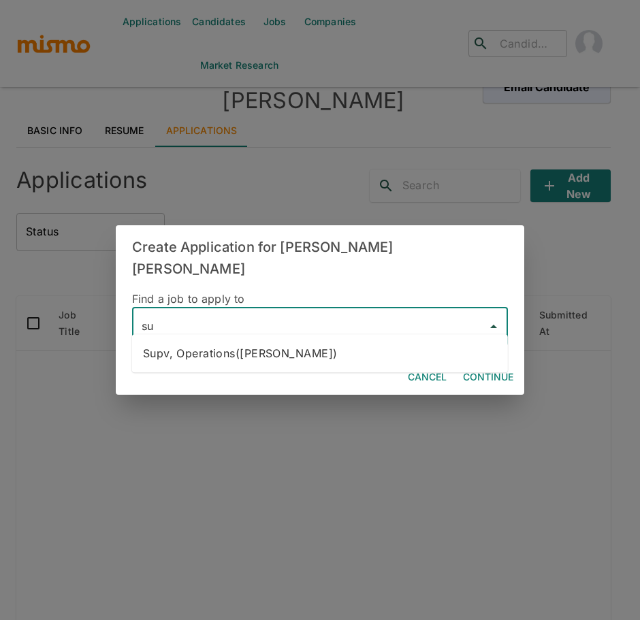
type input "s"
click at [227, 360] on li "Supv, Operations(Kaiser)" at bounding box center [320, 353] width 376 height 27
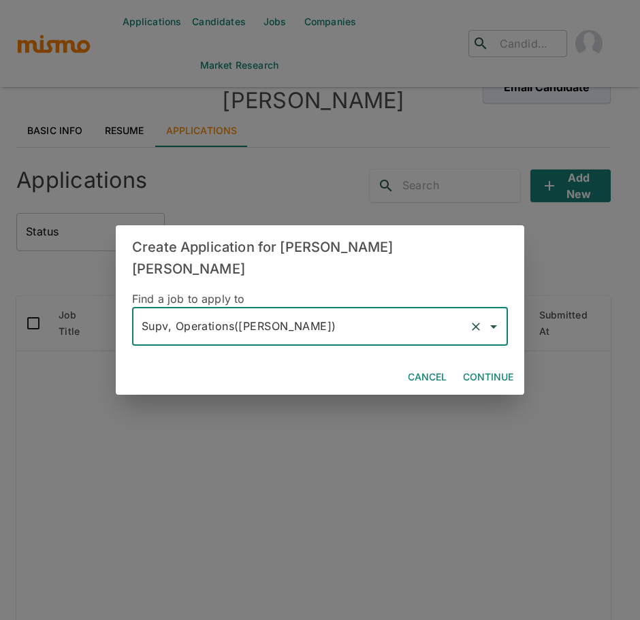
type input "Supv, Operations(Kaiser)"
click at [494, 365] on button "Continue" at bounding box center [488, 377] width 61 height 25
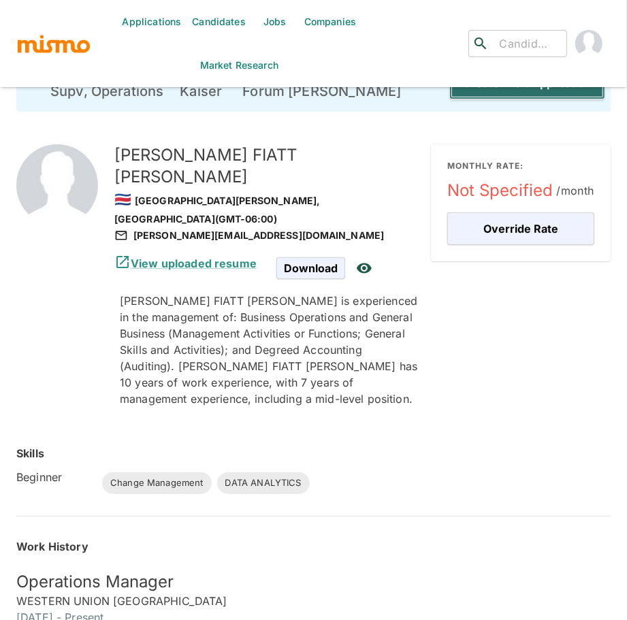
click at [522, 90] on button "Create Draft Application" at bounding box center [528, 83] width 156 height 33
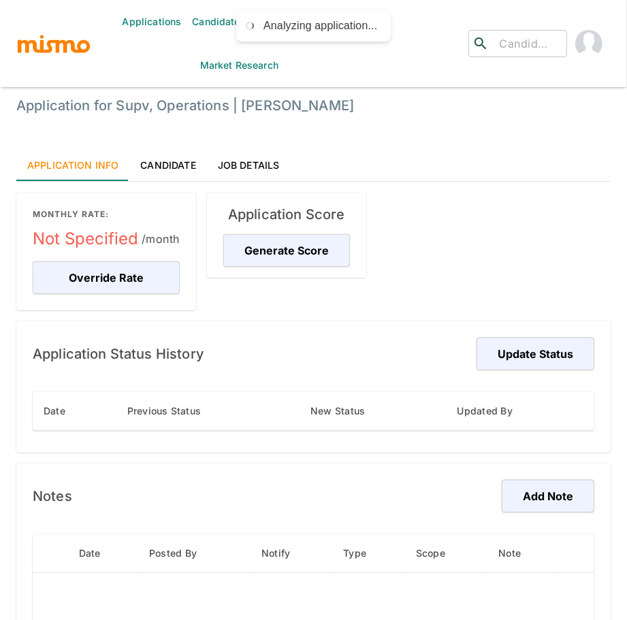
click at [269, 345] on div "Application Status History Update Status" at bounding box center [314, 354] width 562 height 33
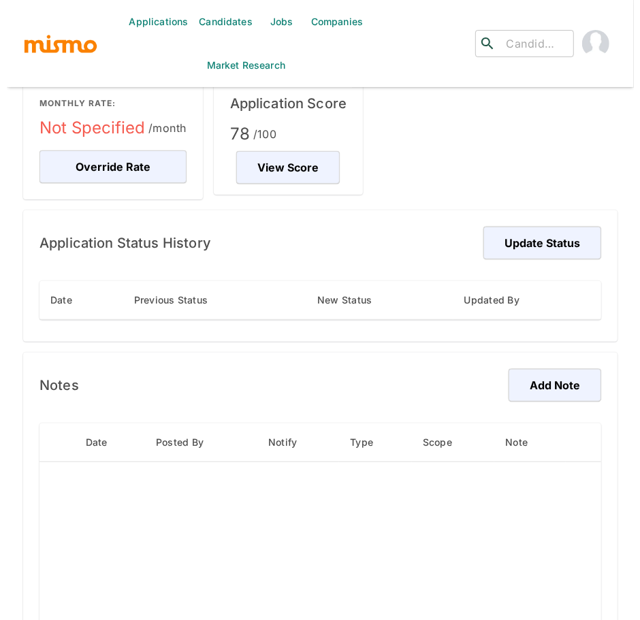
scroll to position [124, 0]
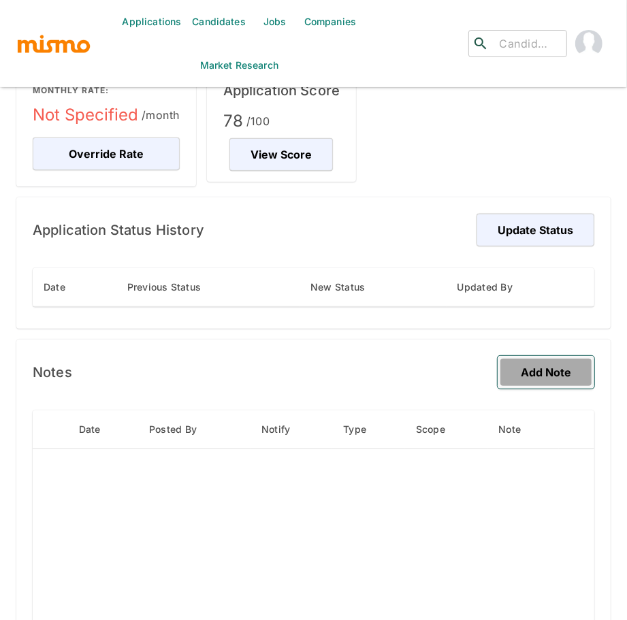
click at [569, 368] on button "Add Note" at bounding box center [546, 372] width 97 height 33
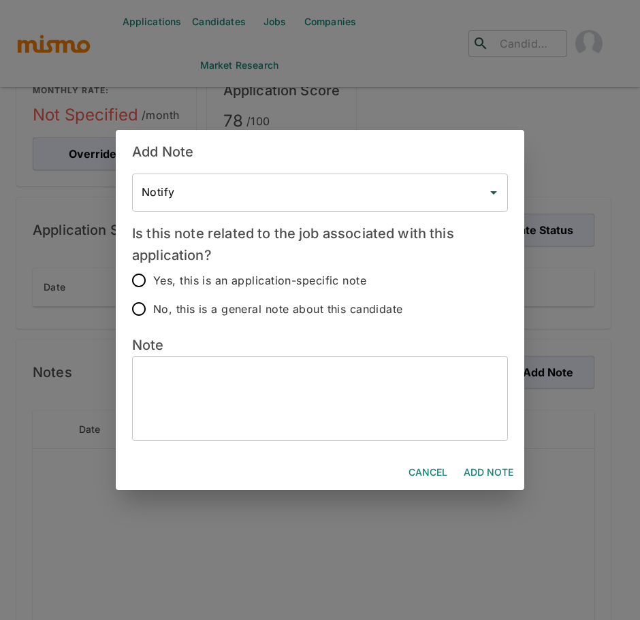
click at [198, 390] on textarea at bounding box center [320, 398] width 357 height 63
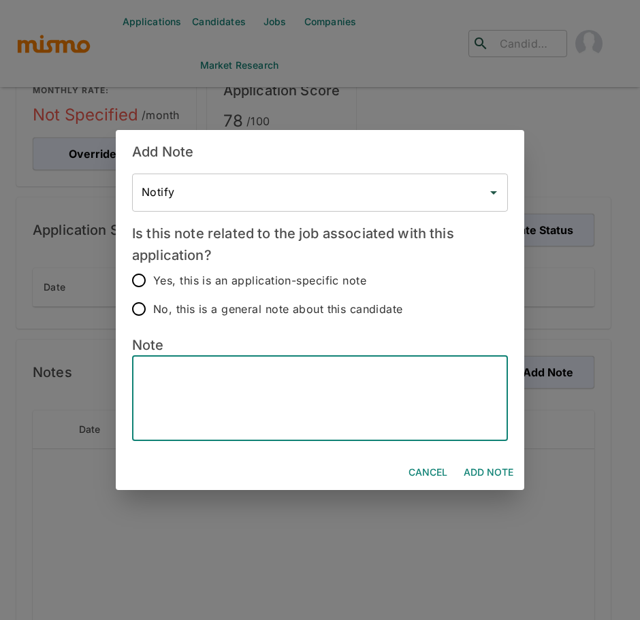
paste textarea "Candidate’s Name - Jose Fiatt Hybrid - Yes Bachelor’s Degree - MBA Supply Chain…"
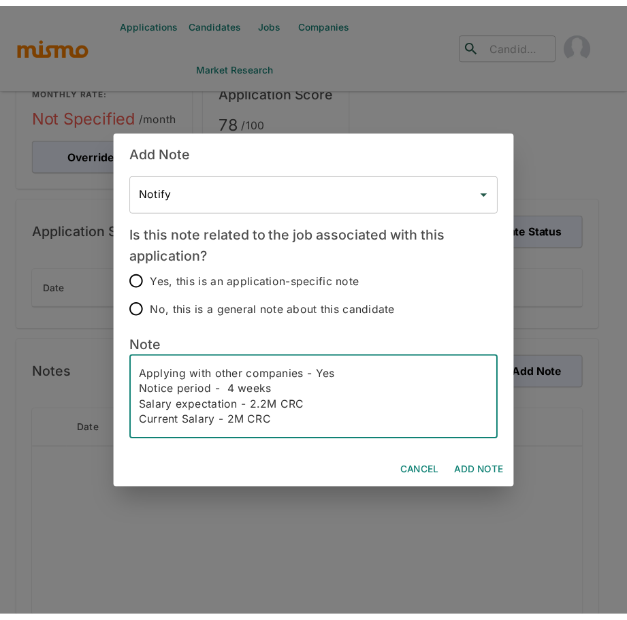
scroll to position [157, 0]
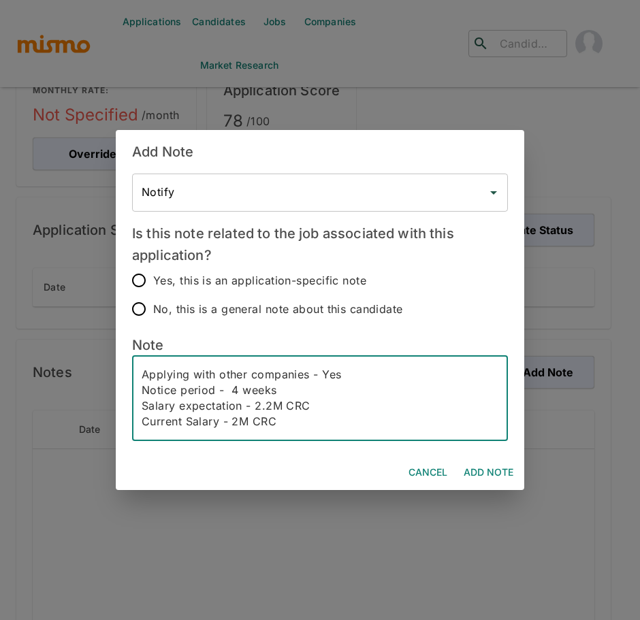
type textarea "Candidate’s Name - Jose Fiatt Hybrid - Yes Bachelor’s Degree - MBA Supply Chain…"
click at [145, 309] on input "No, this is a general note about this candidate" at bounding box center [139, 309] width 29 height 29
radio input "true"
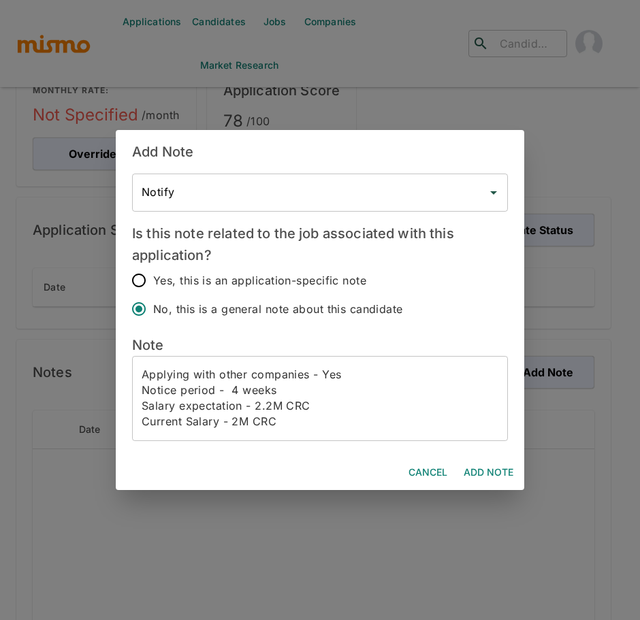
click at [491, 474] on button "Add Note" at bounding box center [488, 472] width 61 height 25
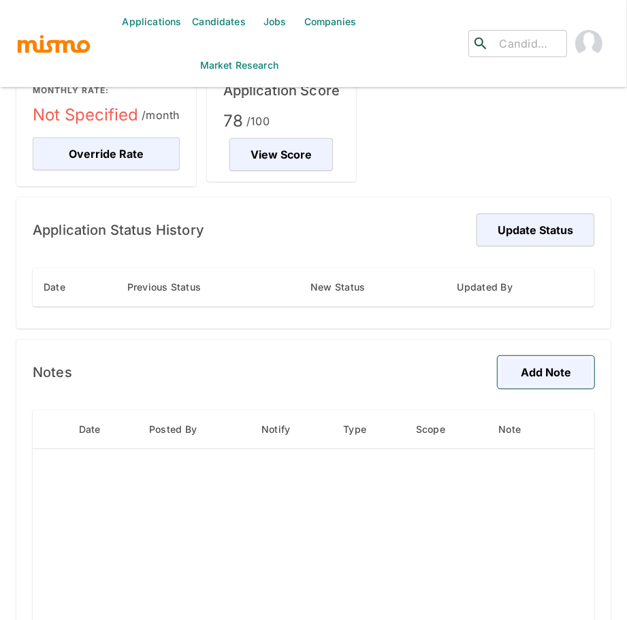
scroll to position [0, 0]
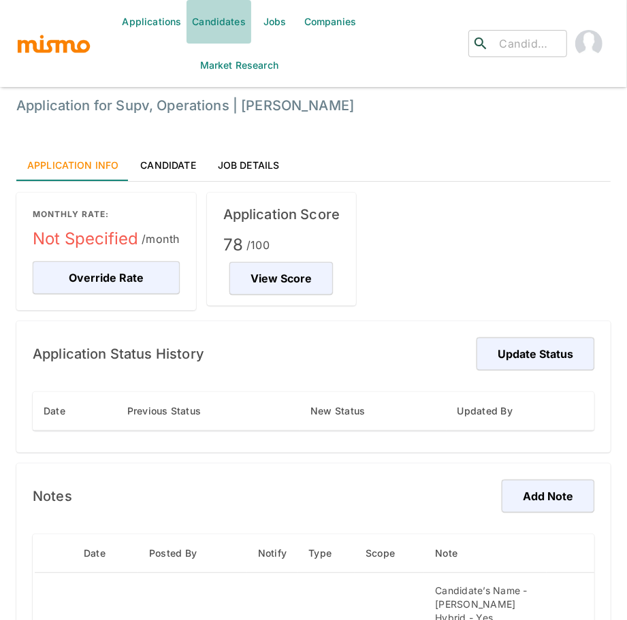
click at [217, 27] on link "Candidates" at bounding box center [219, 22] width 65 height 44
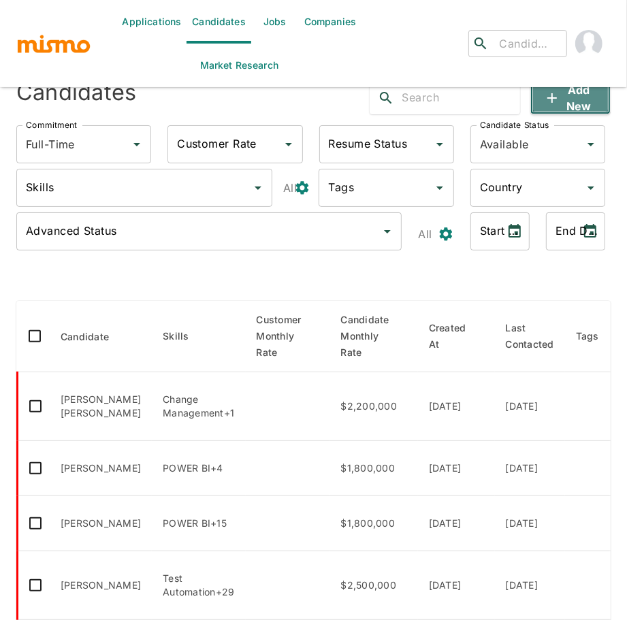
click at [575, 100] on button "Add new" at bounding box center [571, 98] width 80 height 33
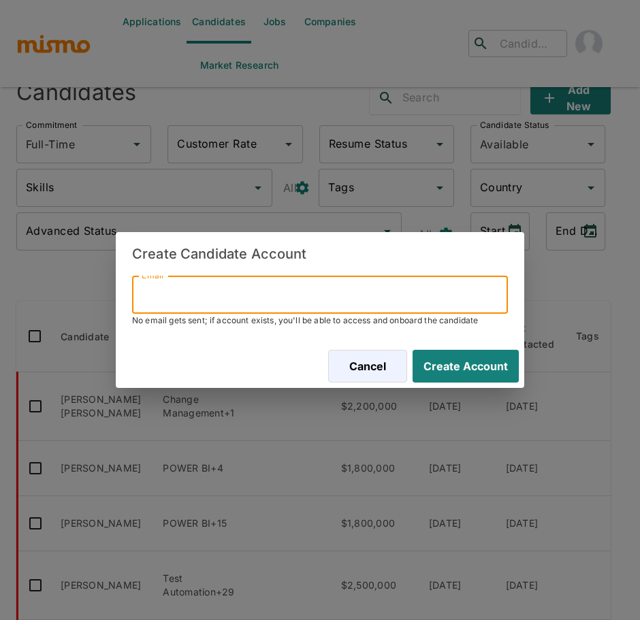
click at [285, 294] on input "Email" at bounding box center [320, 295] width 376 height 38
paste input "ronny777@hotmail.es"
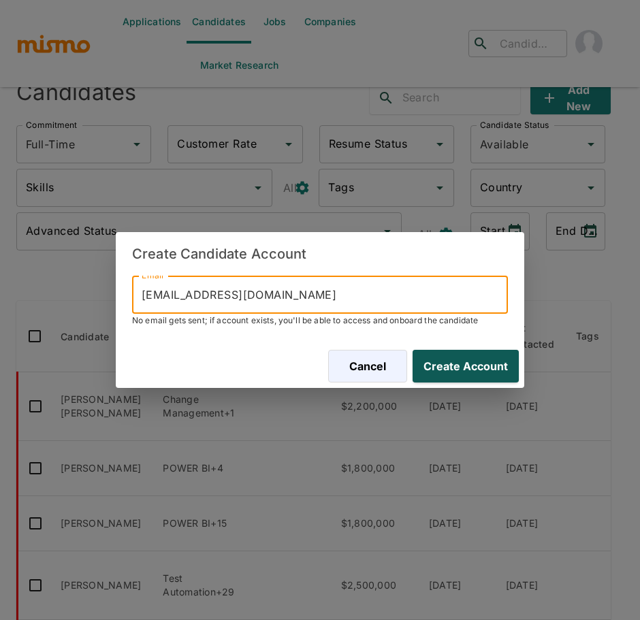
type input "ronny777@hotmail.es"
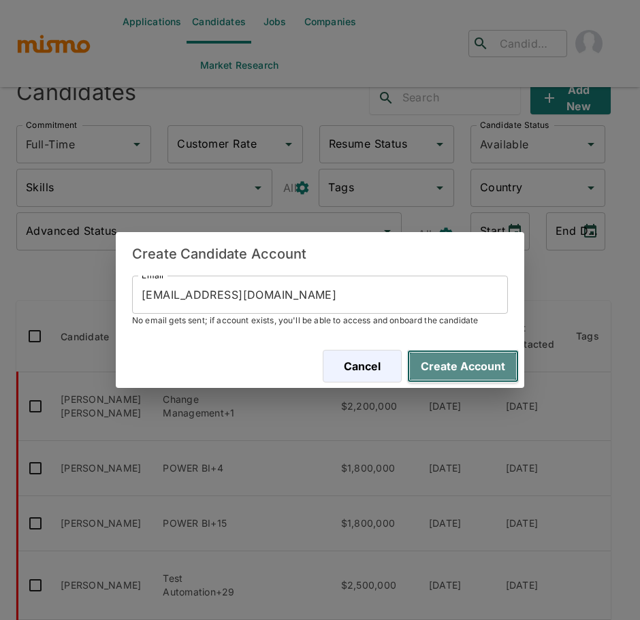
click at [488, 366] on button "Create Account" at bounding box center [463, 366] width 112 height 33
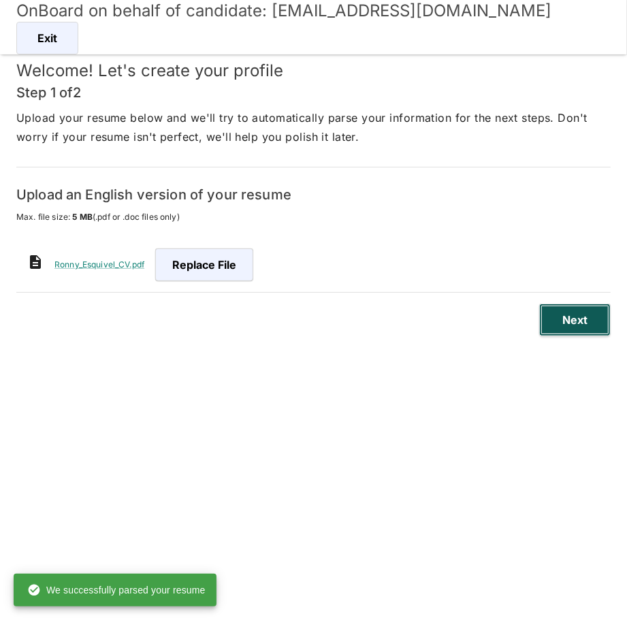
click at [586, 326] on button "Next" at bounding box center [575, 320] width 72 height 33
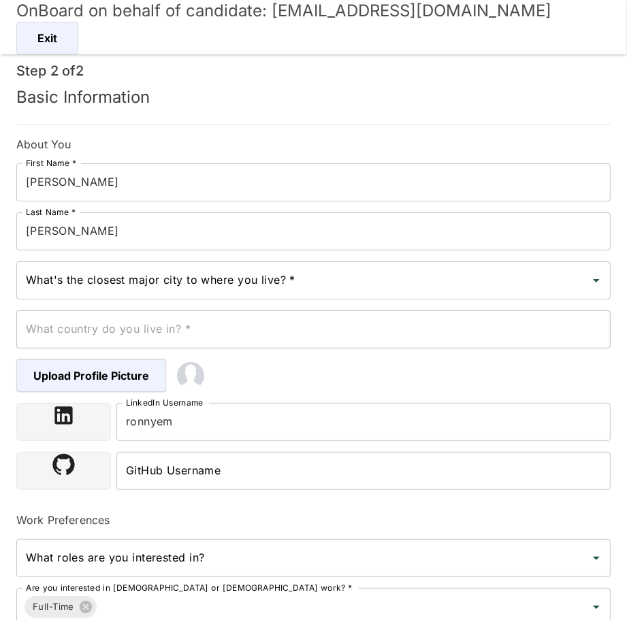
click at [104, 288] on input "What's the closest major city to where you live? *" at bounding box center [303, 281] width 562 height 26
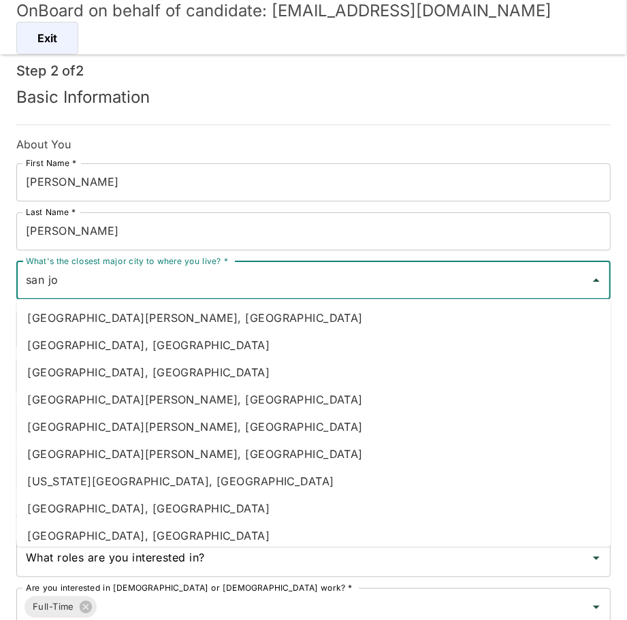
click at [84, 319] on li "San José, Bolivia" at bounding box center [313, 317] width 595 height 27
type input "San José, Bolivia"
type input "Bolivia"
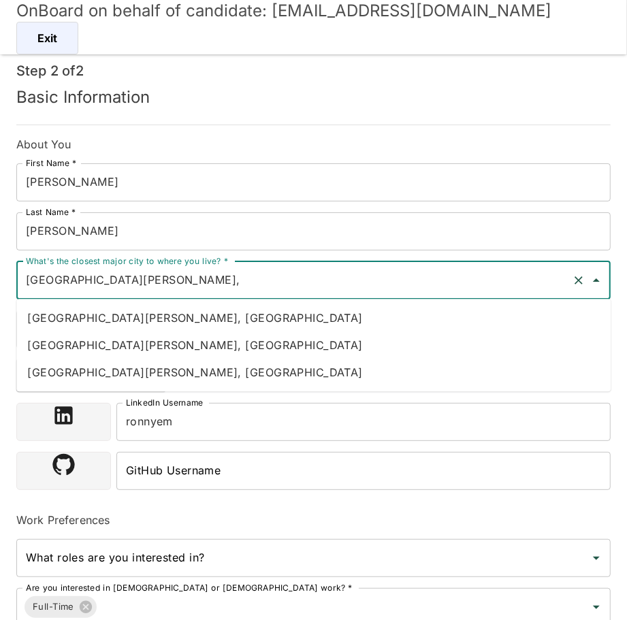
click at [116, 342] on li "San Jose, Costa Rica" at bounding box center [313, 345] width 595 height 27
type input "San Jose, Costa Rica"
type input "[GEOGRAPHIC_DATA]"
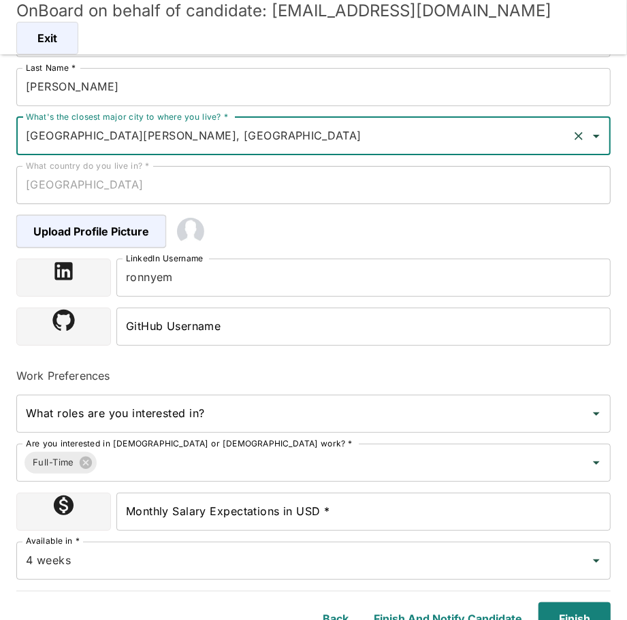
scroll to position [158, 0]
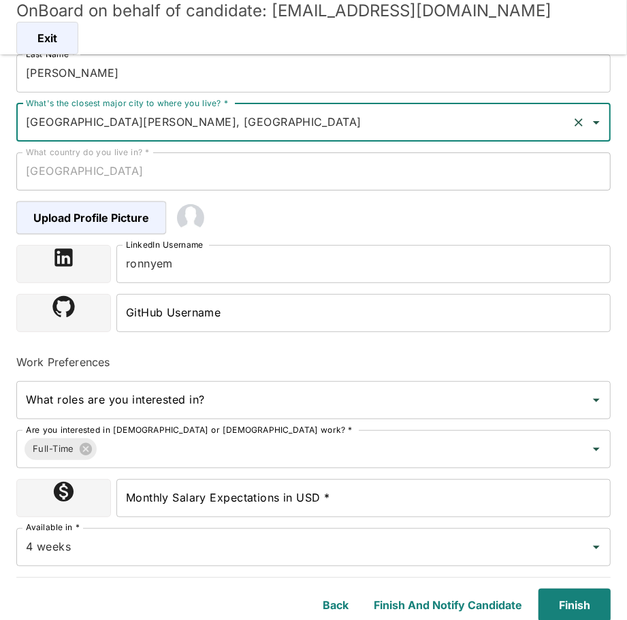
type input "San Jose, Costa Rica"
click at [259, 498] on div "Monthly Salary Expectations in USD * Monthly Salary Expectations in USD *" at bounding box center [363, 498] width 494 height 38
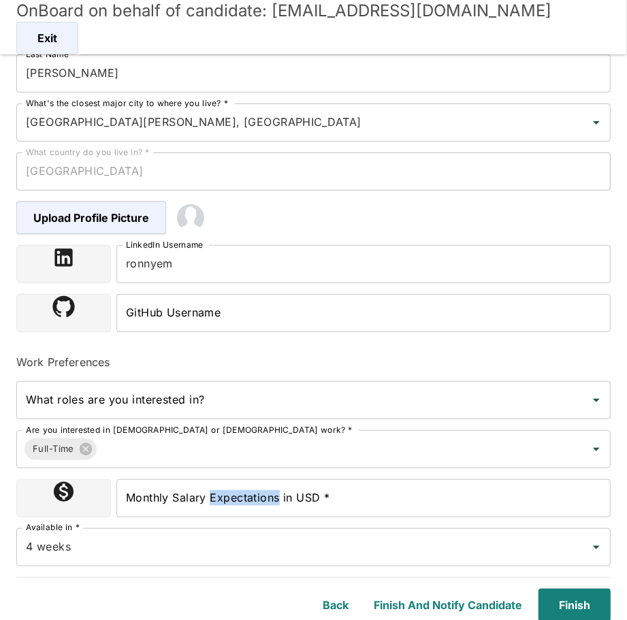
click at [259, 498] on div "Monthly Salary Expectations in USD * Monthly Salary Expectations in USD *" at bounding box center [363, 498] width 494 height 38
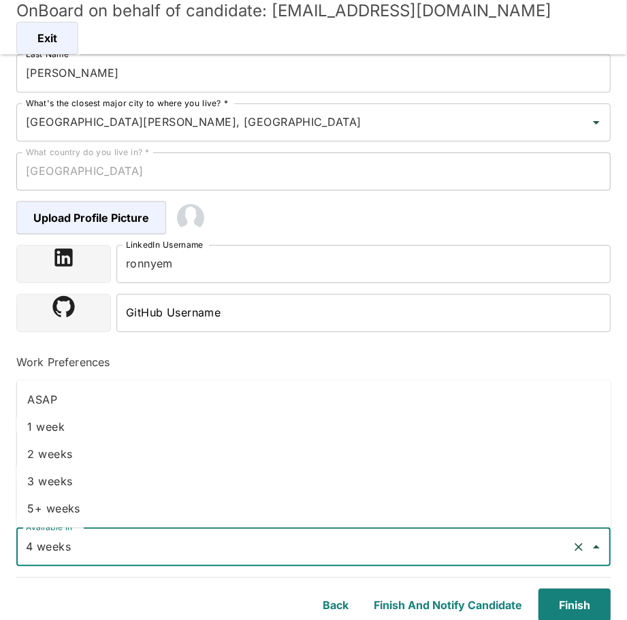
click at [299, 537] on input "4 weeks" at bounding box center [294, 548] width 544 height 26
click at [283, 556] on input "4 weeks" at bounding box center [294, 548] width 544 height 26
click at [227, 601] on div "Back Finish and Notify Candidate Finish" at bounding box center [305, 597] width 611 height 49
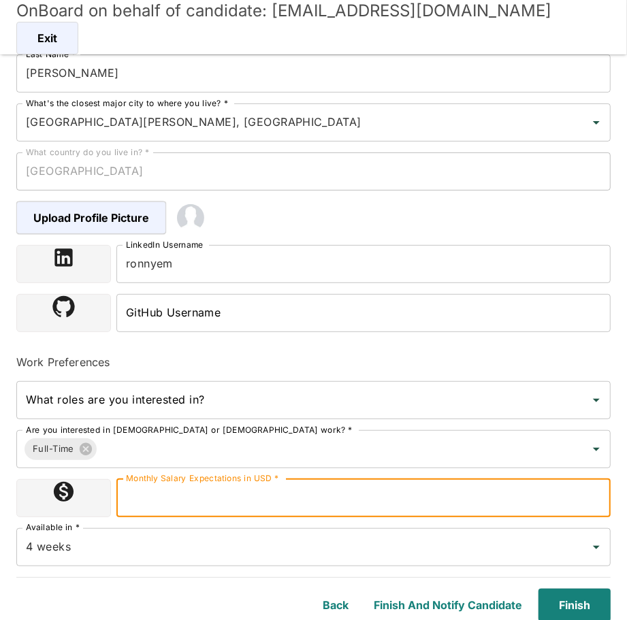
click at [264, 503] on input "Monthly Salary Expectations in USD *" at bounding box center [363, 498] width 494 height 38
type input "2200000"
click at [578, 601] on button "Finish" at bounding box center [572, 605] width 78 height 33
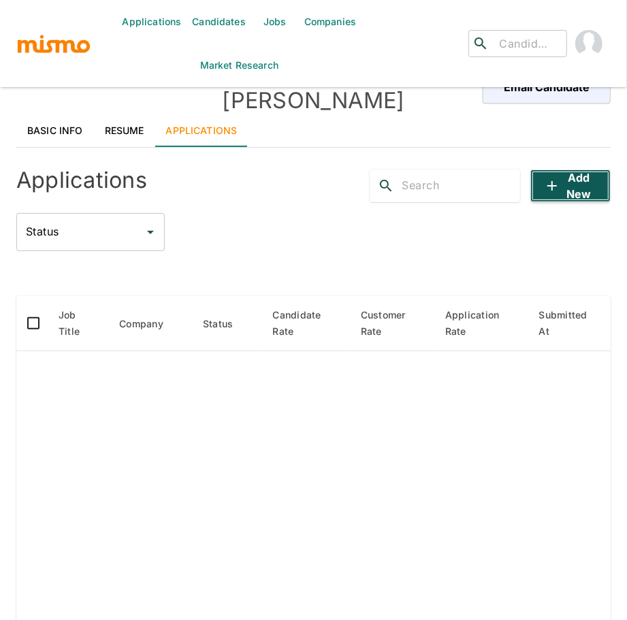
click at [578, 170] on button "Add new" at bounding box center [571, 186] width 80 height 33
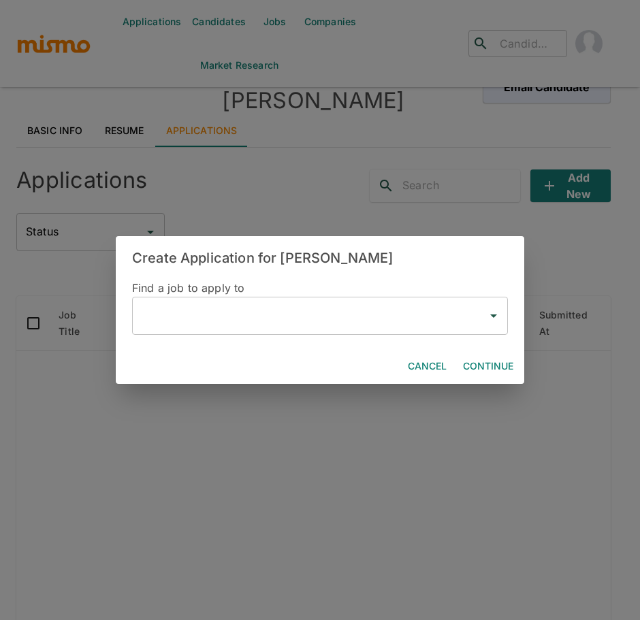
click at [224, 309] on input "text" at bounding box center [309, 316] width 343 height 26
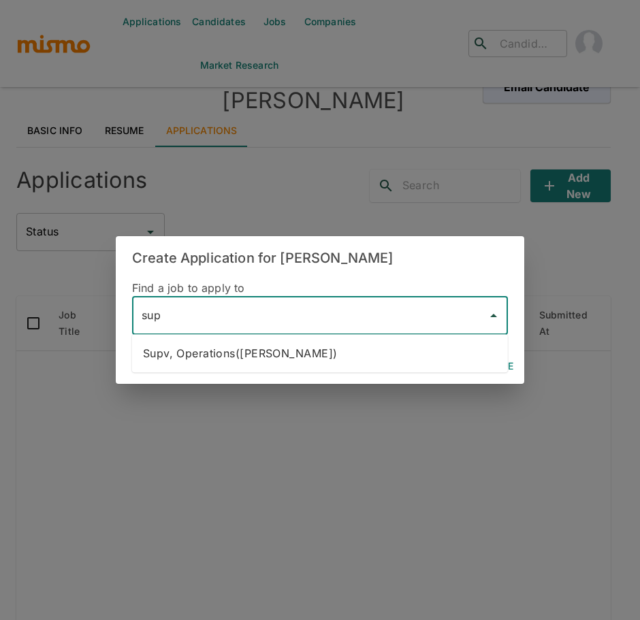
click at [227, 358] on li "Supv, Operations([PERSON_NAME])" at bounding box center [320, 353] width 376 height 27
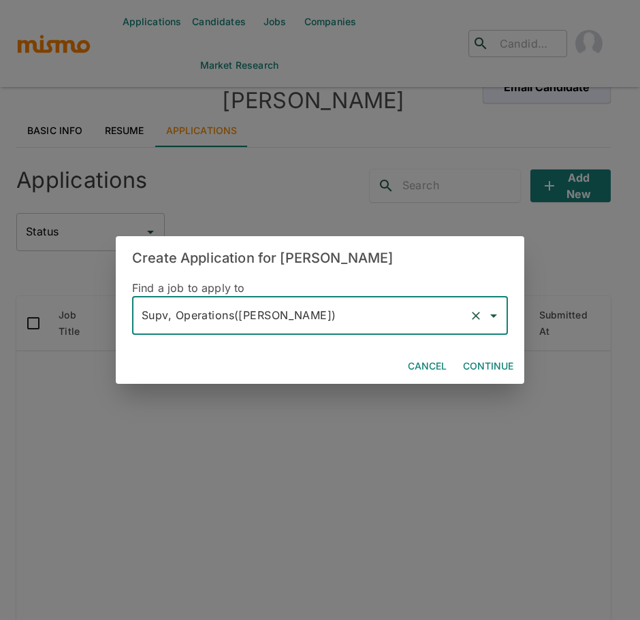
type input "Supv, Operations([PERSON_NAME])"
click at [470, 362] on button "Continue" at bounding box center [488, 366] width 61 height 25
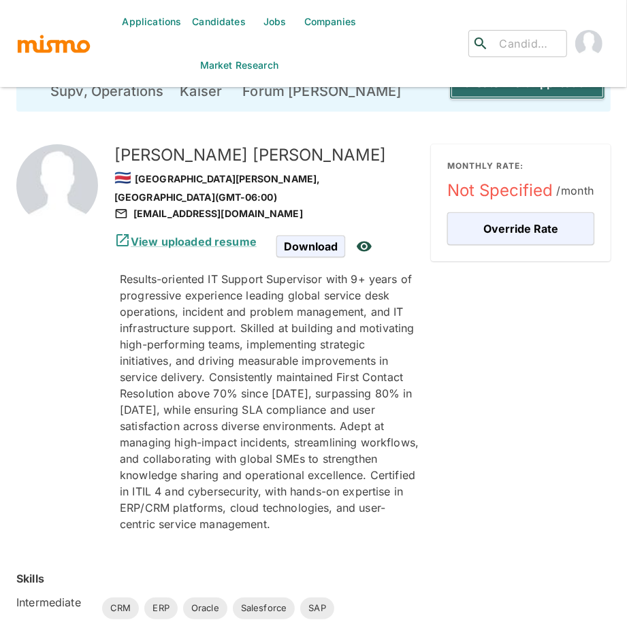
click at [499, 94] on button "Create Draft Application" at bounding box center [528, 83] width 156 height 33
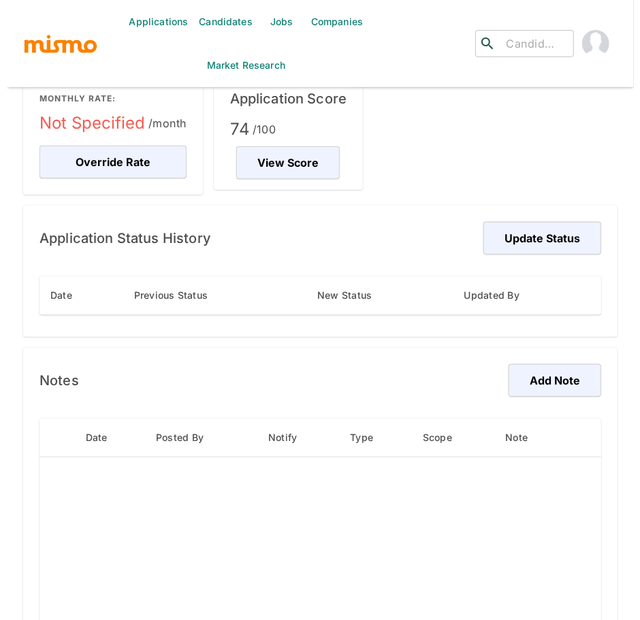
scroll to position [148, 0]
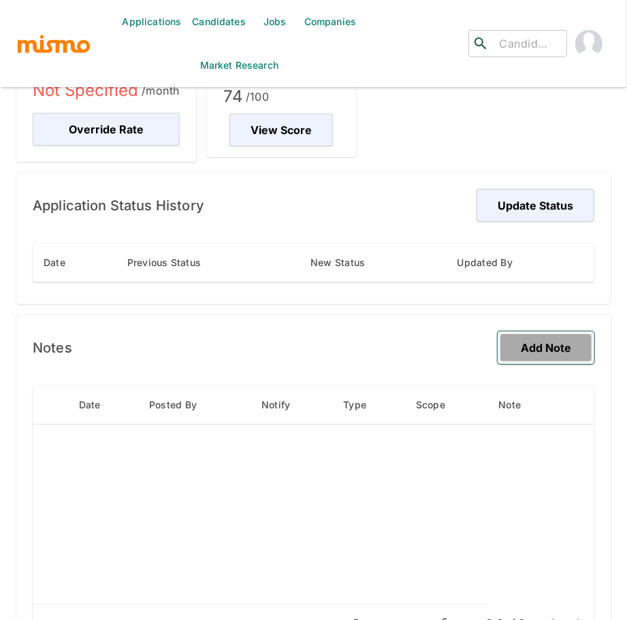
click at [559, 353] on button "Add Note" at bounding box center [546, 348] width 97 height 33
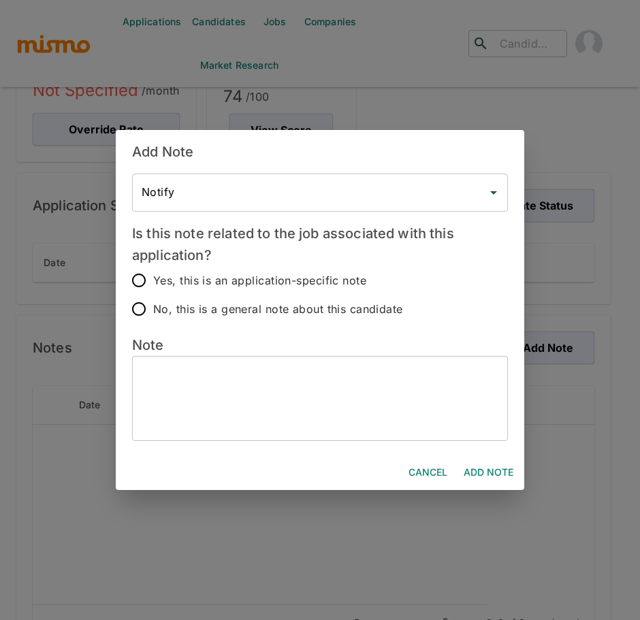
click at [212, 396] on textarea at bounding box center [320, 398] width 357 height 63
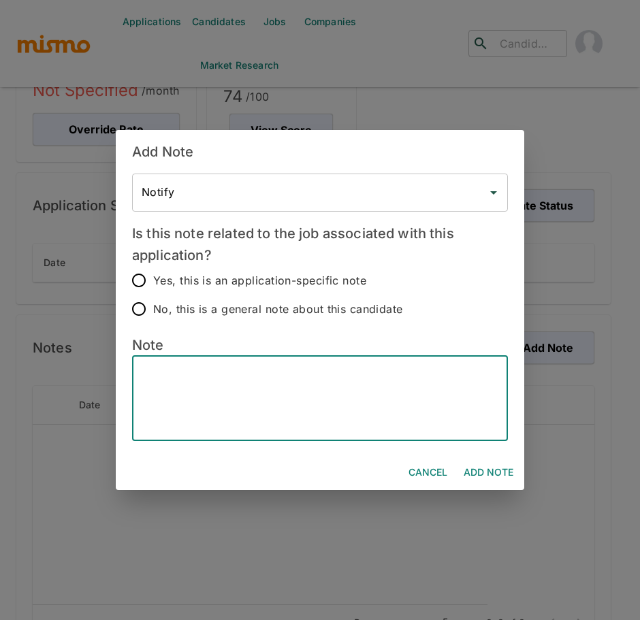
paste textarea "Candidate’s Name - Ronny Esquivel Mora Hybrid - Yes Bachelor’s Degree - High Sc…"
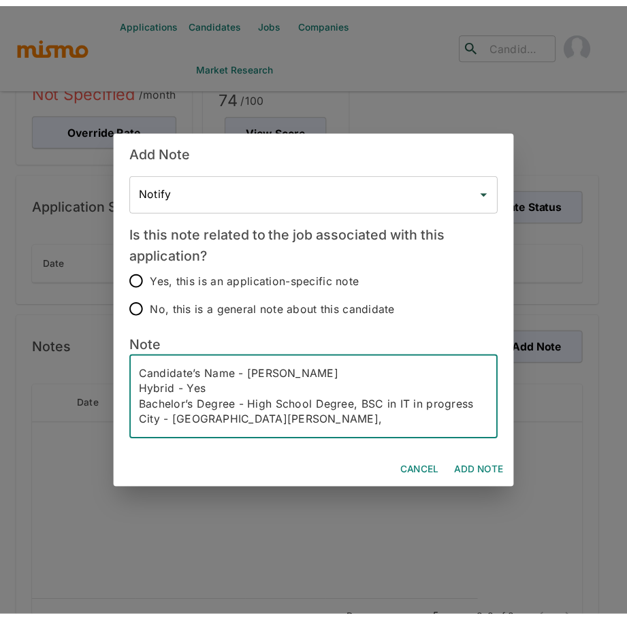
scroll to position [123, 0]
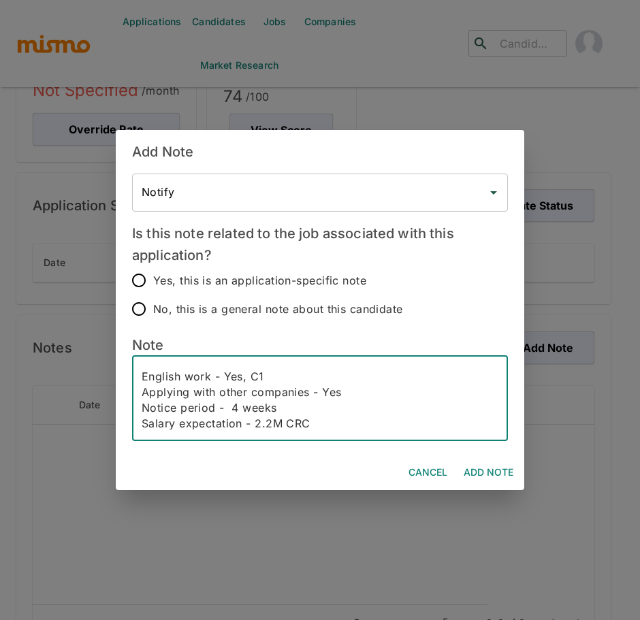
type textarea "Candidate’s Name - Ronny Esquivel Mora Hybrid - Yes Bachelor’s Degree - High Sc…"
click at [133, 309] on input "No, this is a general note about this candidate" at bounding box center [139, 309] width 29 height 29
radio input "true"
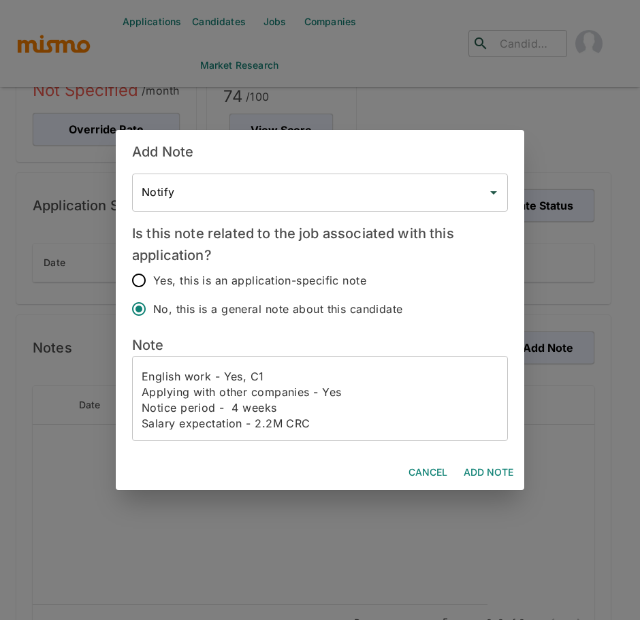
click at [482, 476] on button "Add Note" at bounding box center [488, 472] width 61 height 25
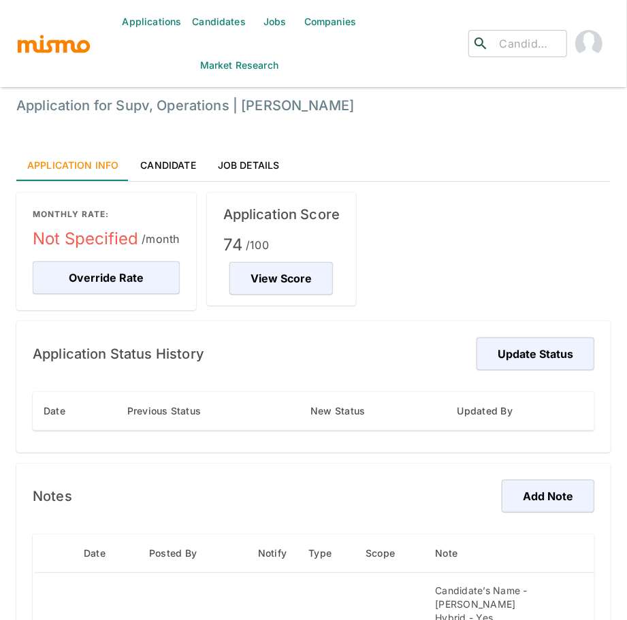
click at [226, 18] on link "Candidates" at bounding box center [219, 22] width 65 height 44
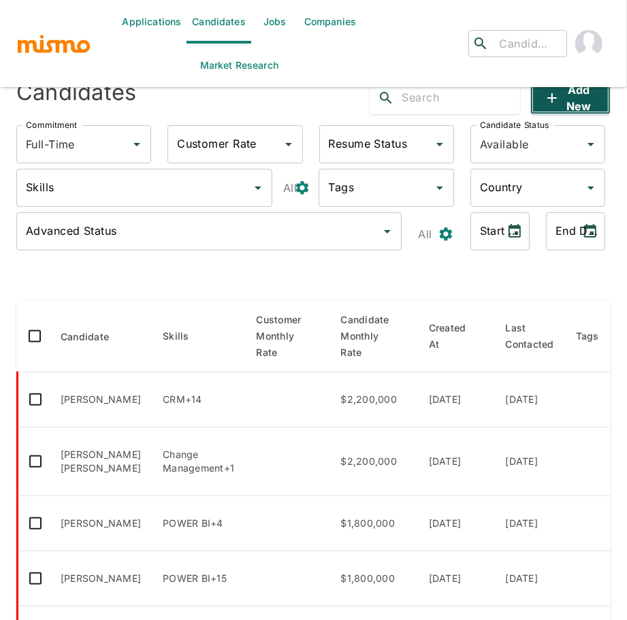
click at [563, 107] on button "Add new" at bounding box center [571, 98] width 80 height 33
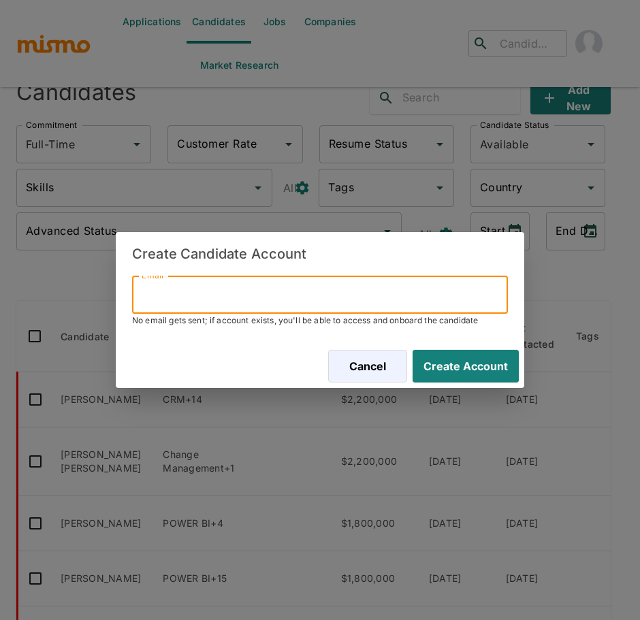
click at [193, 297] on input "Email" at bounding box center [320, 295] width 376 height 38
paste input "[PERSON_NAME][EMAIL_ADDRESS][PERSON_NAME][DOMAIN_NAME]"
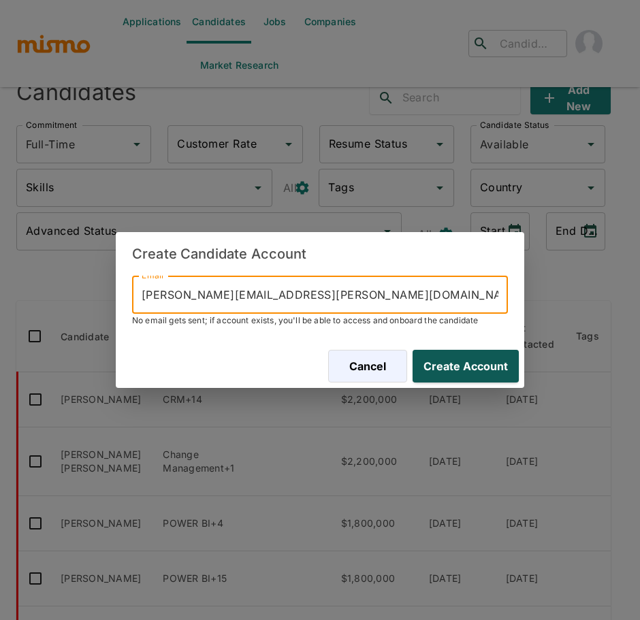
type input "[PERSON_NAME][EMAIL_ADDRESS][PERSON_NAME][DOMAIN_NAME]"
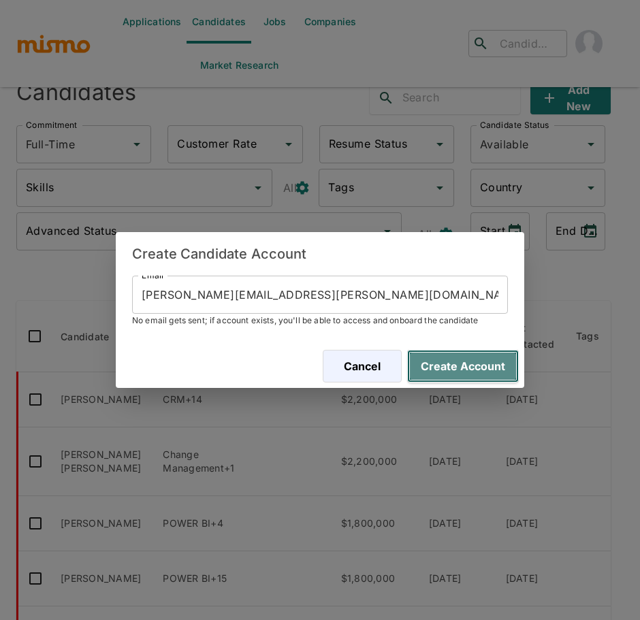
click at [499, 370] on button "Create Account" at bounding box center [463, 366] width 112 height 33
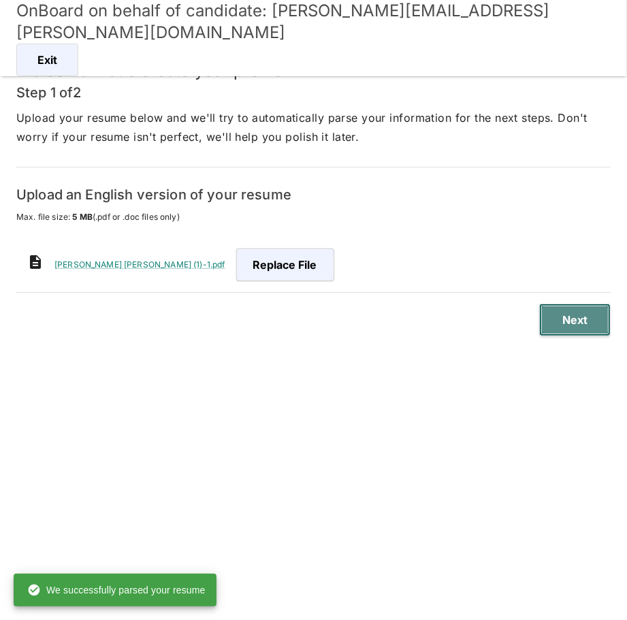
click at [583, 321] on button "Next" at bounding box center [575, 320] width 72 height 33
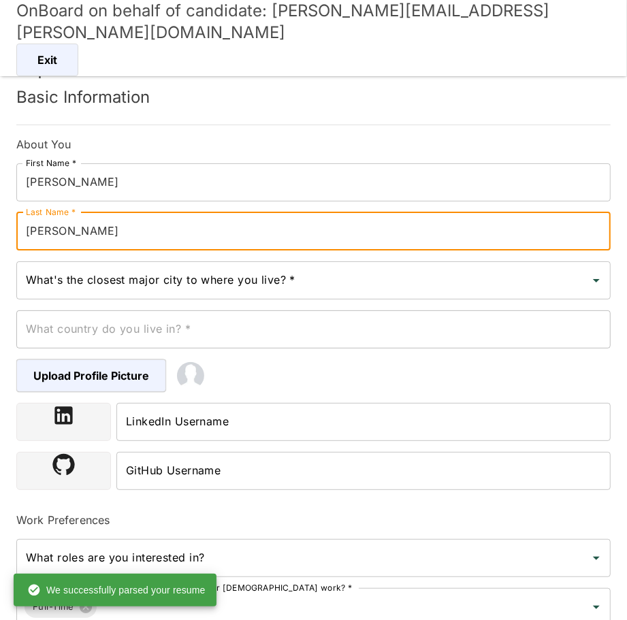
click at [24, 230] on input "Cortes" at bounding box center [313, 231] width 595 height 38
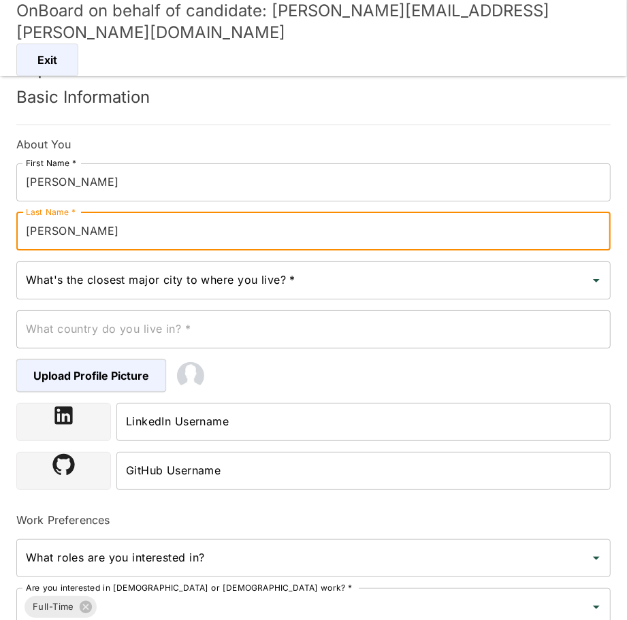
type input "Vargas Cortes"
click at [193, 285] on input "What's the closest major city to where you live? *" at bounding box center [303, 281] width 562 height 26
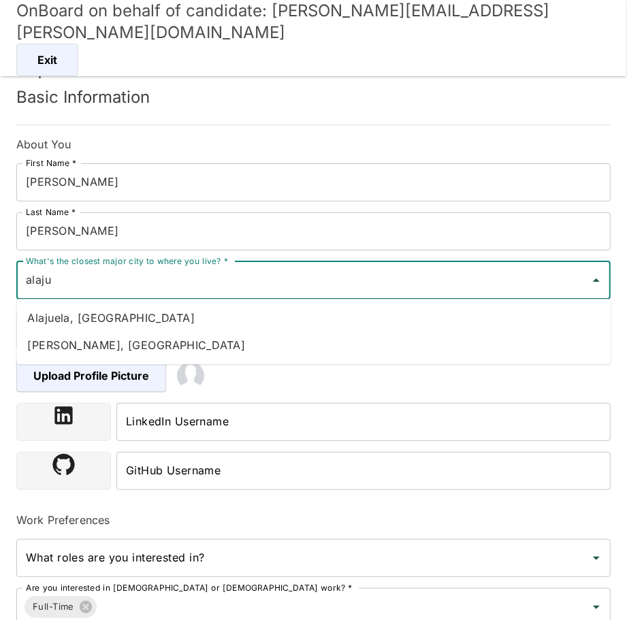
click at [157, 326] on li "Alajuela, Costa Rica" at bounding box center [313, 317] width 595 height 27
type input "Alajuela, Costa Rica"
type input "Costa Rica"
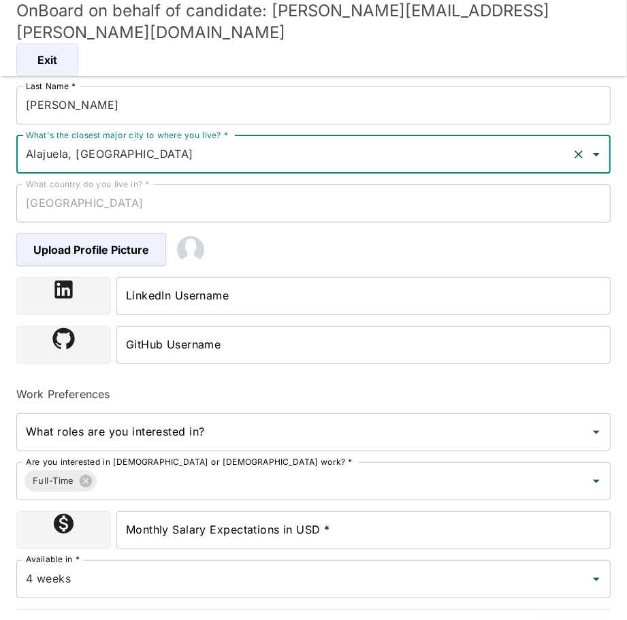
scroll to position [158, 0]
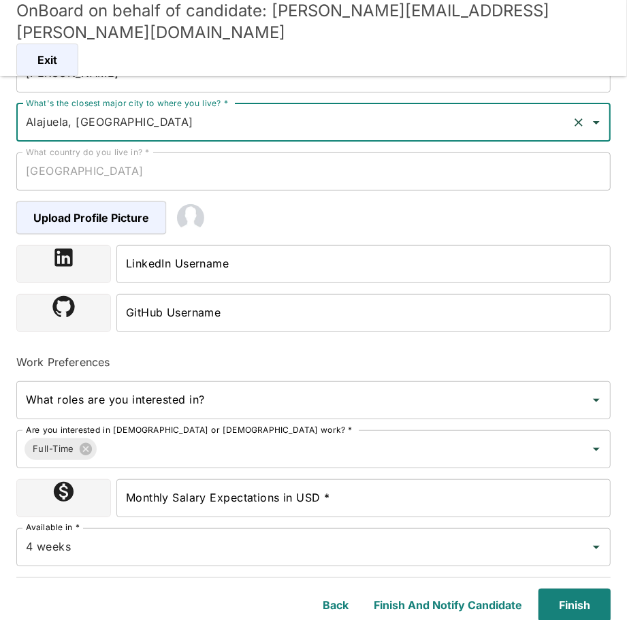
type input "Alajuela, Costa Rica"
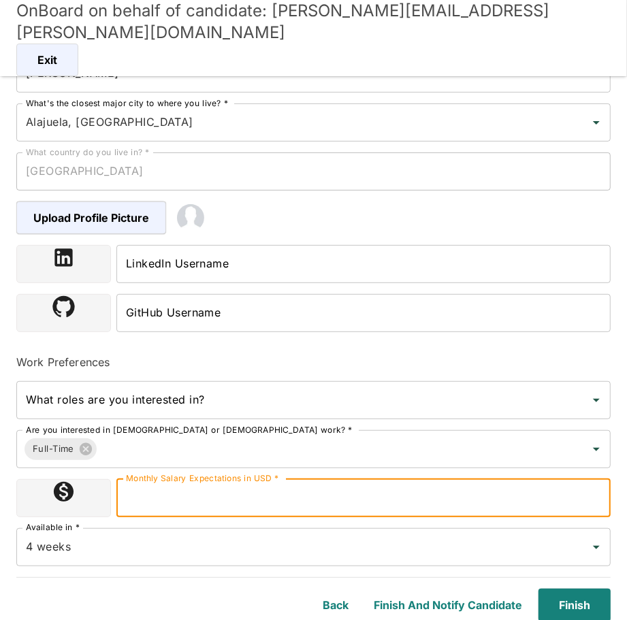
click at [138, 503] on input "Monthly Salary Expectations in USD *" at bounding box center [363, 498] width 494 height 38
type input "2200000"
click at [579, 596] on button "Finish" at bounding box center [572, 605] width 78 height 33
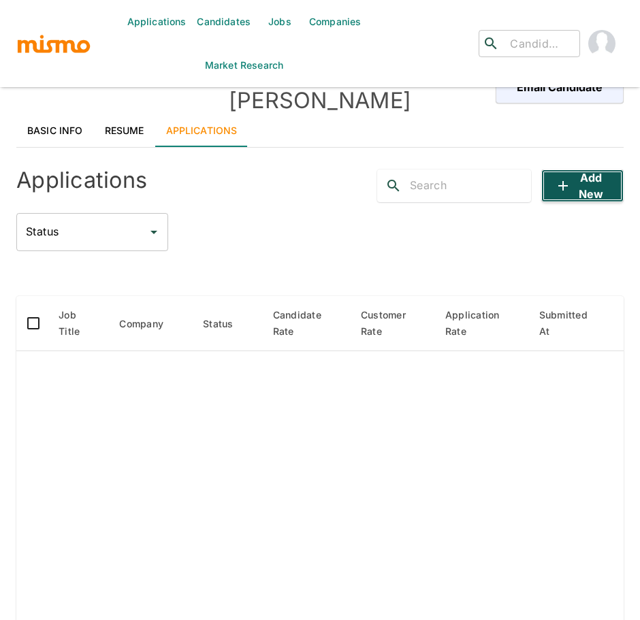
click at [565, 178] on icon "button" at bounding box center [563, 186] width 16 height 16
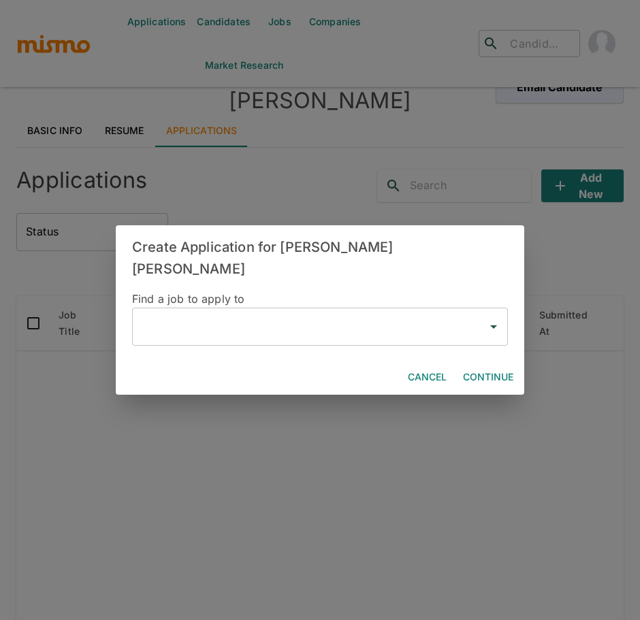
click at [171, 317] on input "text" at bounding box center [309, 327] width 343 height 26
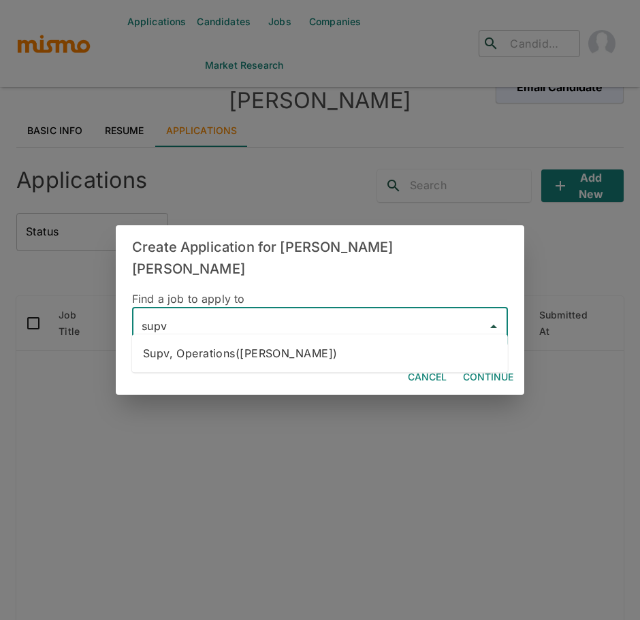
click at [170, 366] on li "Supv, Operations(Kaiser)" at bounding box center [320, 353] width 376 height 27
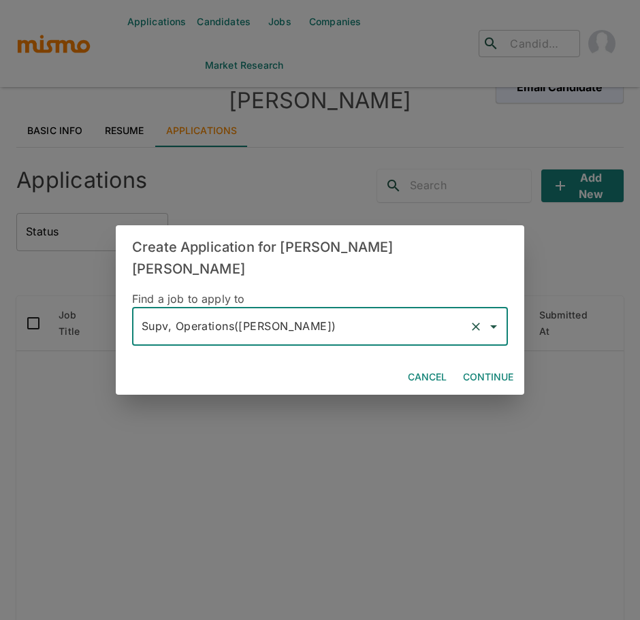
type input "Supv, Operations(Kaiser)"
click at [499, 366] on button "Continue" at bounding box center [488, 377] width 61 height 25
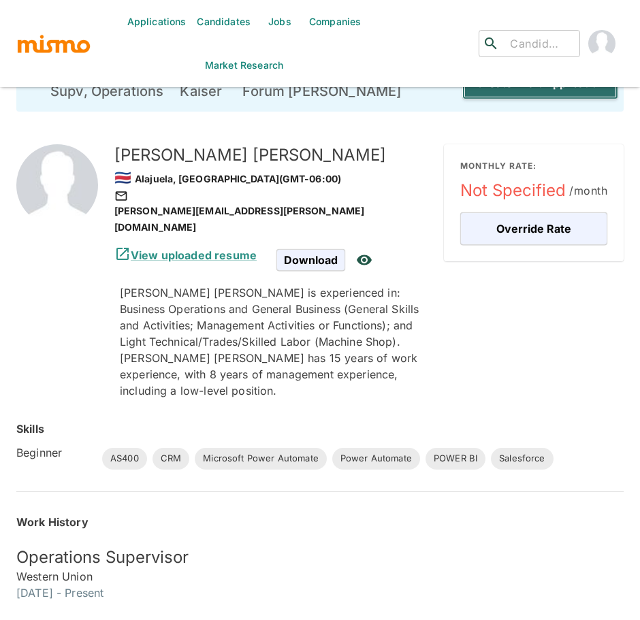
click at [533, 95] on button "Create Draft Application" at bounding box center [540, 83] width 156 height 33
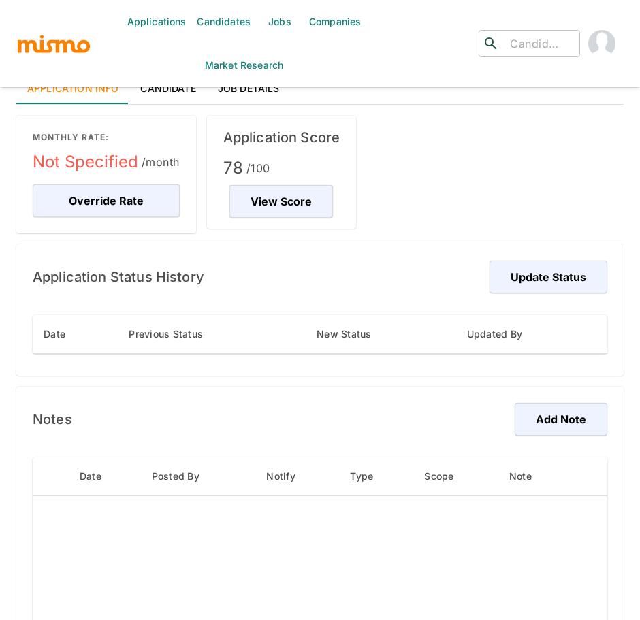
scroll to position [89, 0]
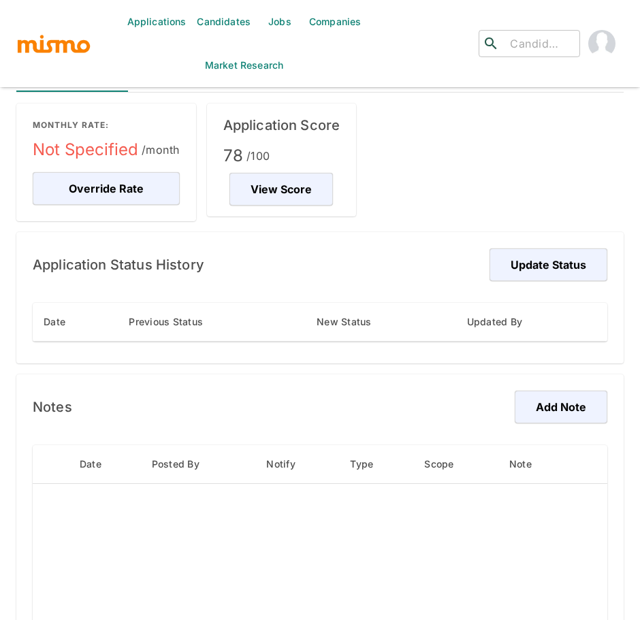
click at [544, 425] on div "Date Posted By Notify Type Scope Note Rows per page: 5 5 0–0 of 0" at bounding box center [320, 573] width 575 height 298
click at [539, 397] on button "Add Note" at bounding box center [559, 407] width 97 height 33
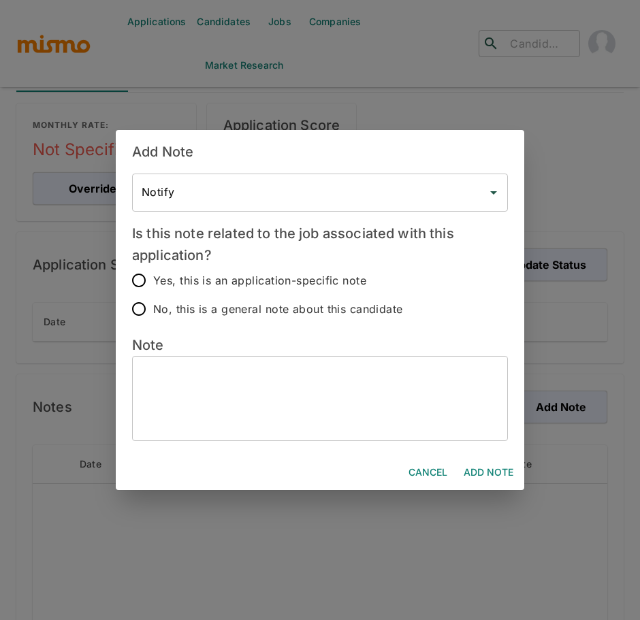
click at [305, 394] on textarea at bounding box center [320, 398] width 357 height 63
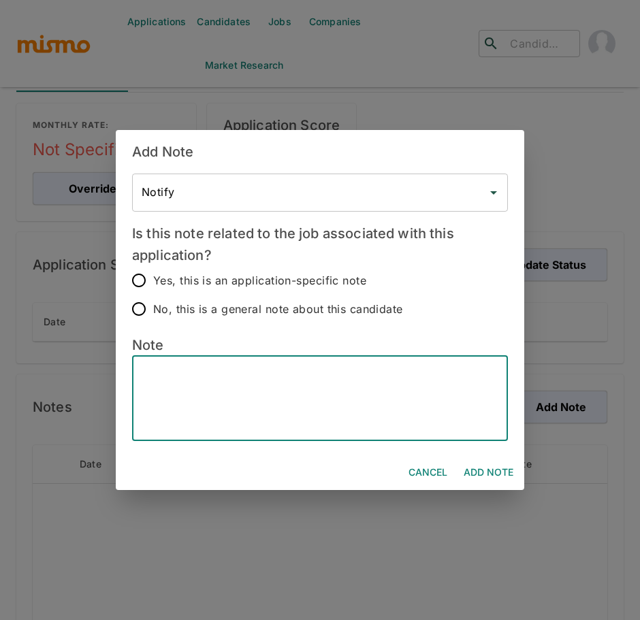
paste textarea "Candidate’s Name - Sergio Vargas Cortés Hybrid - Yes Bachelor’s Degree - MBA, B…"
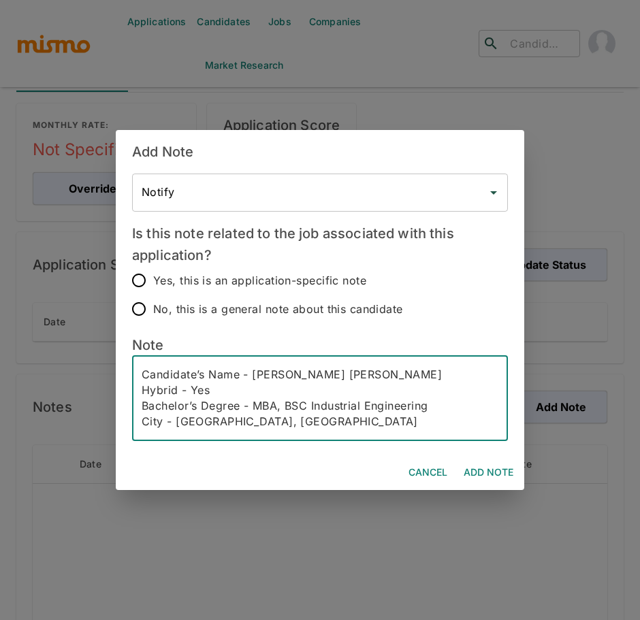
scroll to position [123, 0]
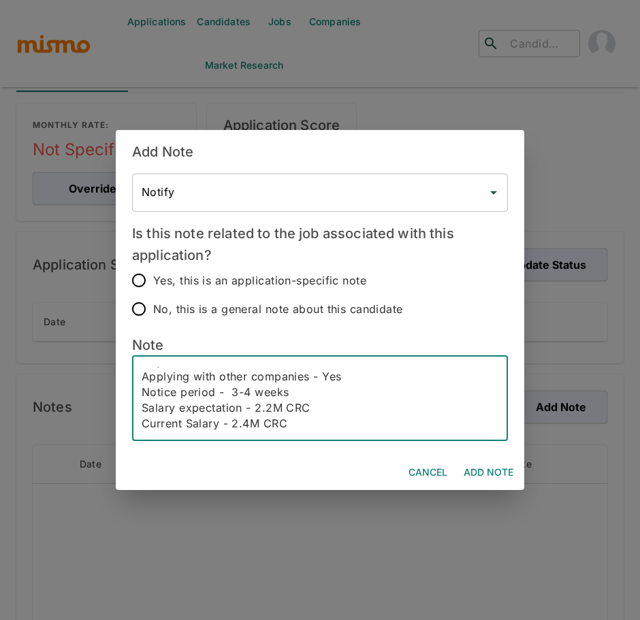
type textarea "Candidate’s Name - Sergio Vargas Cortés Hybrid - Yes Bachelor’s Degree - MBA, B…"
click at [144, 308] on input "No, this is a general note about this candidate" at bounding box center [139, 309] width 29 height 29
radio input "true"
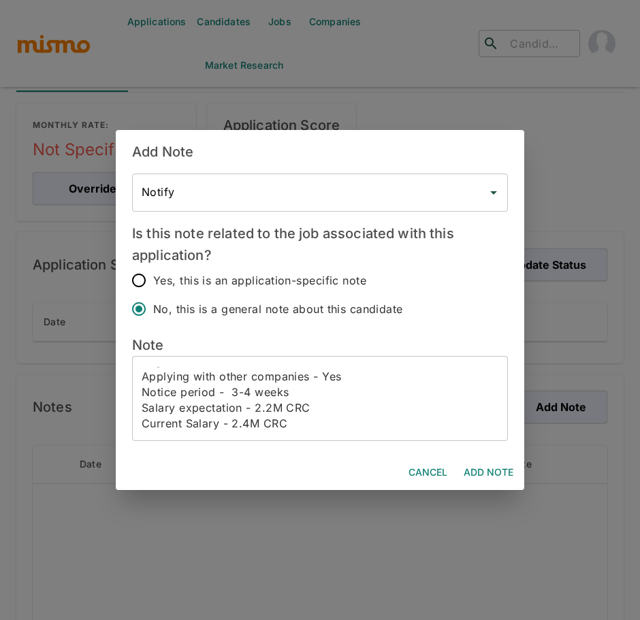
click at [471, 475] on button "Add Note" at bounding box center [488, 472] width 61 height 25
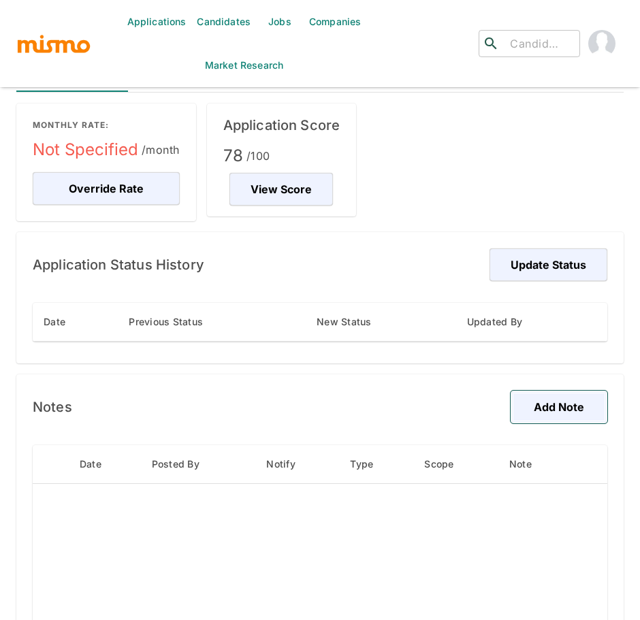
scroll to position [0, 0]
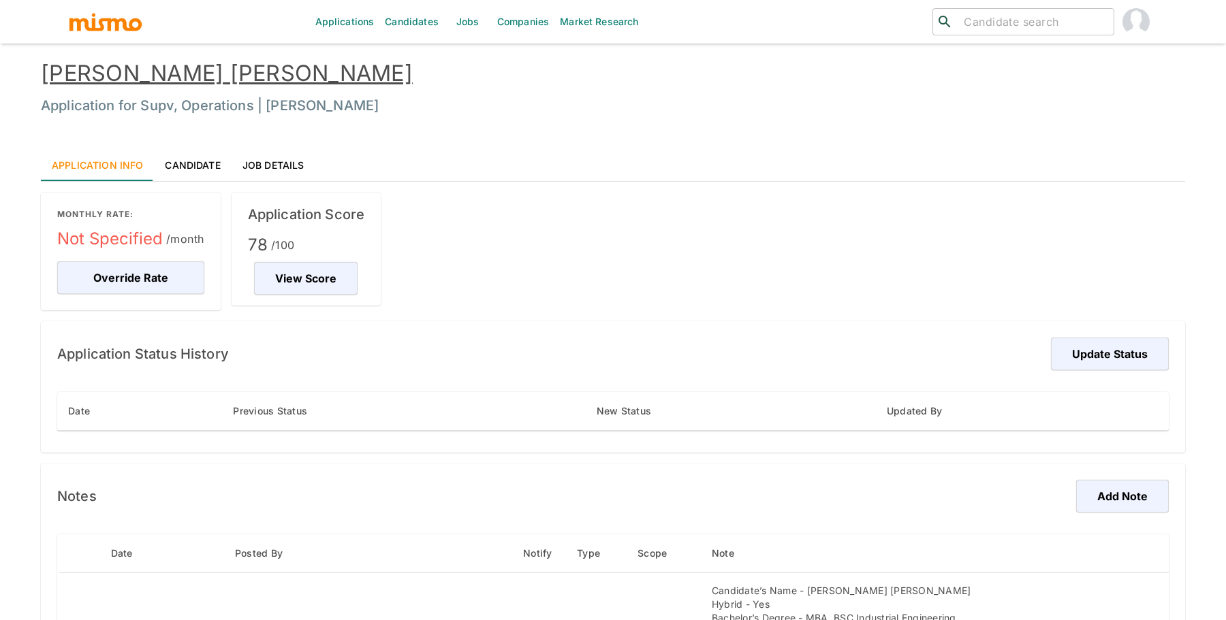
click at [404, 25] on link "Candidates" at bounding box center [411, 22] width 65 height 44
